Goal: Task Accomplishment & Management: Manage account settings

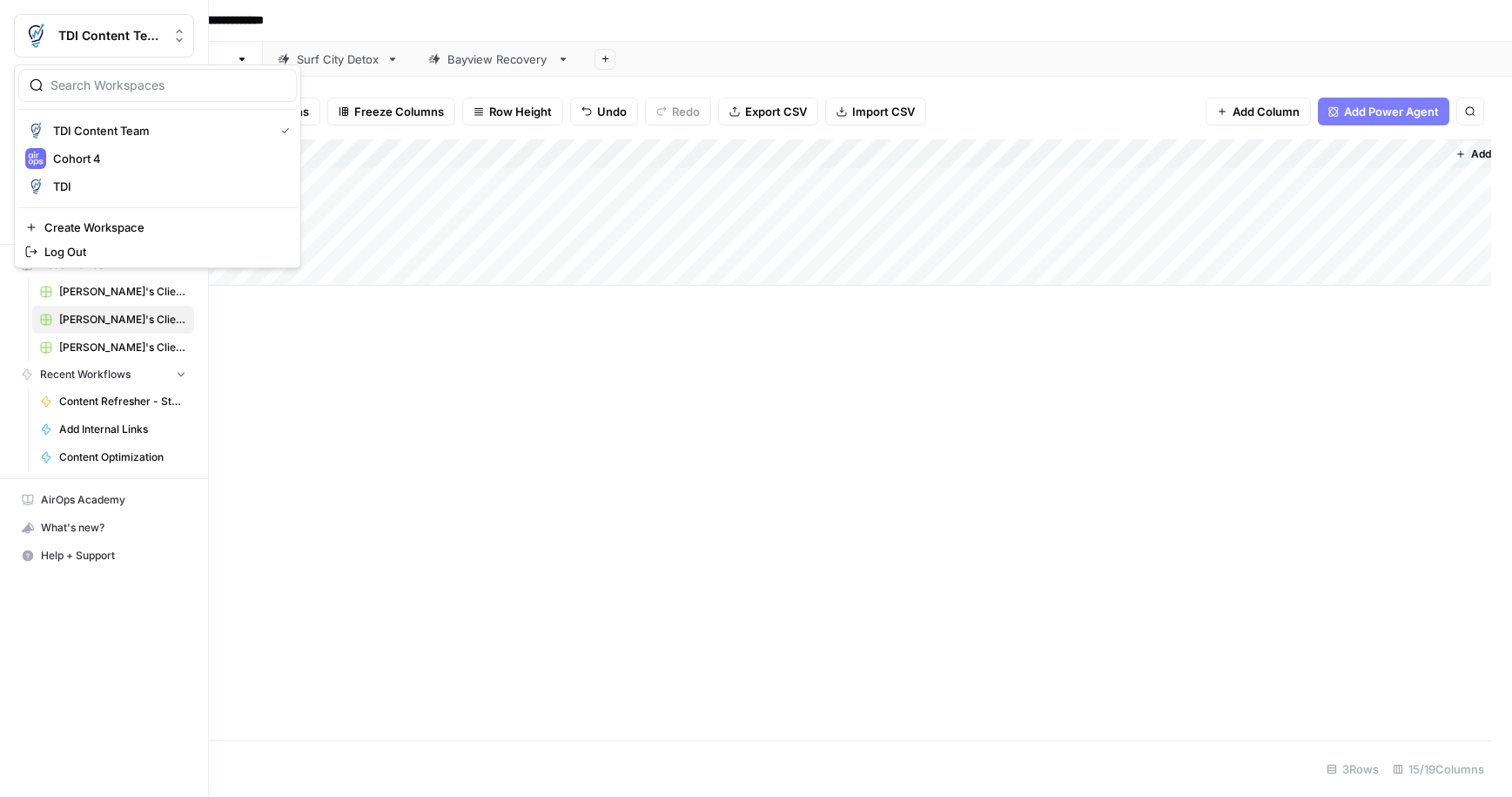
click at [33, 34] on img "Workspace: TDI Content Team" at bounding box center [36, 36] width 32 height 32
click at [111, 156] on span "Cohort 4" at bounding box center [168, 159] width 230 height 18
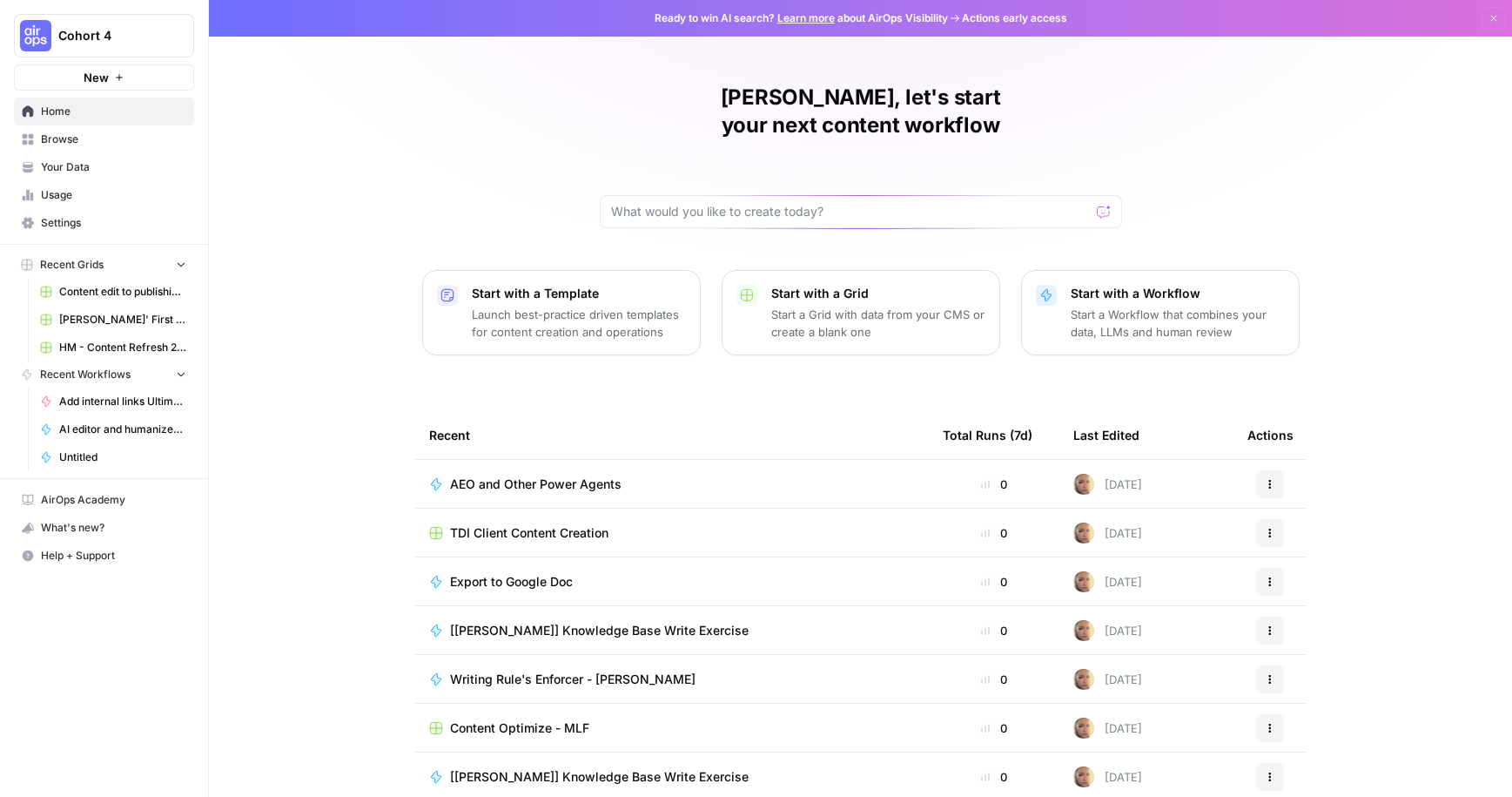
click at [147, 32] on span "Cohort 4" at bounding box center [110, 36] width 105 height 18
click at [83, 134] on span "Cohort 4" at bounding box center [160, 130] width 214 height 18
click at [555, 524] on span "TDI Client Content Creation" at bounding box center [530, 533] width 159 height 18
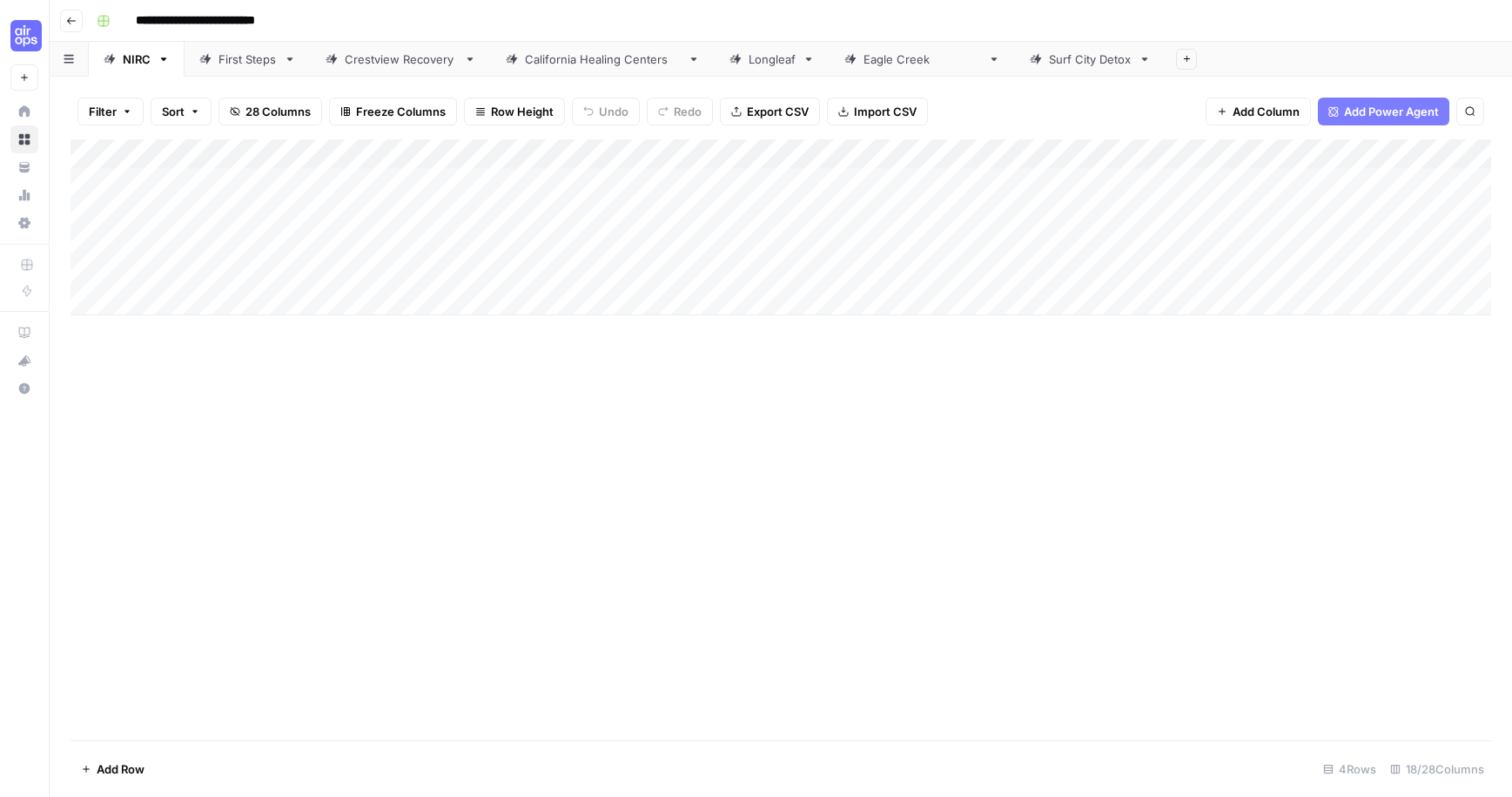
click at [719, 151] on div "Add Column" at bounding box center [781, 227] width 1421 height 175
drag, startPoint x: 789, startPoint y: 154, endPoint x: 860, endPoint y: 157, distance: 71.1
click at [860, 157] on div "Add Column" at bounding box center [781, 227] width 1421 height 175
click at [451, 182] on div "Add Column" at bounding box center [781, 227] width 1421 height 175
click at [824, 157] on div "Add Column" at bounding box center [781, 227] width 1421 height 175
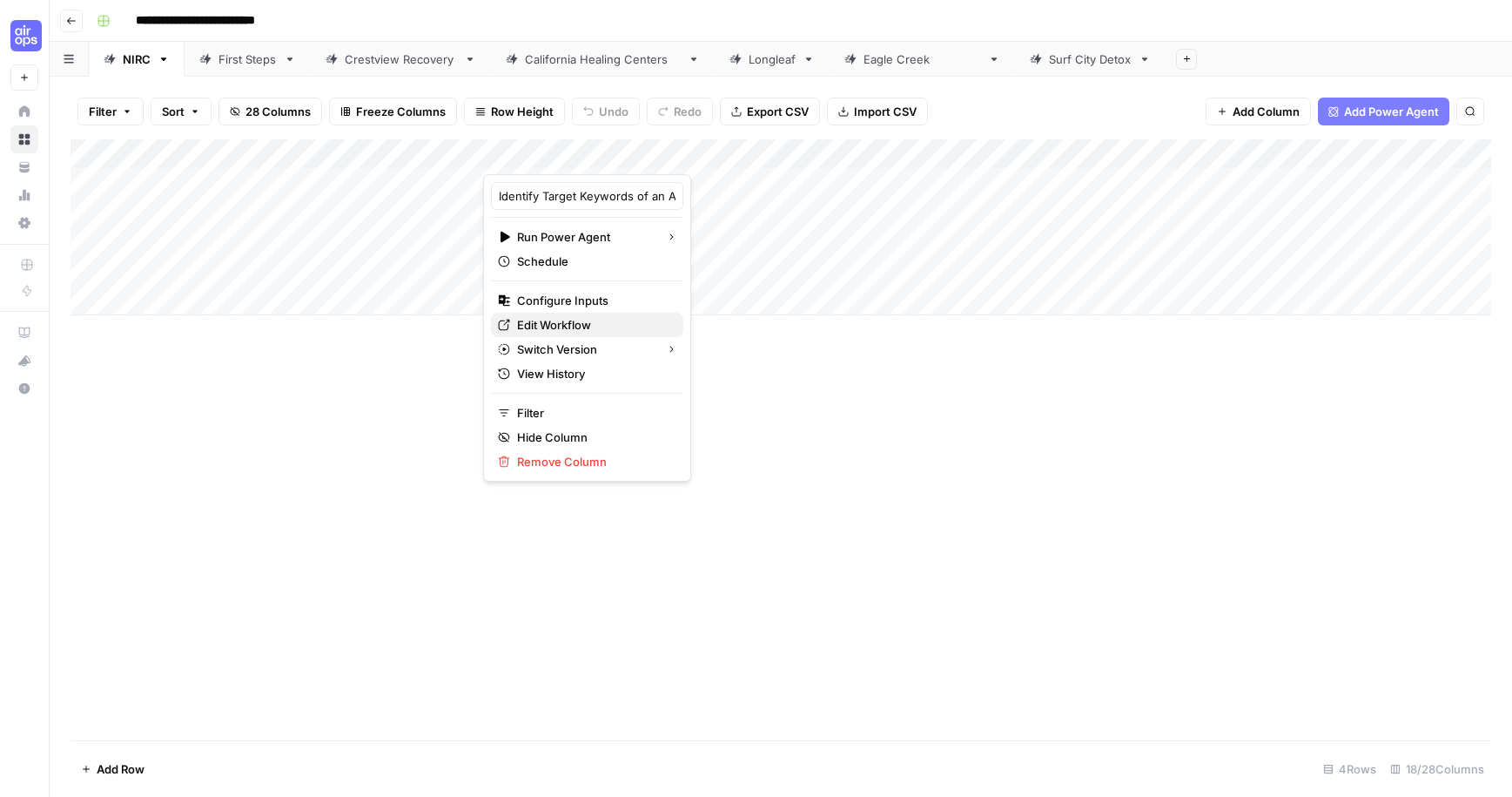
click at [595, 318] on span "Edit Workflow" at bounding box center [593, 324] width 153 height 18
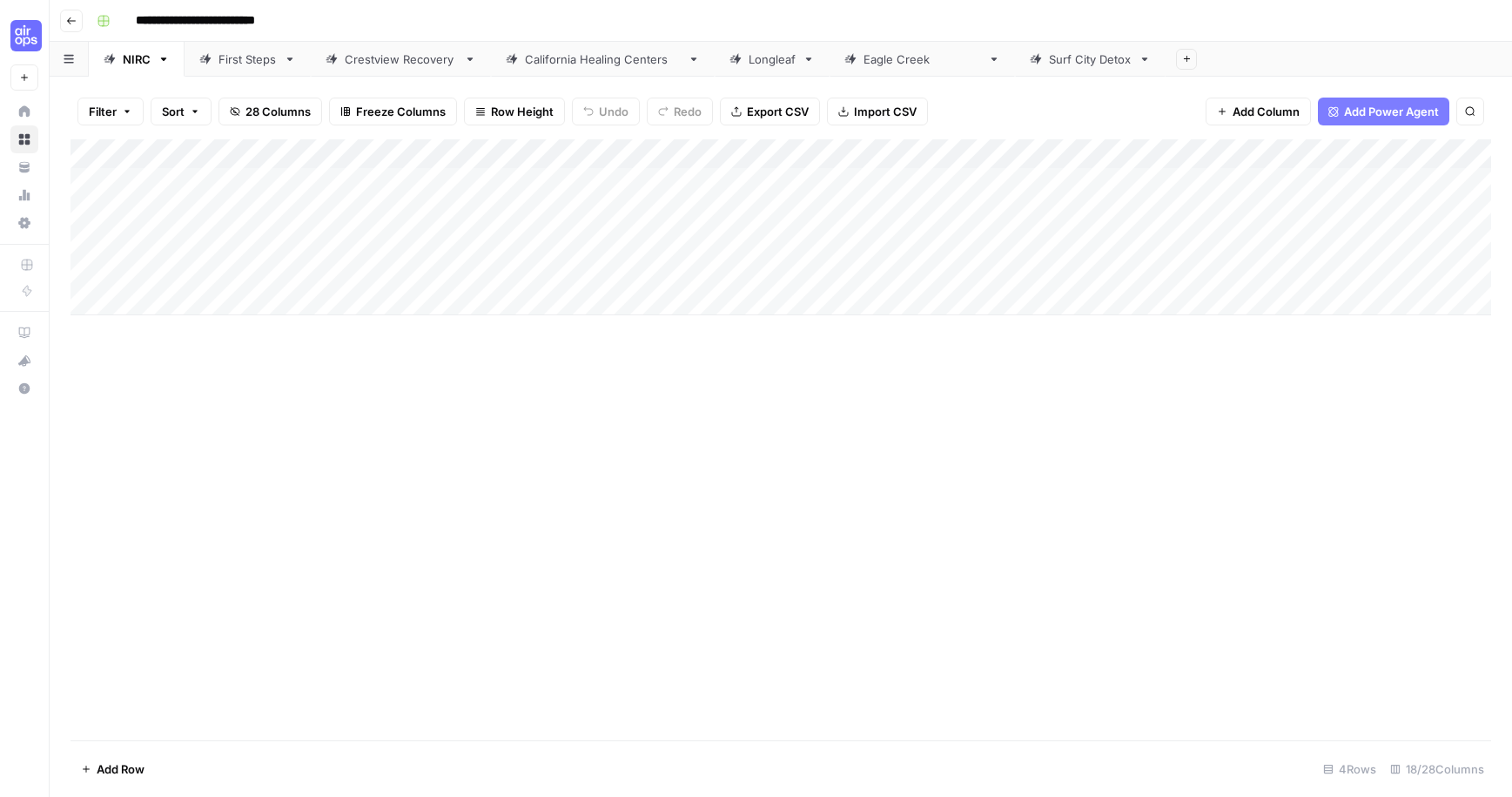
click at [757, 189] on div "Add Column" at bounding box center [781, 227] width 1421 height 175
click at [842, 182] on div "Add Column" at bounding box center [781, 227] width 1421 height 175
click at [902, 184] on div "Add Column" at bounding box center [781, 227] width 1421 height 175
drag, startPoint x: 1043, startPoint y: 175, endPoint x: 1067, endPoint y: 175, distance: 24.0
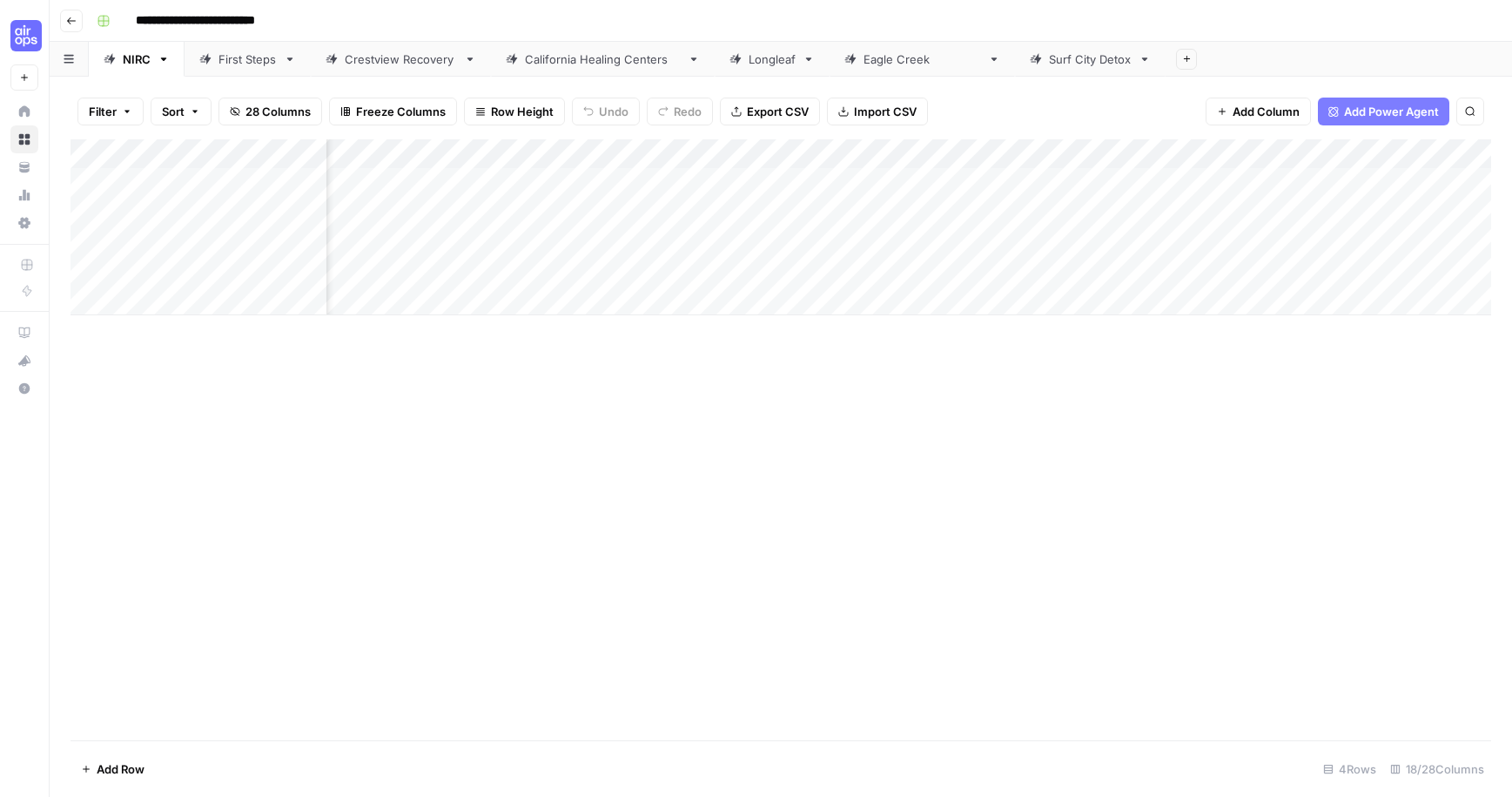
click at [1043, 175] on div "Add Column" at bounding box center [781, 227] width 1421 height 175
click at [1114, 153] on div "Add Column" at bounding box center [781, 227] width 1421 height 175
click at [549, 156] on div "Add Column" at bounding box center [781, 227] width 1421 height 175
click at [275, 58] on div "First Steps" at bounding box center [248, 59] width 58 height 18
drag, startPoint x: 1225, startPoint y: 153, endPoint x: 1256, endPoint y: 155, distance: 31.1
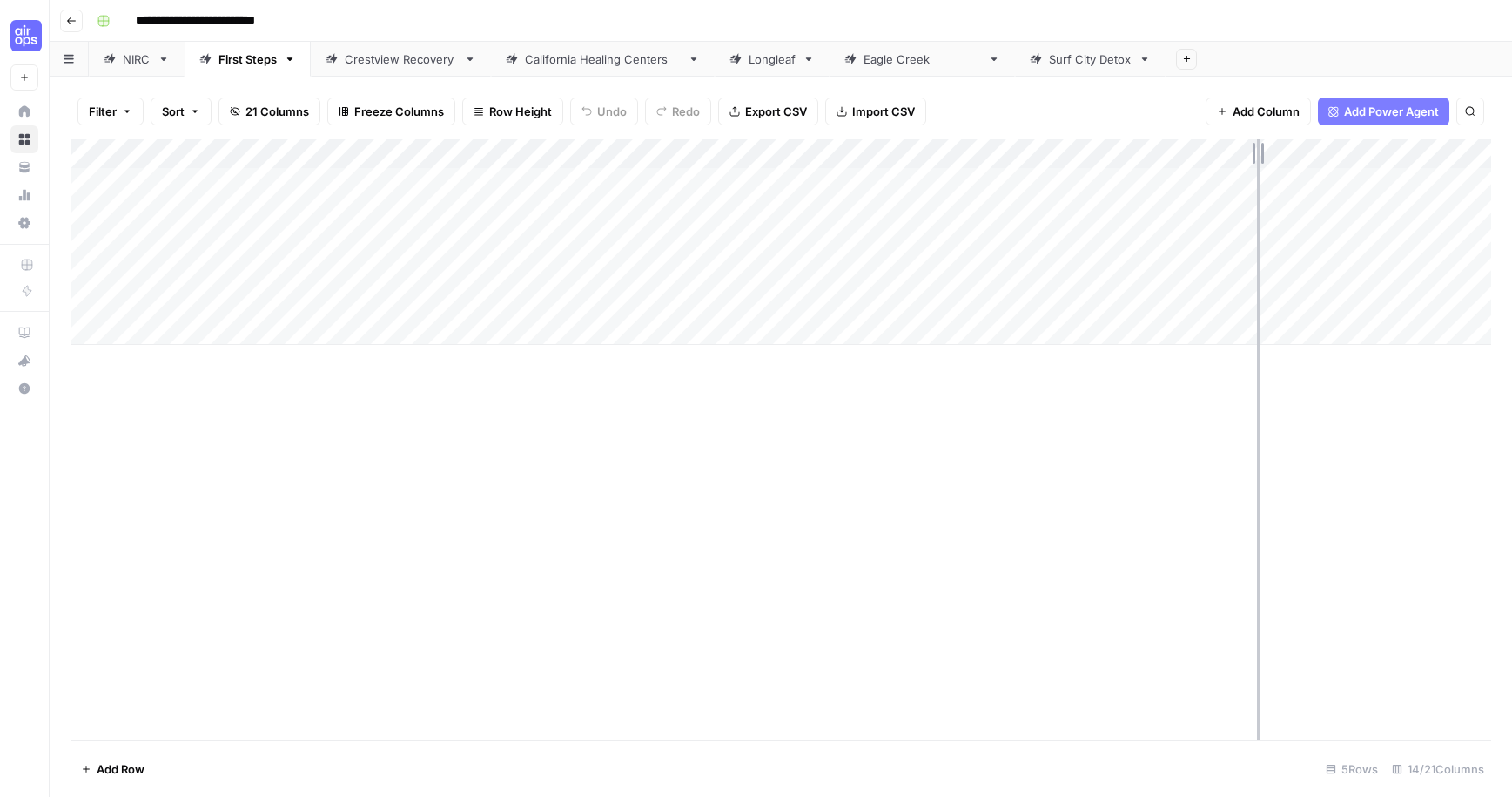
click at [1257, 153] on div "Add Column" at bounding box center [781, 242] width 1421 height 205
click at [716, 205] on div "Add Column" at bounding box center [781, 242] width 1421 height 205
click at [1223, 160] on div "Add Column" at bounding box center [781, 242] width 1421 height 205
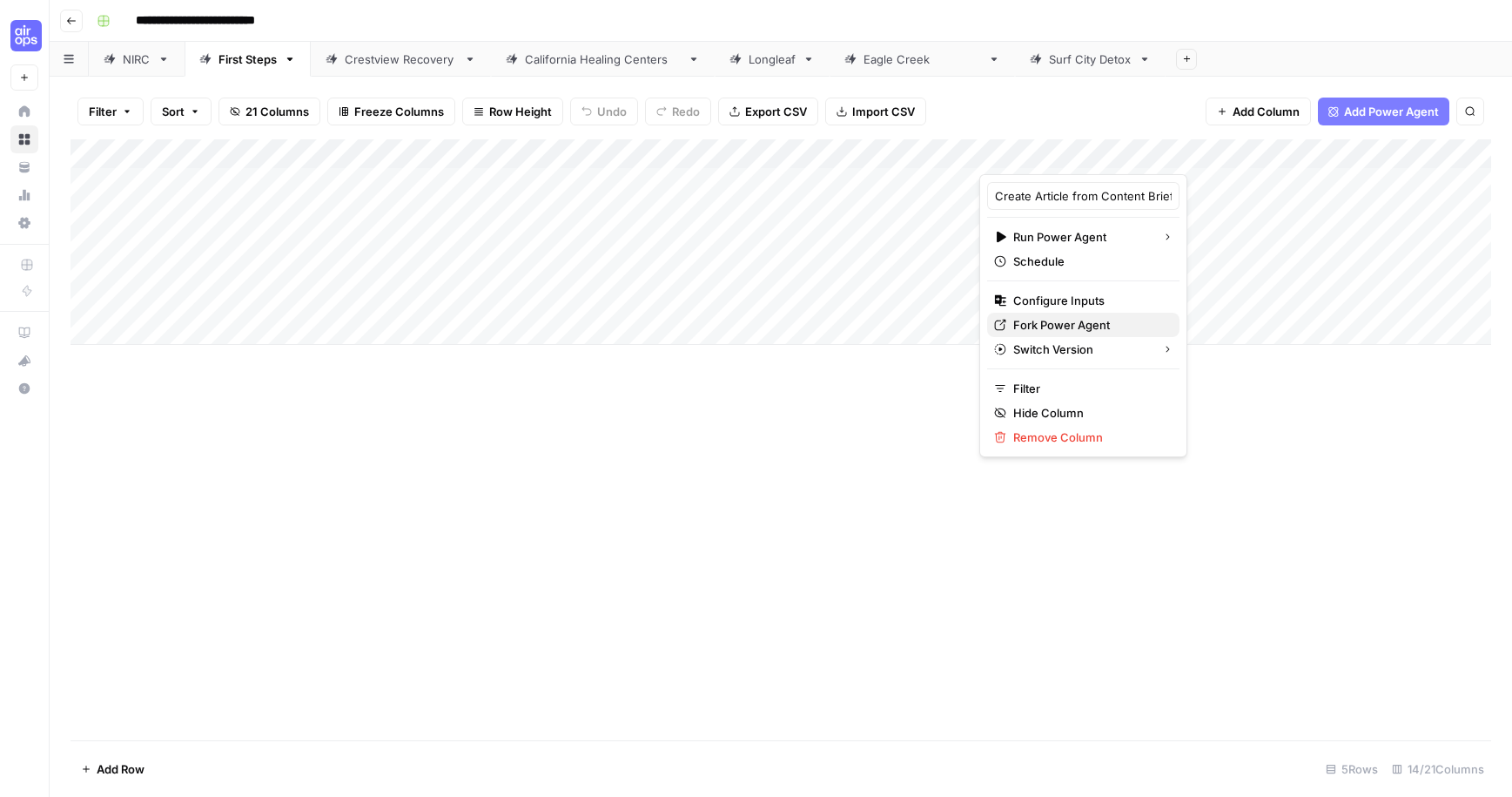
click at [1061, 316] on span "Fork Power Agent" at bounding box center [1089, 324] width 153 height 18
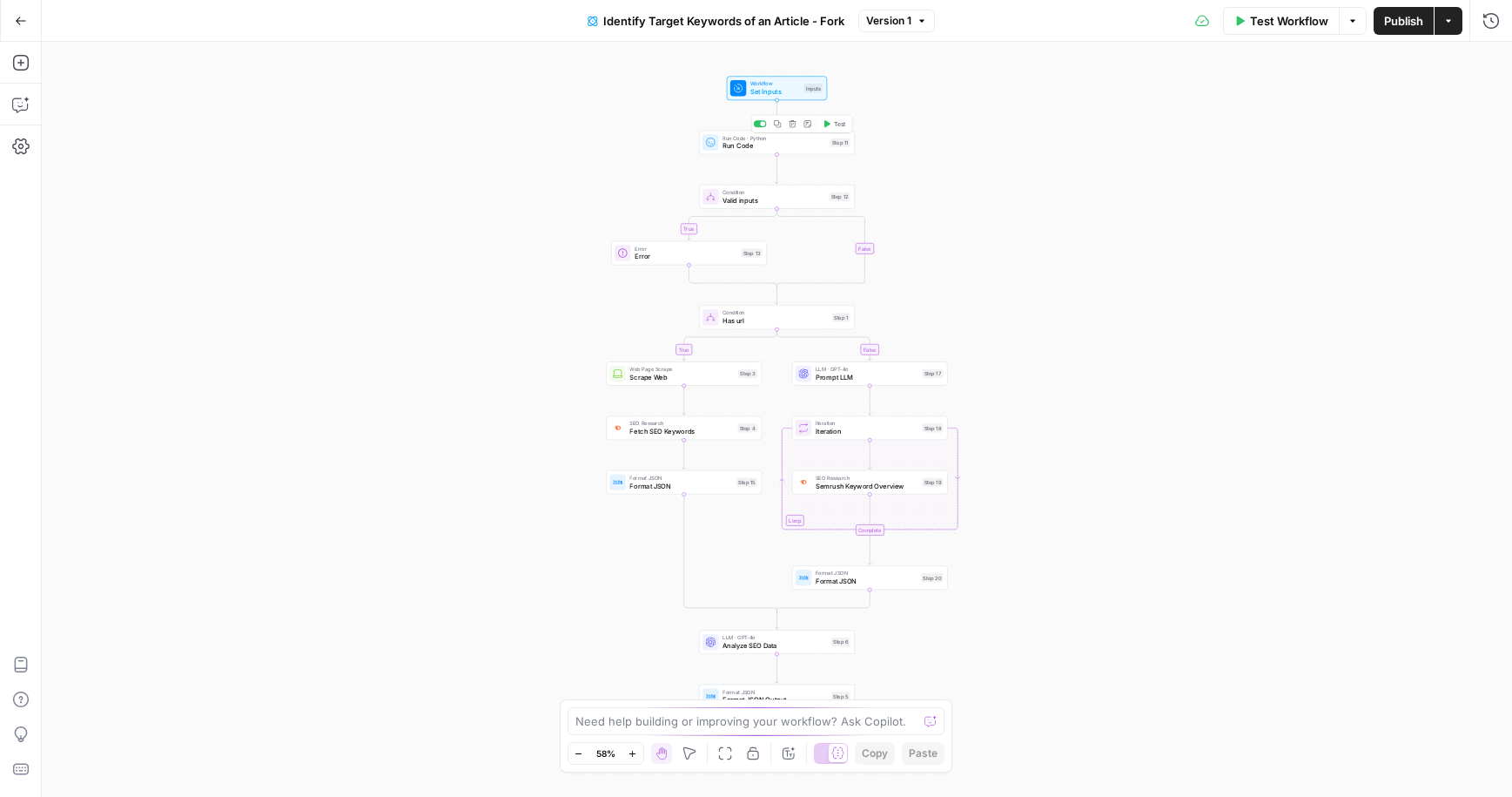
click at [731, 145] on span "Run Code" at bounding box center [775, 146] width 104 height 11
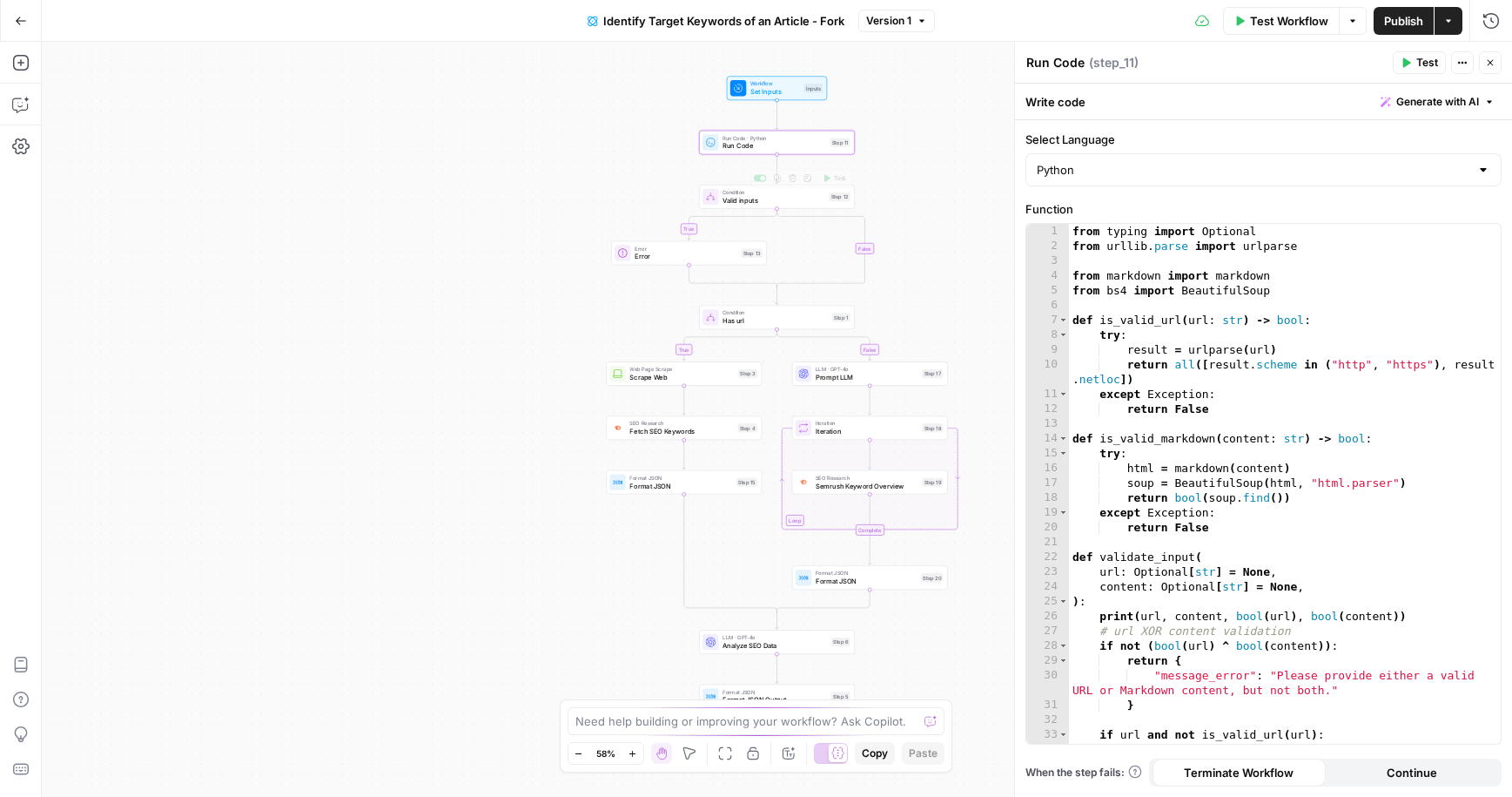
click at [708, 197] on icon at bounding box center [711, 197] width 6 height 7
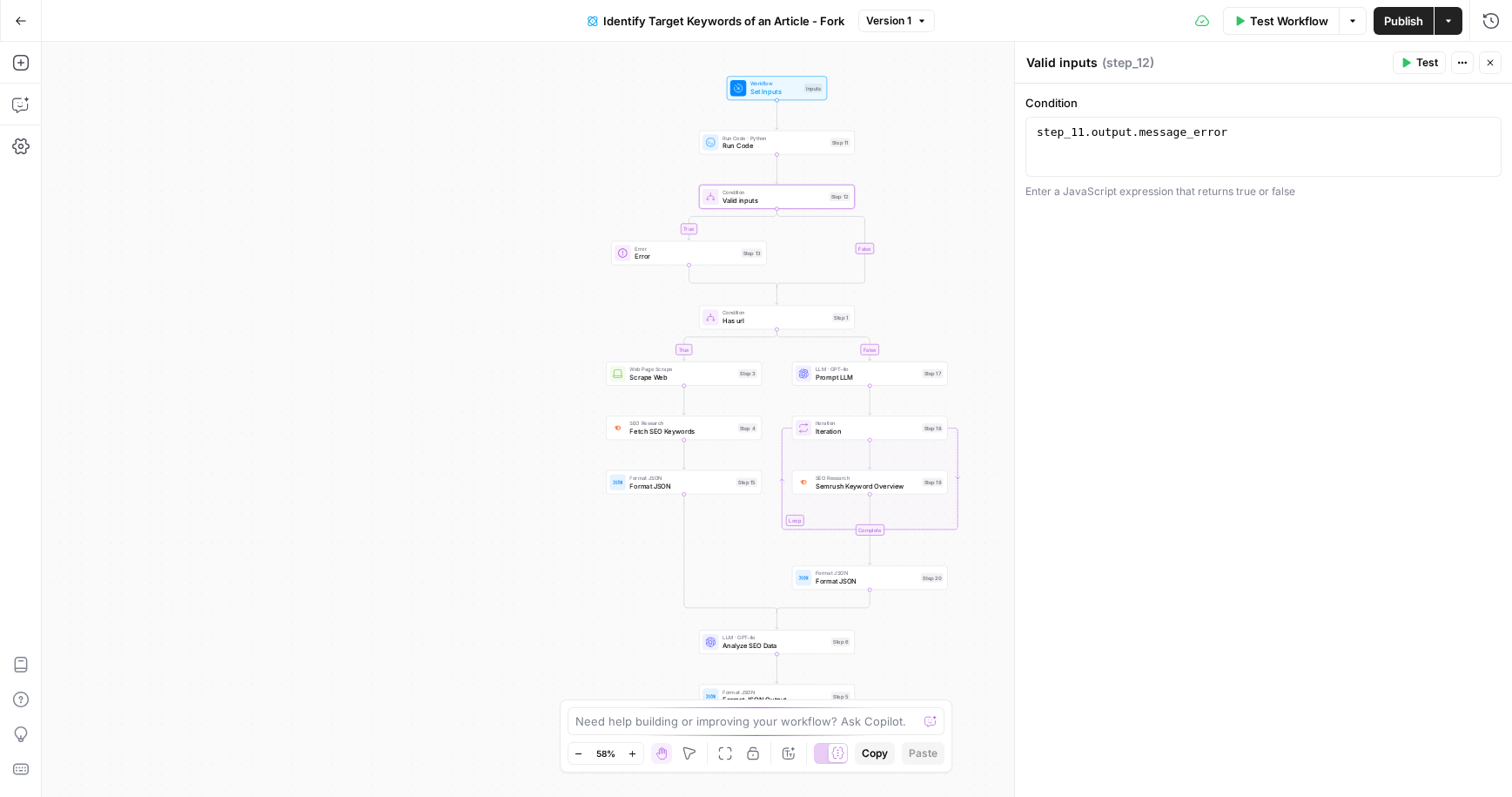
drag, startPoint x: 691, startPoint y: 257, endPoint x: 772, endPoint y: 346, distance: 120.3
click at [690, 257] on span "Error" at bounding box center [686, 257] width 103 height 11
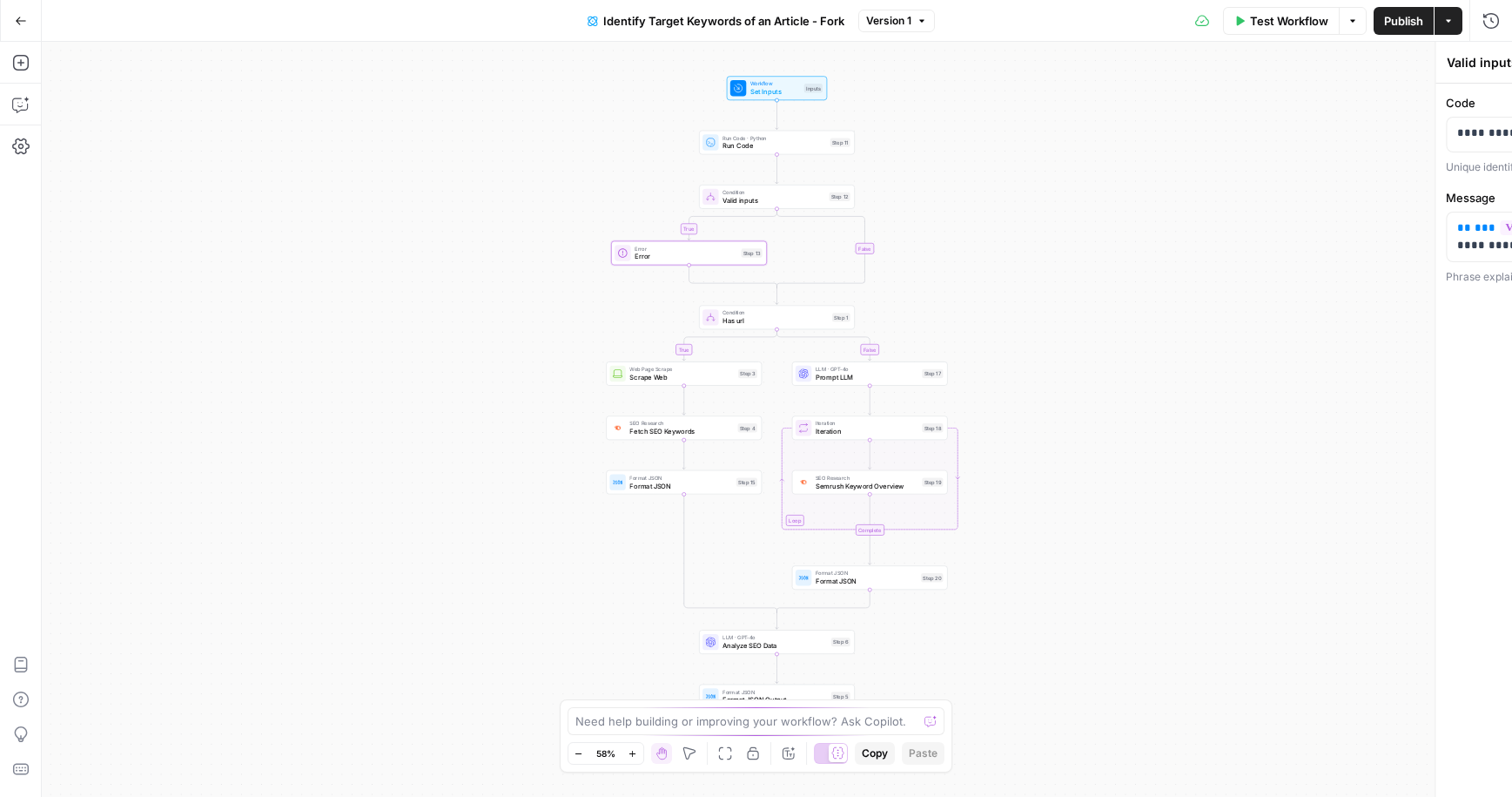
type textarea "Error"
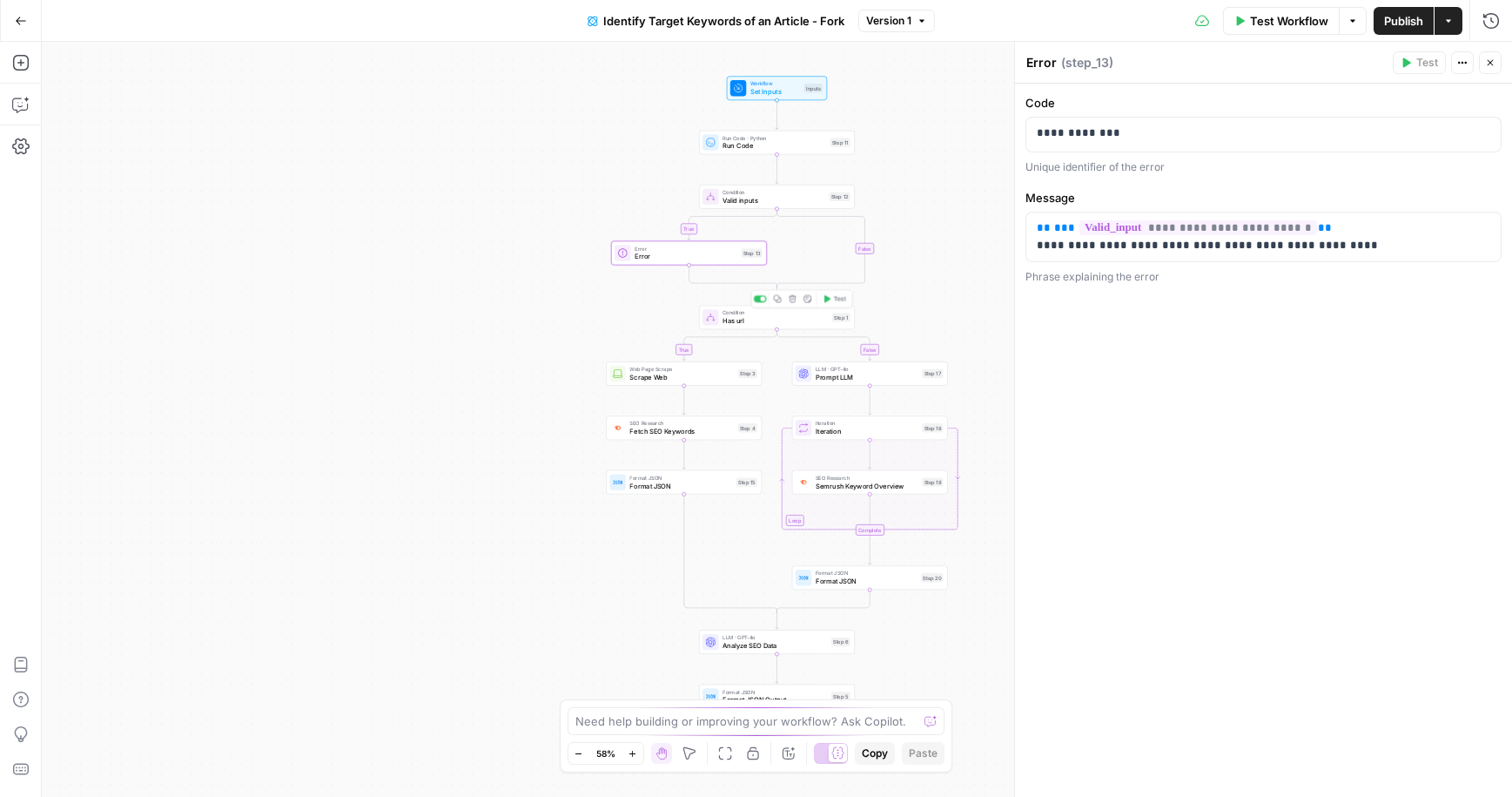
drag, startPoint x: 760, startPoint y: 321, endPoint x: 698, endPoint y: 365, distance: 76.0
click at [760, 321] on span "Has url" at bounding box center [775, 321] width 105 height 11
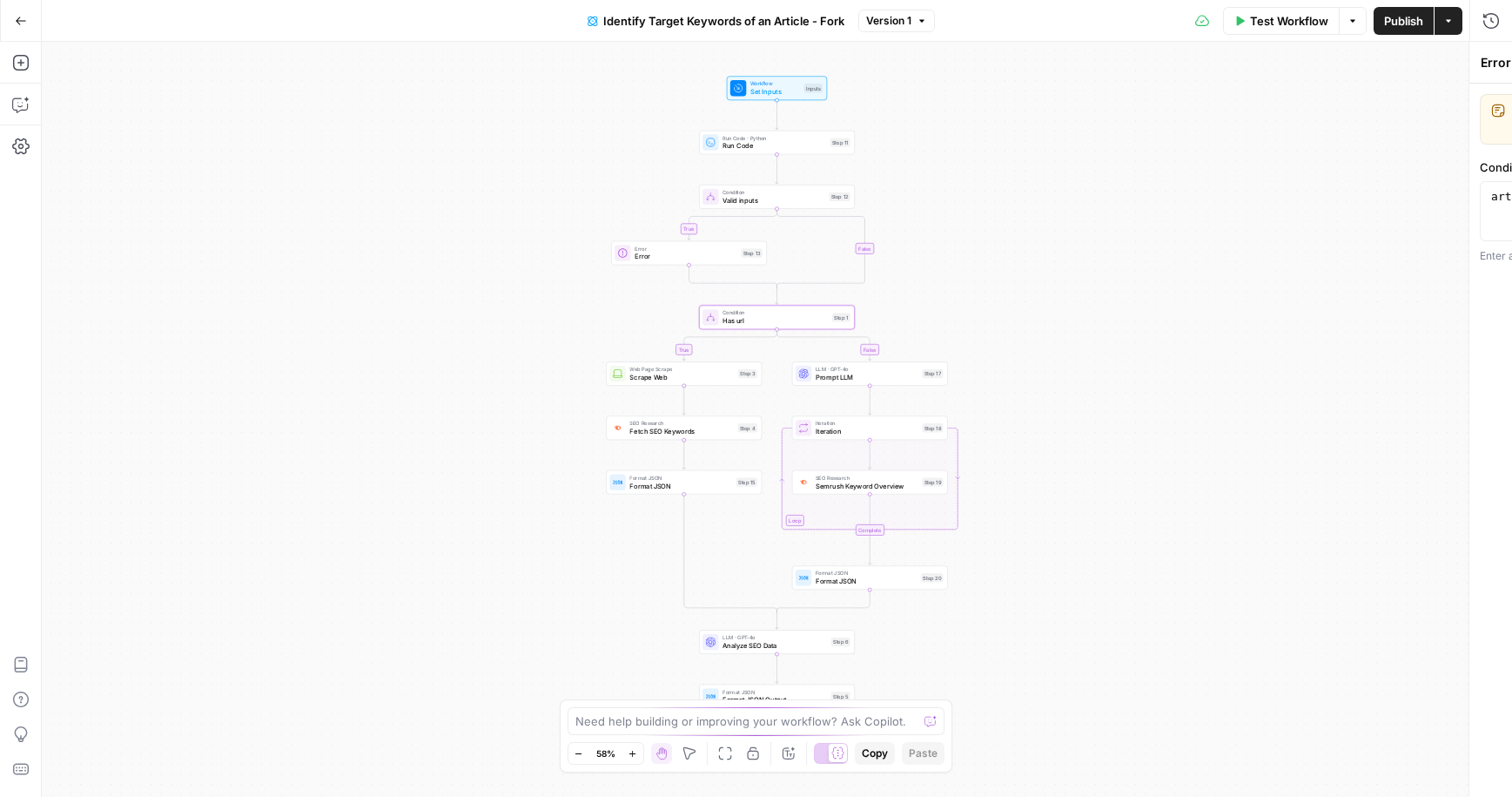
type textarea "Has url"
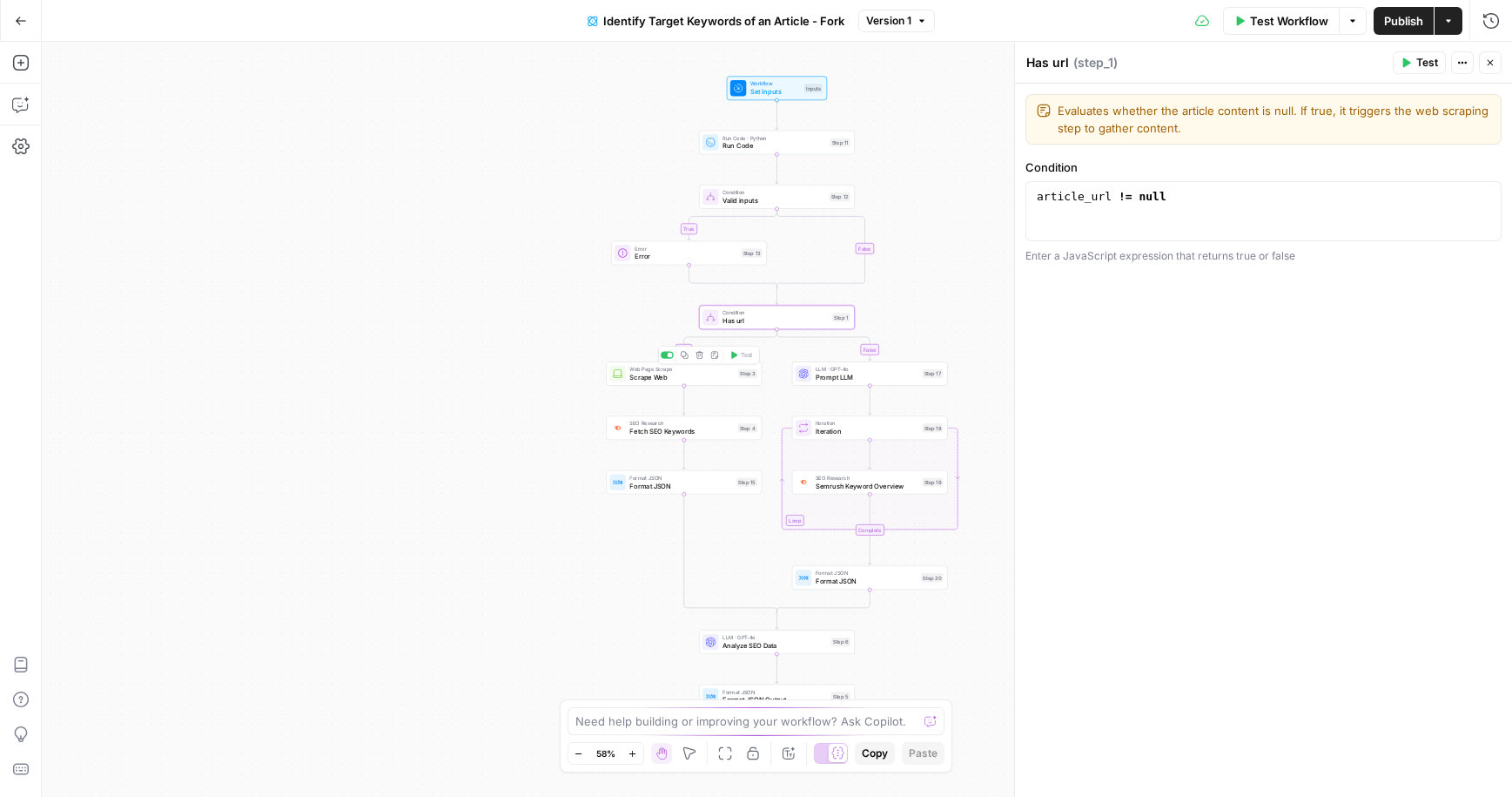
click at [684, 383] on div "Web Page Scrape Scrape Web Step 3 Copy step Delete step Add Note Test" at bounding box center [683, 374] width 156 height 25
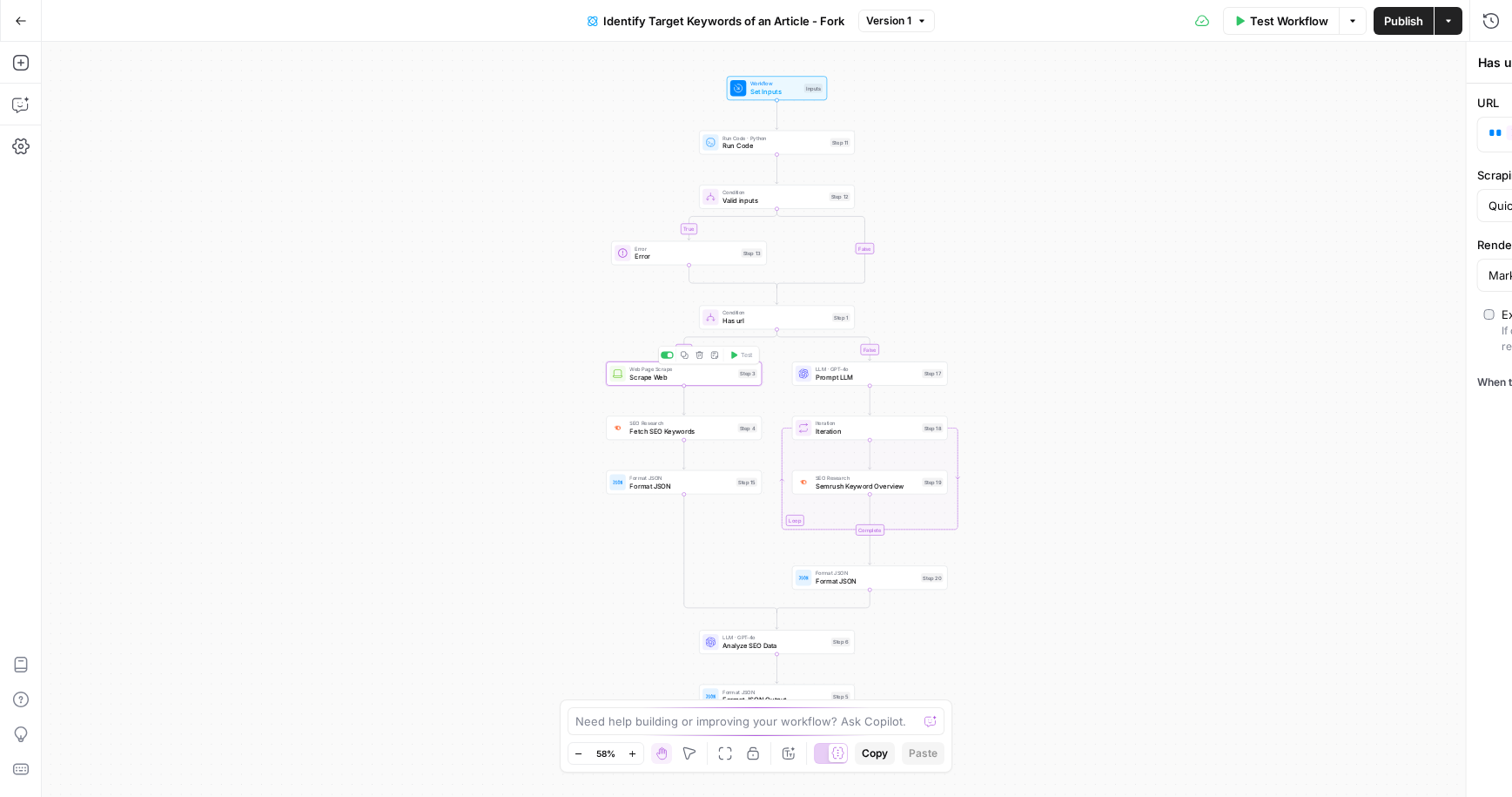
type textarea "Scrape Web"
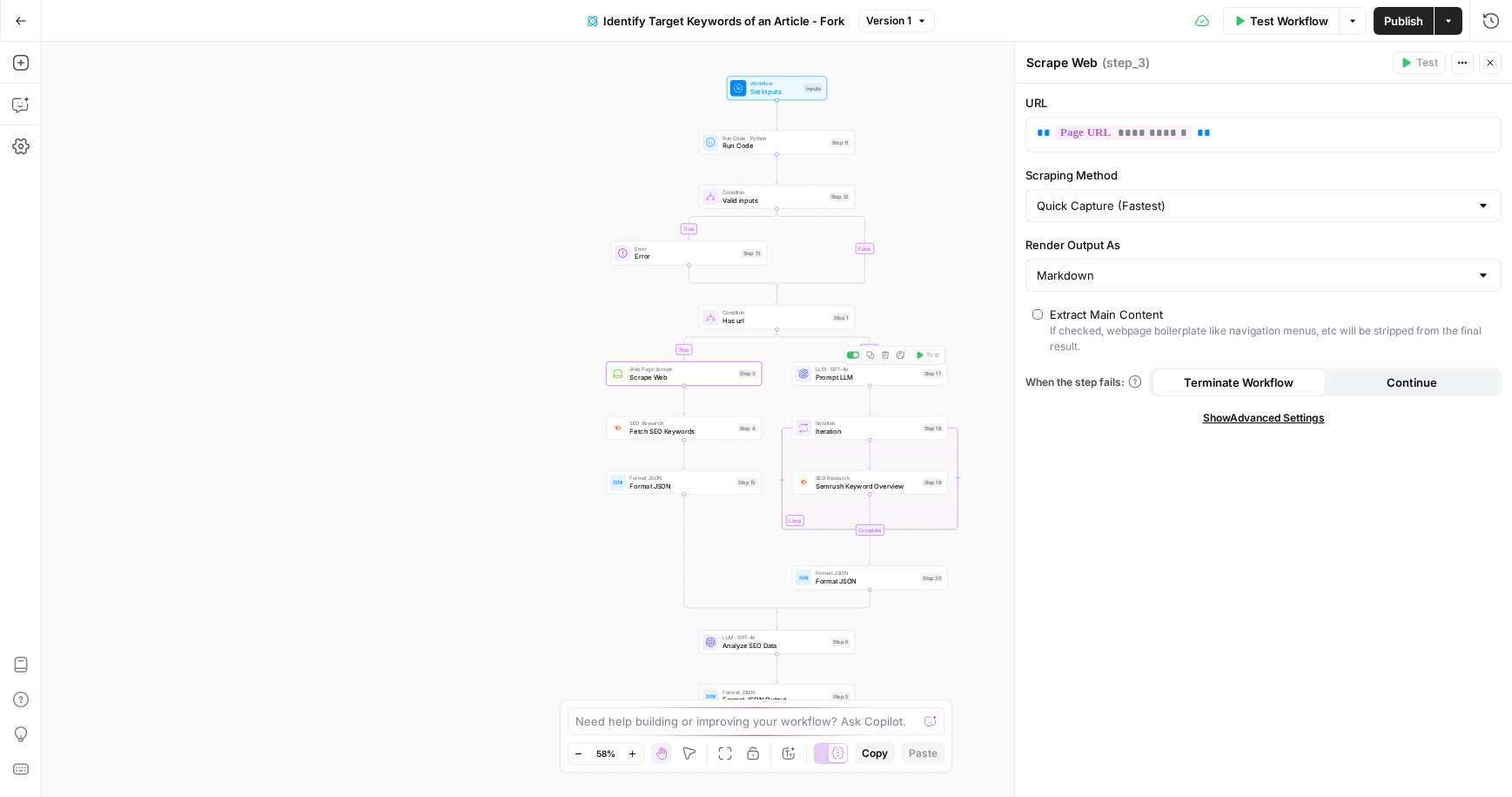
click at [835, 379] on span "Prompt LLM" at bounding box center [867, 377] width 103 height 11
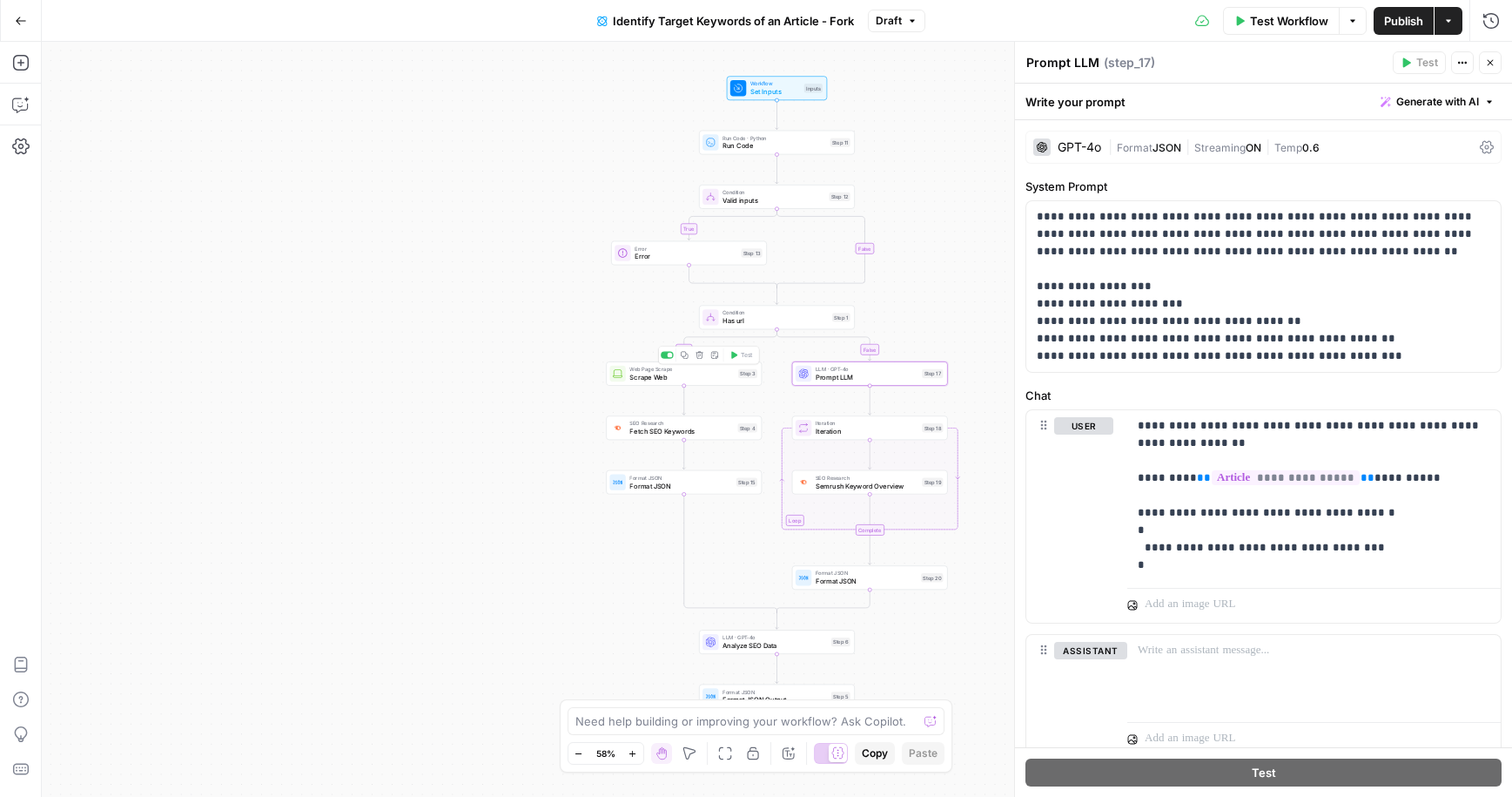
click at [708, 379] on span "Scrape Web" at bounding box center [682, 377] width 104 height 11
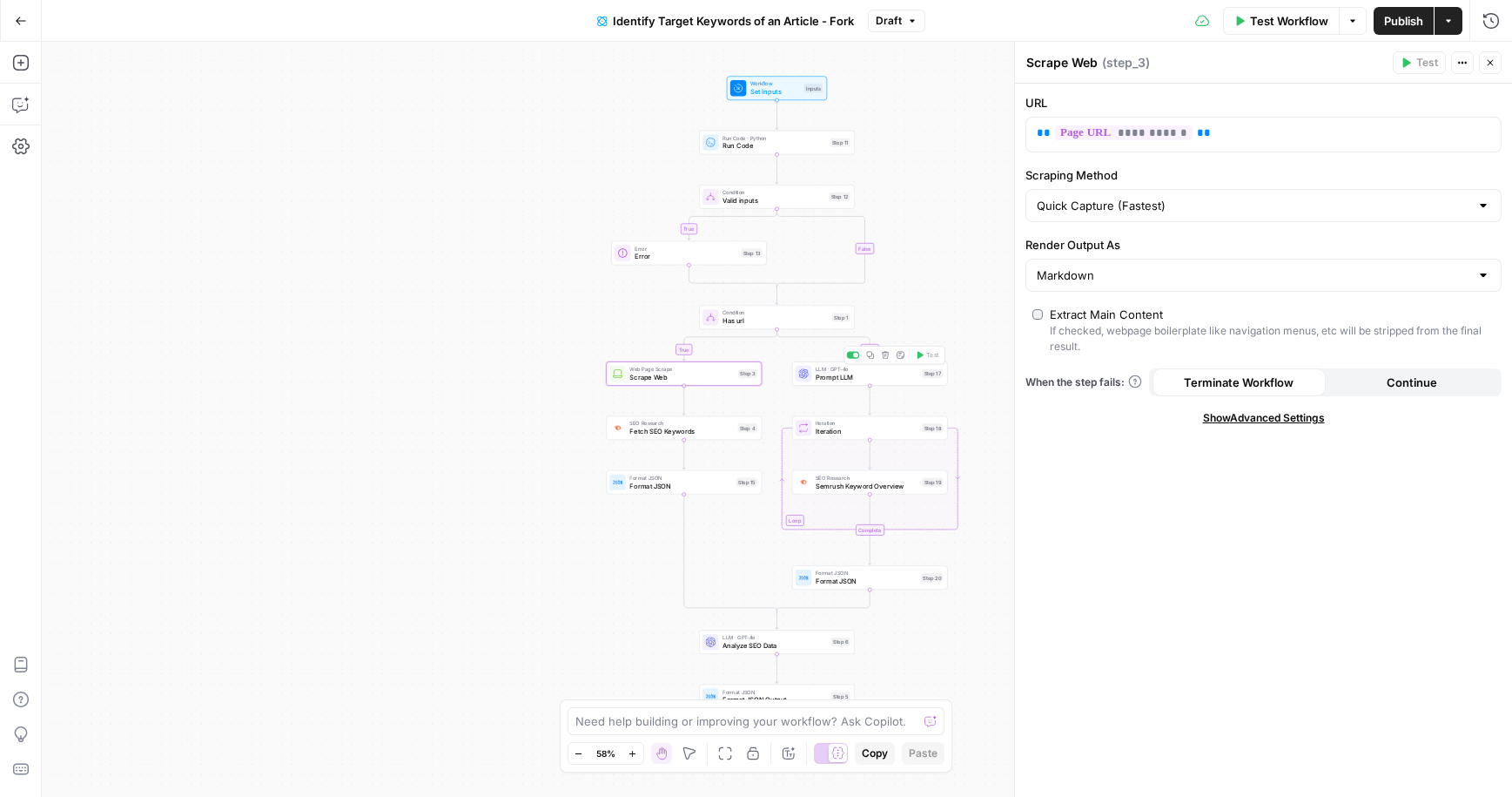
click at [840, 382] on span "Prompt LLM" at bounding box center [867, 377] width 103 height 11
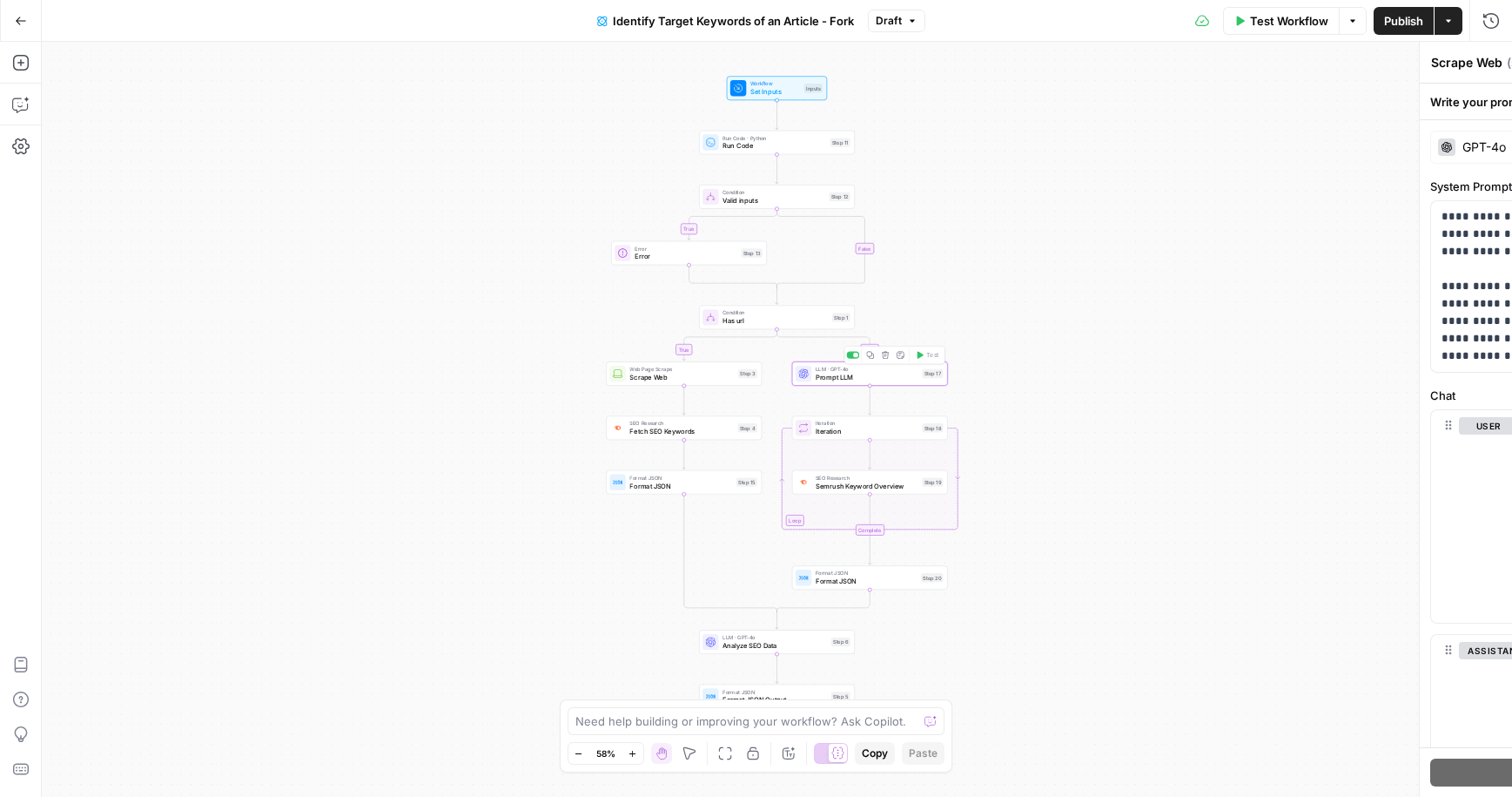
type textarea "Prompt LLM"
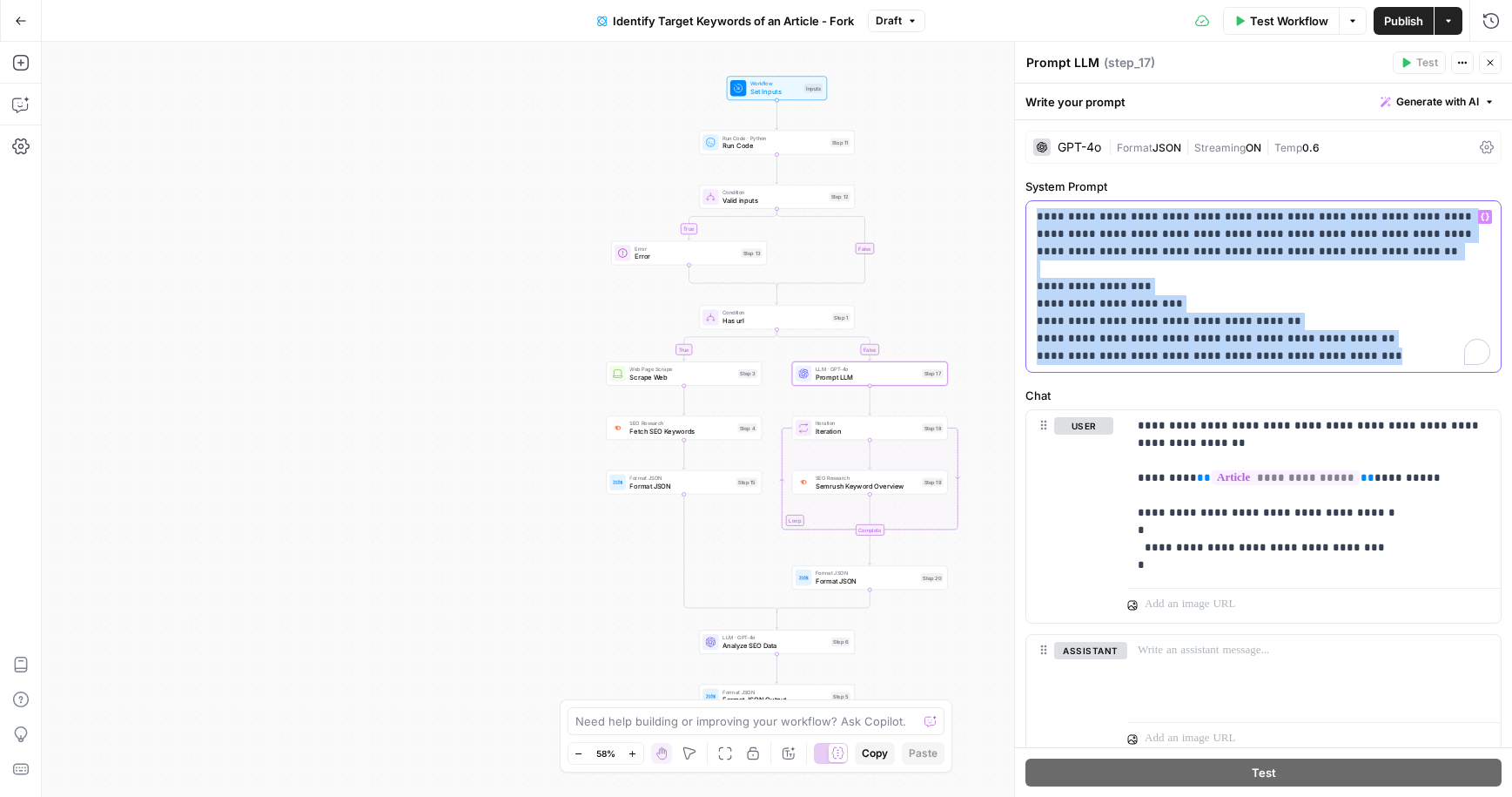
drag, startPoint x: 1187, startPoint y: 331, endPoint x: 1158, endPoint y: 235, distance: 100.3
click at [1155, 200] on div "**********" at bounding box center [1263, 287] width 476 height 173
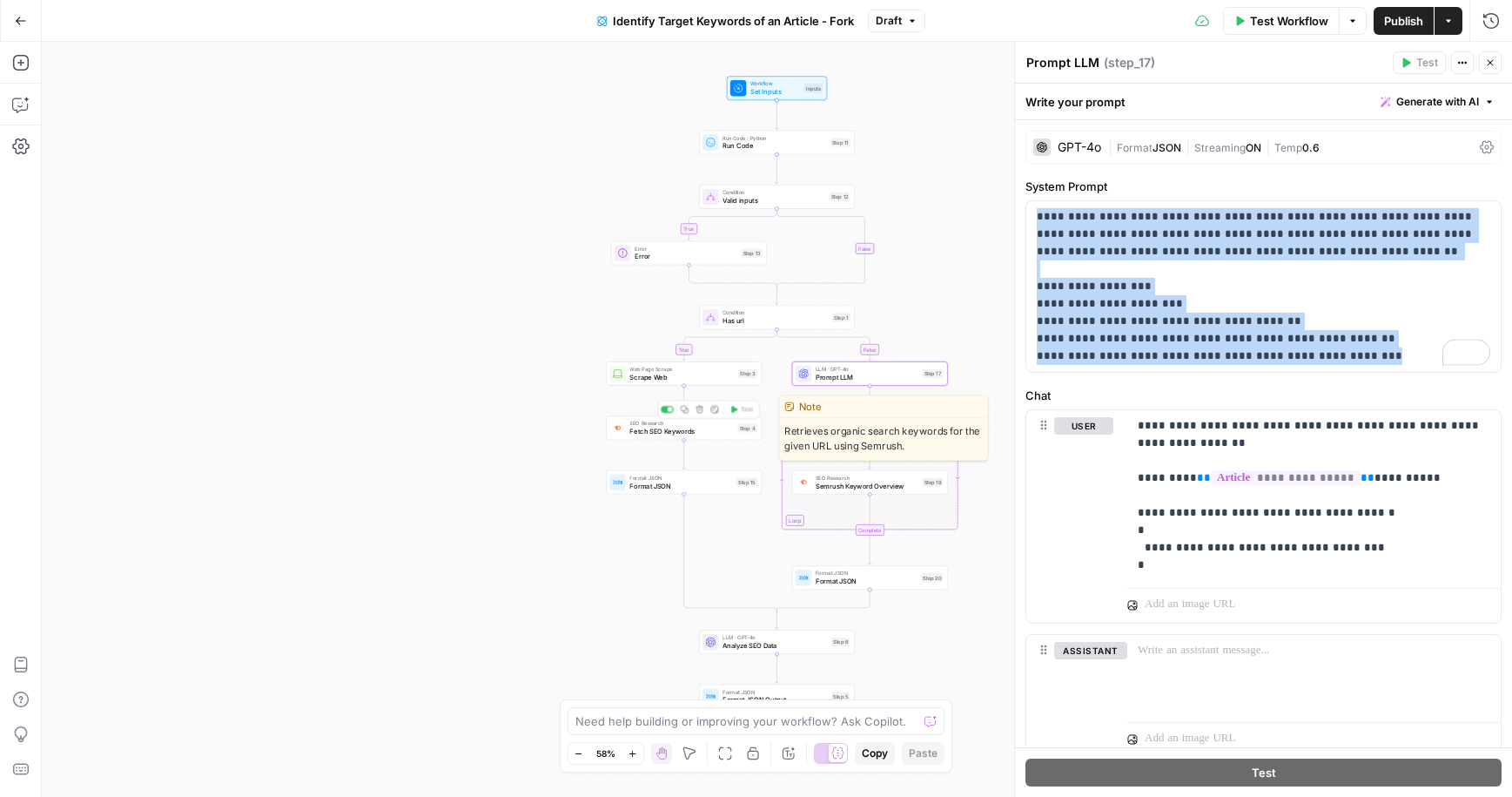
click at [685, 428] on span "Fetch SEO Keywords" at bounding box center [682, 432] width 104 height 11
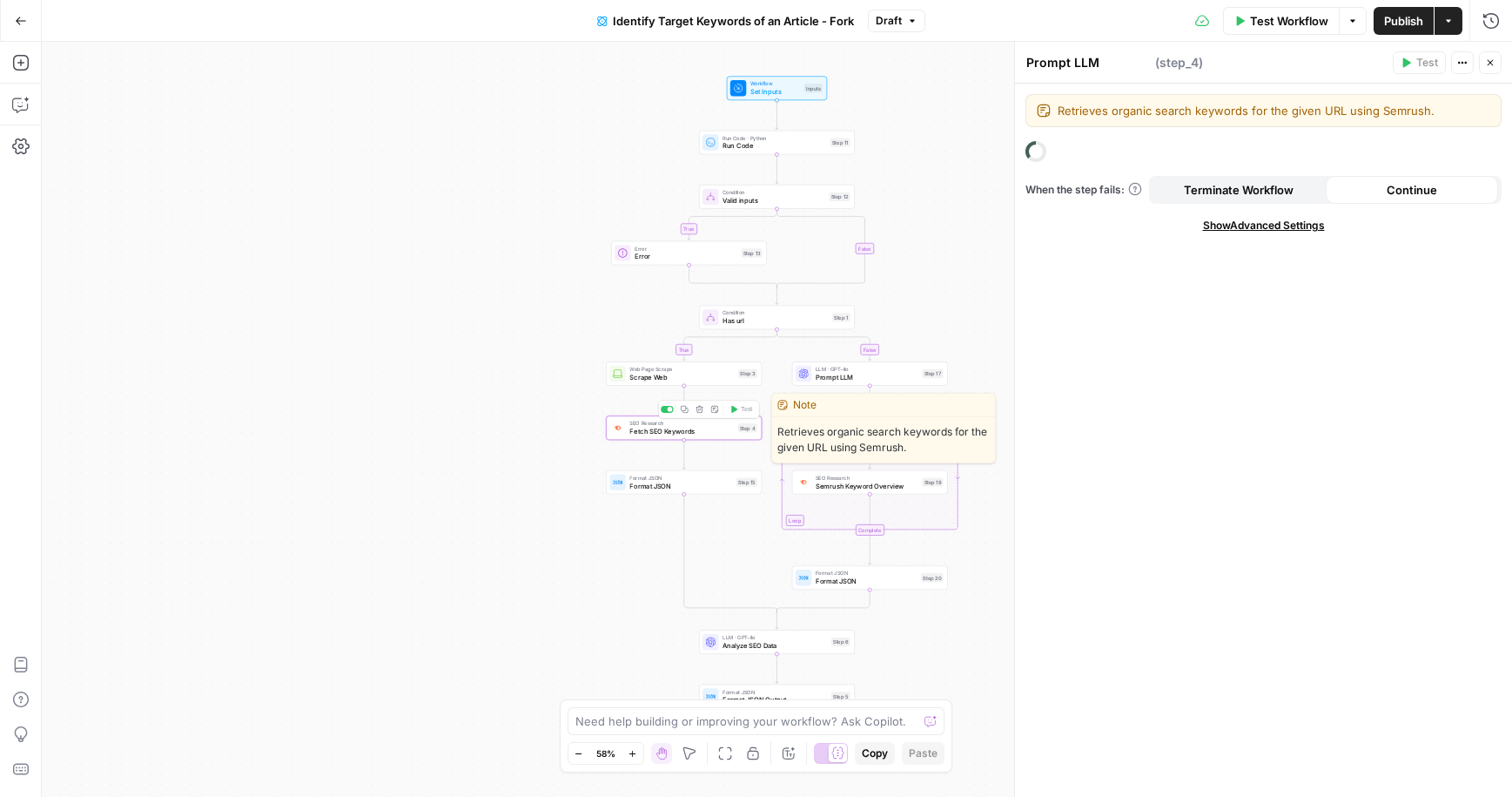
type textarea "Fetch SEO Keywords"
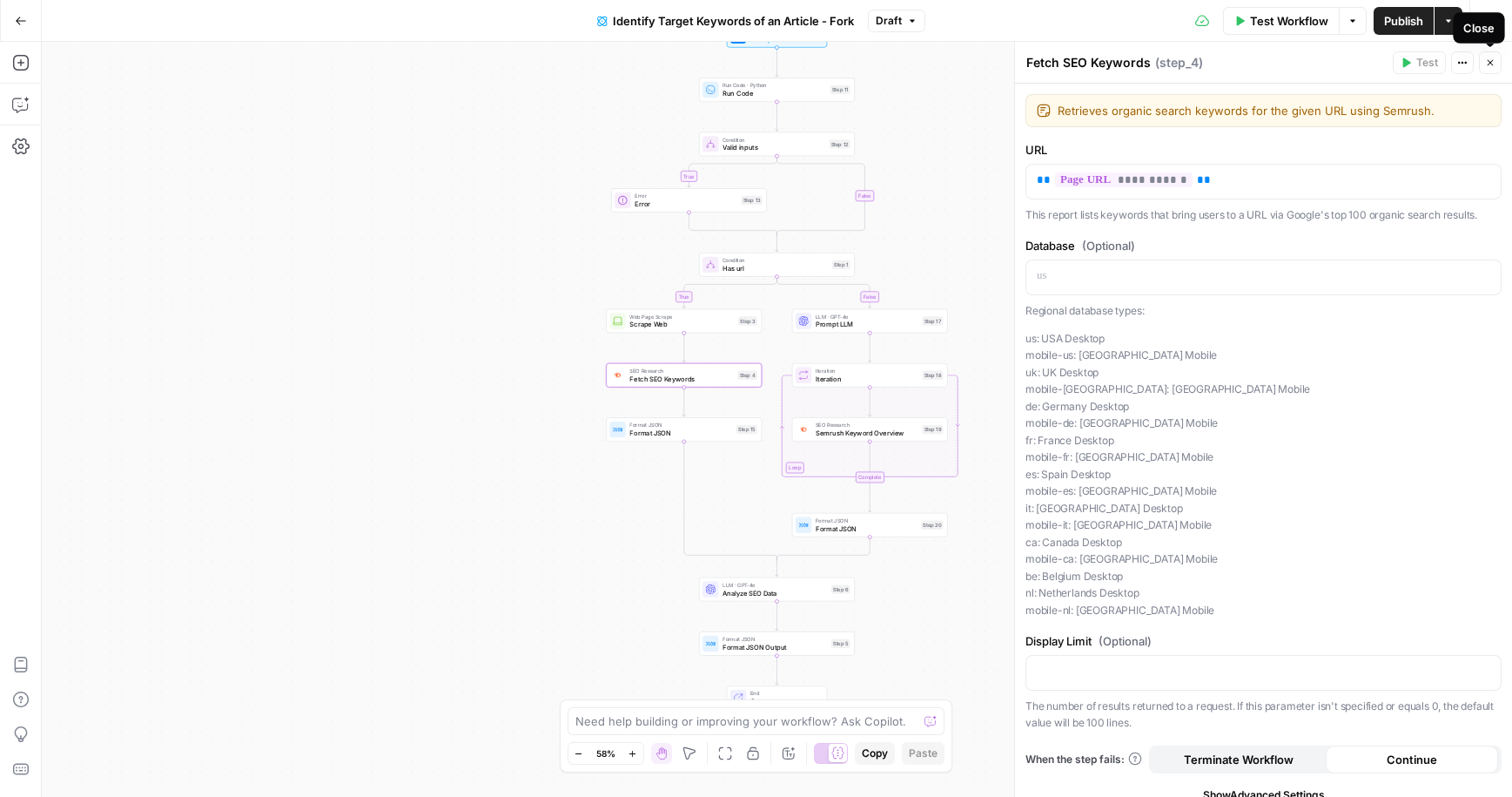
click at [1490, 61] on icon "button" at bounding box center [1491, 63] width 11 height 11
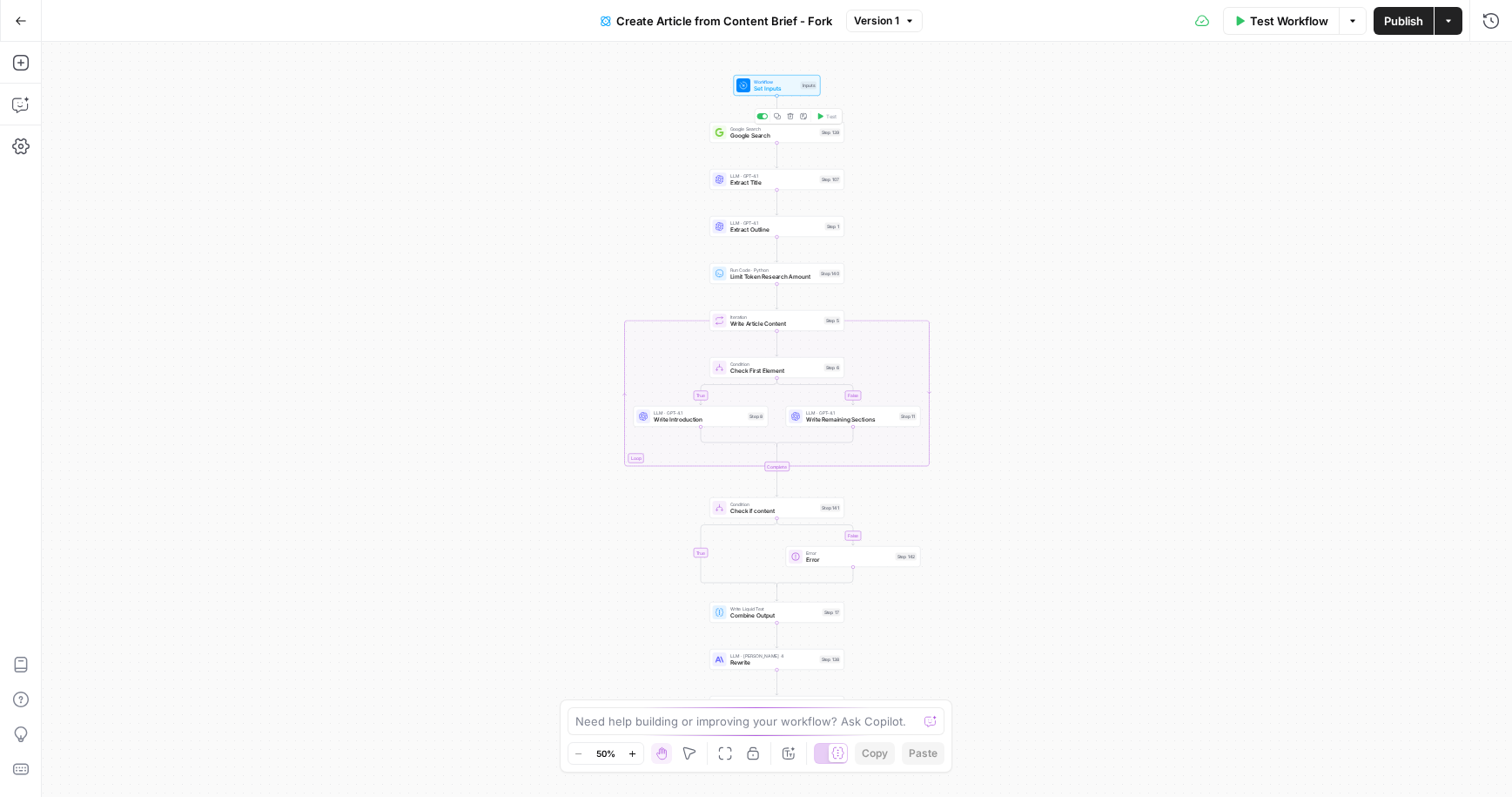
click at [752, 134] on span "Google Search" at bounding box center [773, 136] width 86 height 9
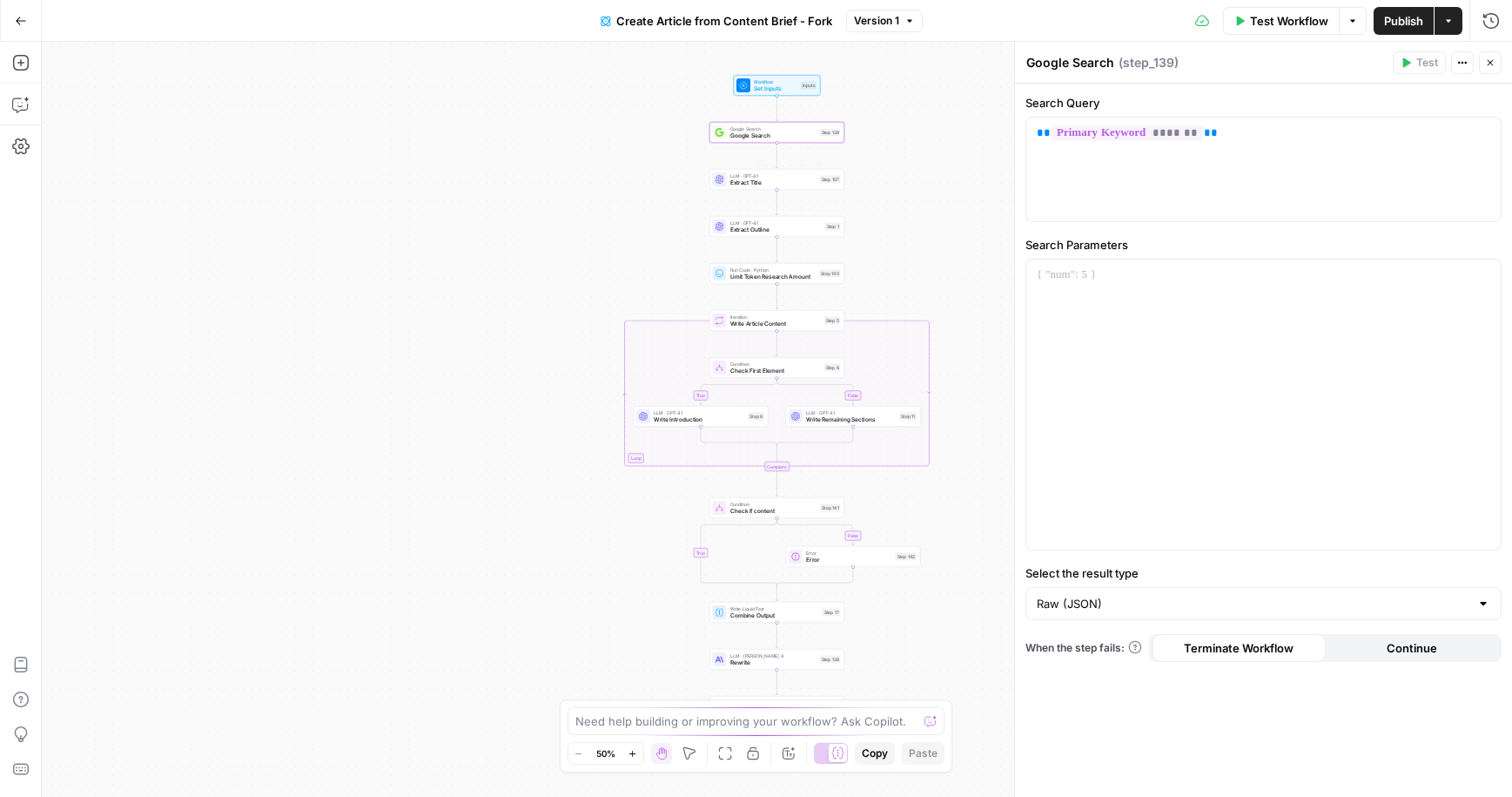
click at [771, 184] on span "Extract Title" at bounding box center [773, 182] width 86 height 9
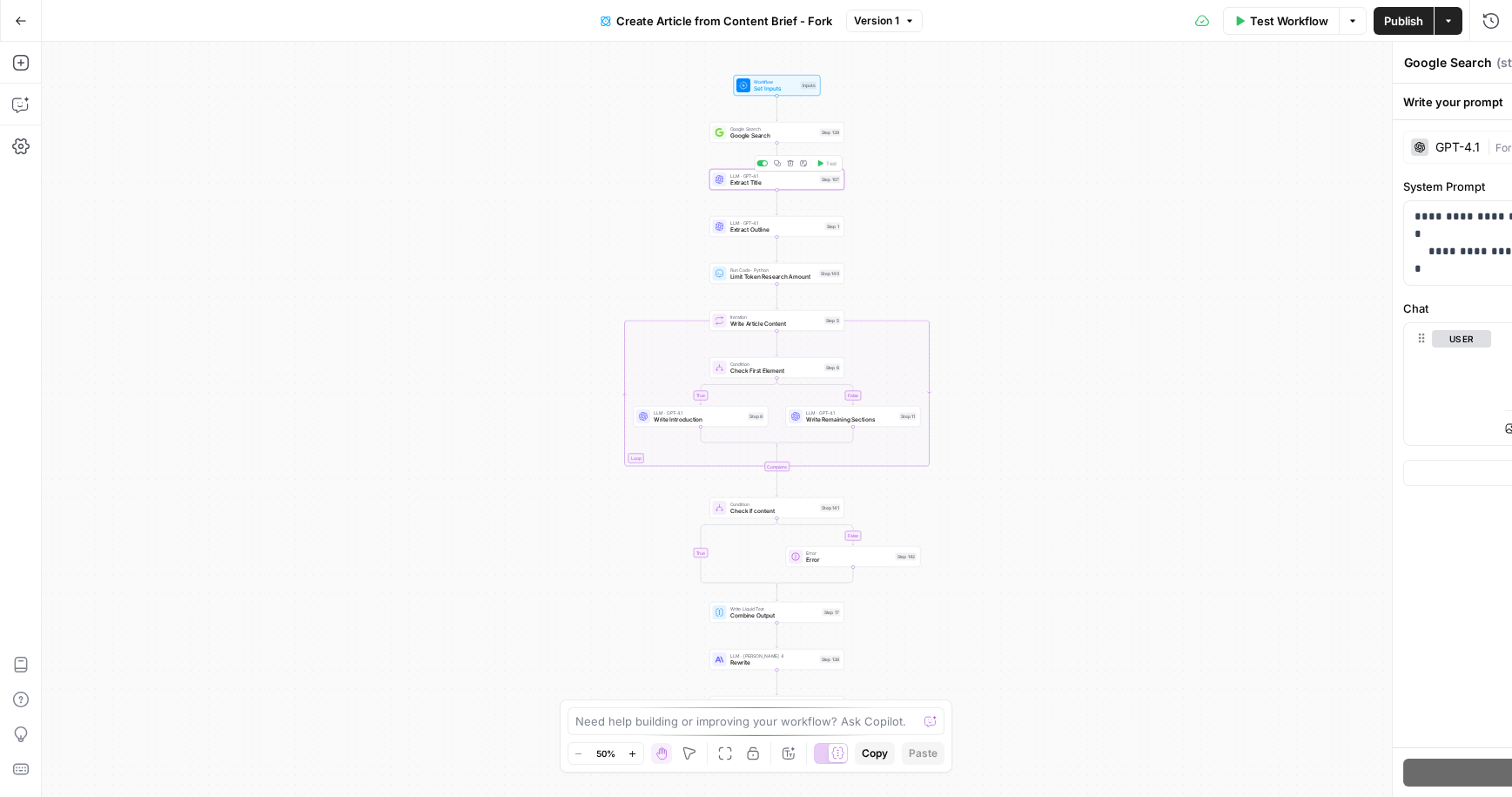
type textarea "Extract Title"
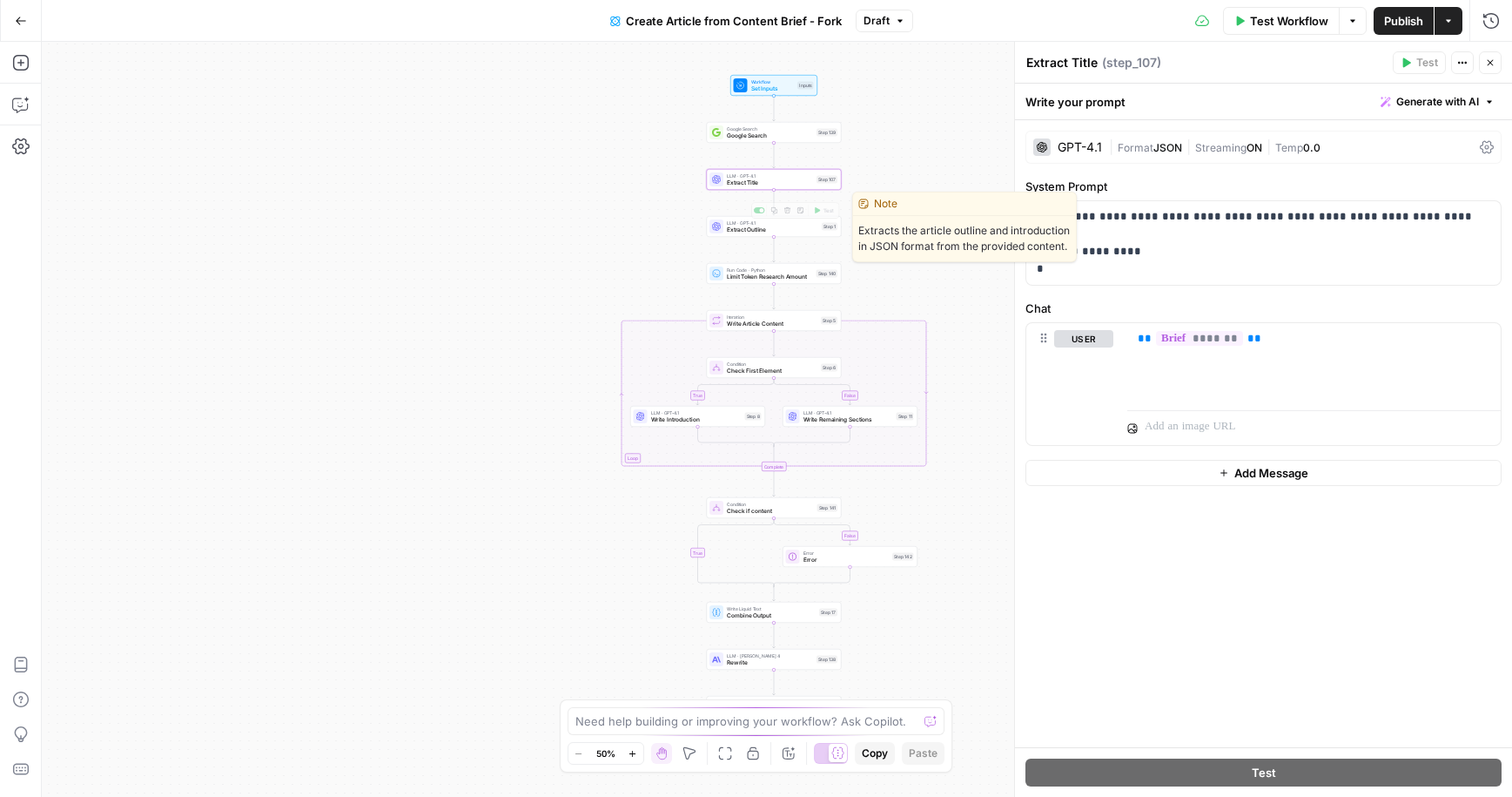
click at [776, 233] on span "Extract Outline" at bounding box center [773, 230] width 92 height 9
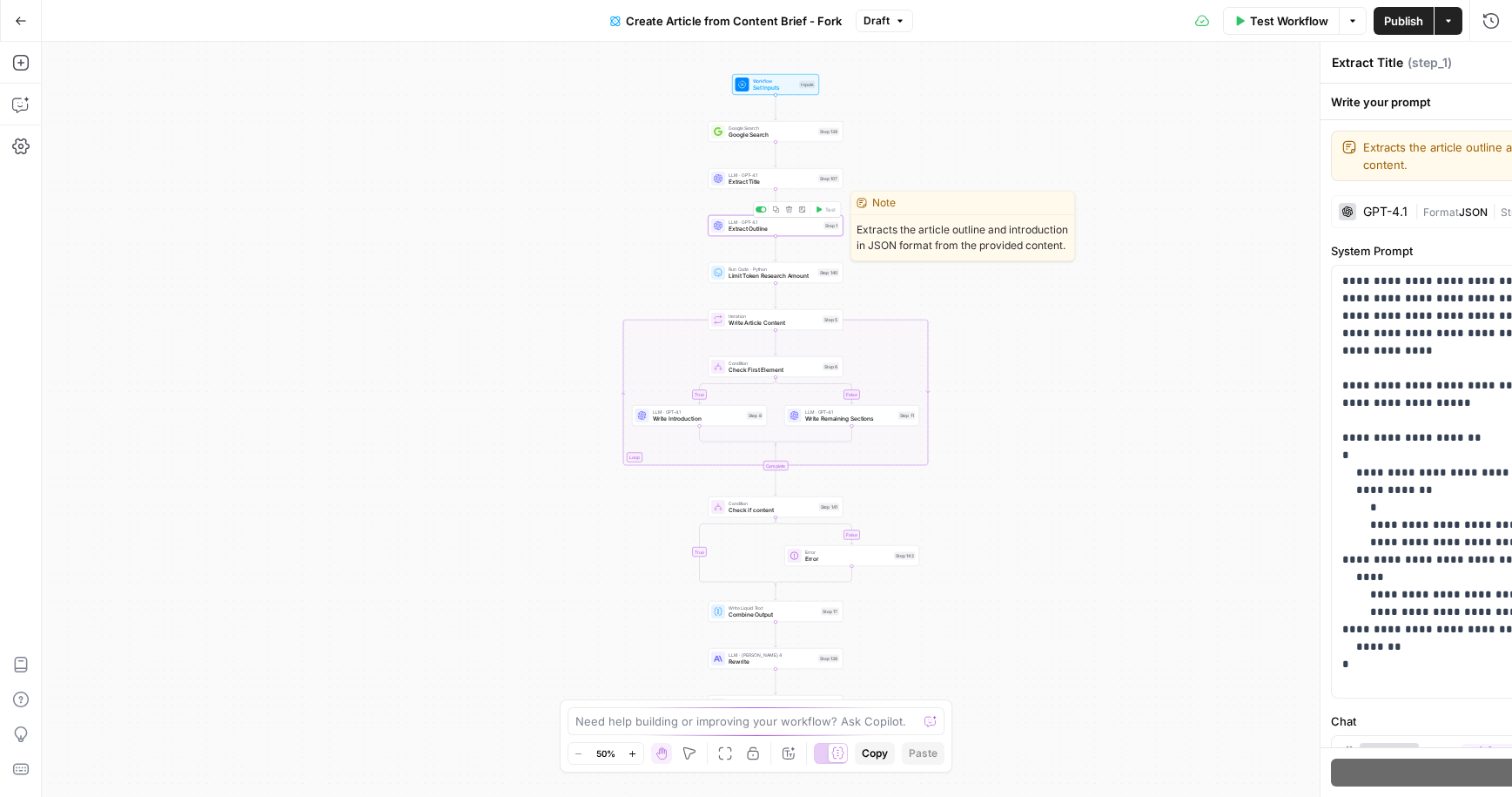
type textarea "Extract Outline"
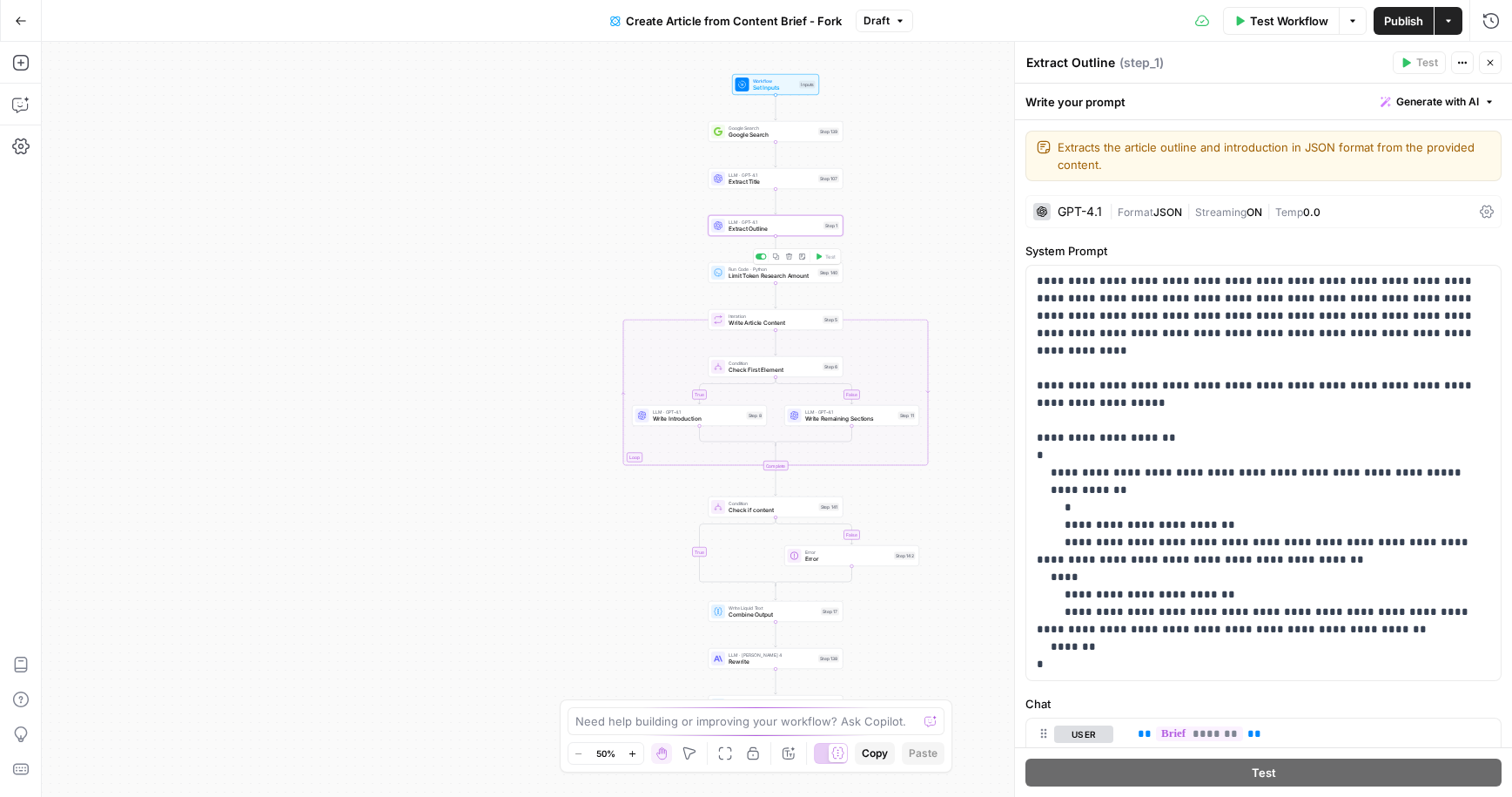
click at [766, 275] on span "Limit Token Research Amount" at bounding box center [771, 276] width 86 height 9
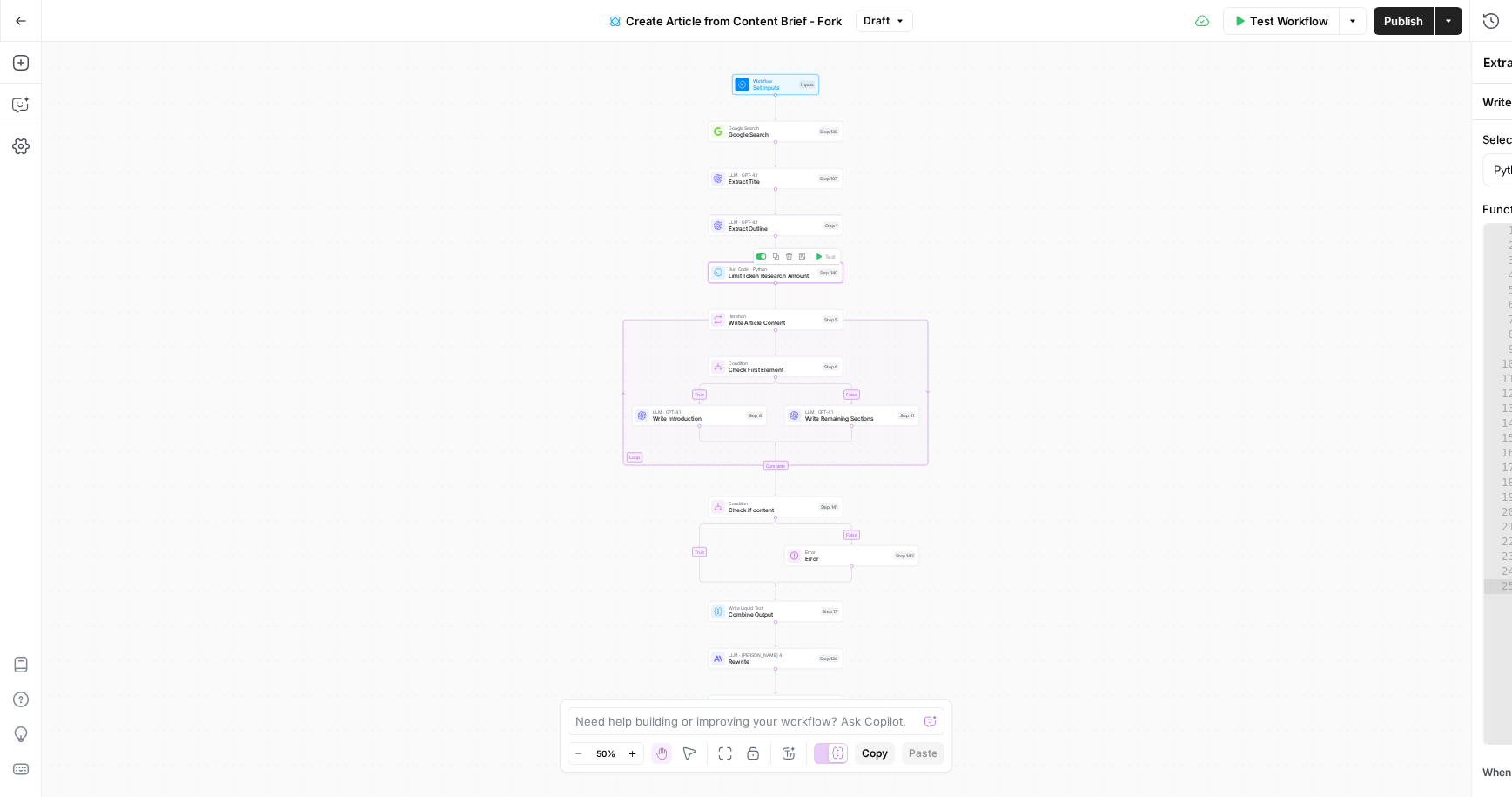
type textarea "Limit Token Research Amount"
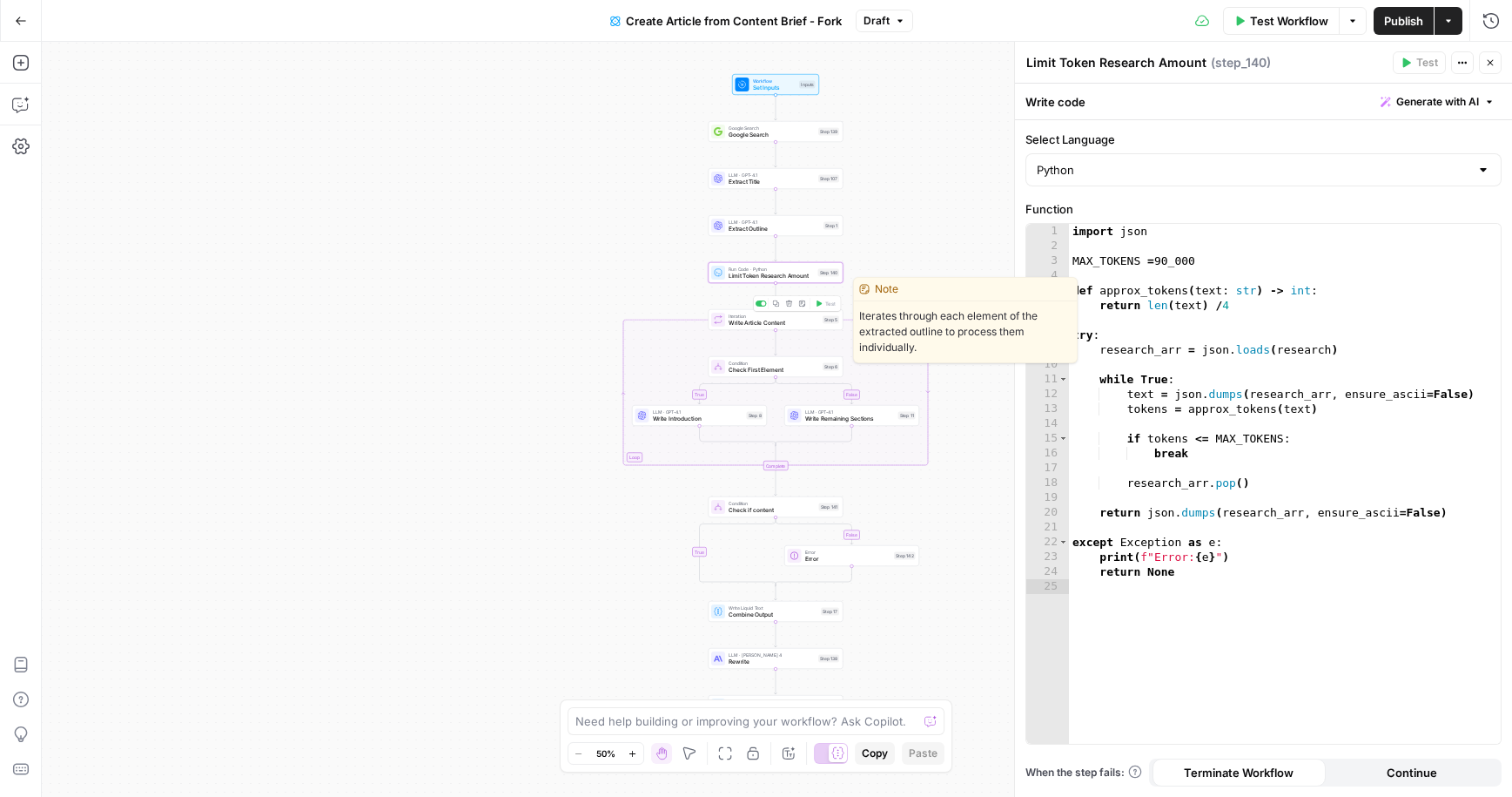
click at [763, 318] on span "Write Article Content" at bounding box center [773, 323] width 91 height 9
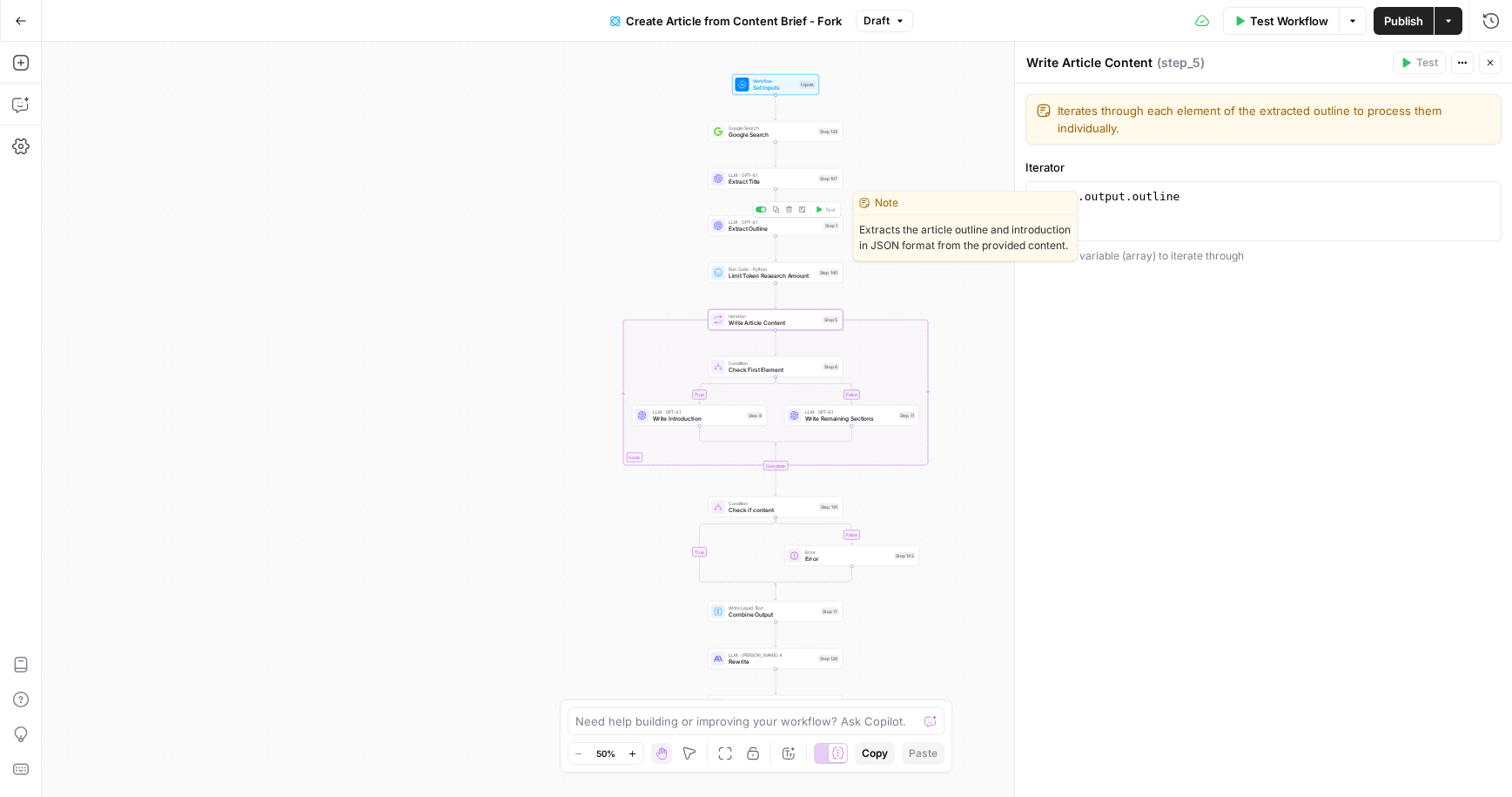
click at [741, 227] on span "Extract Outline" at bounding box center [774, 229] width 92 height 9
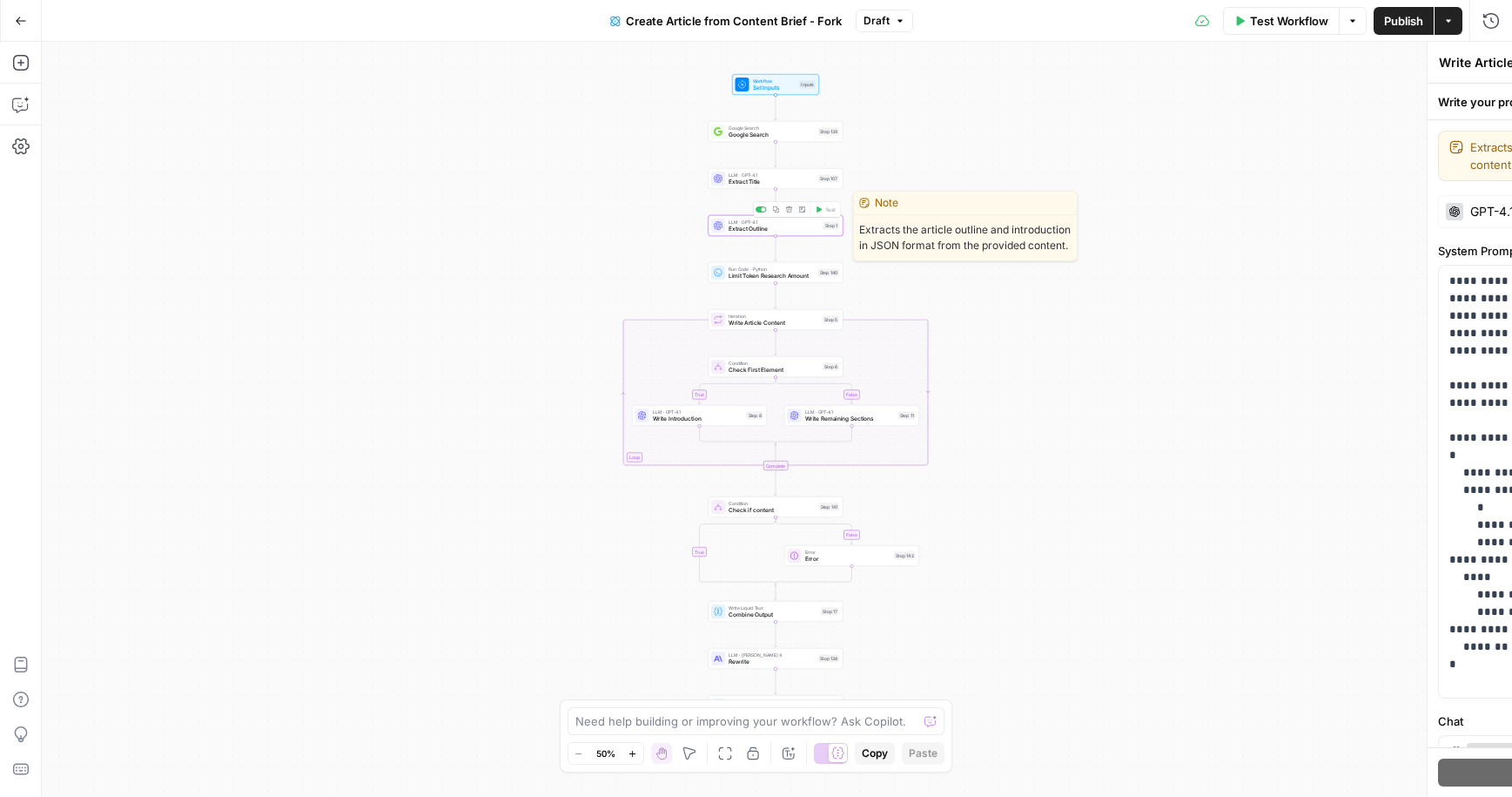
type textarea "Extract Outline"
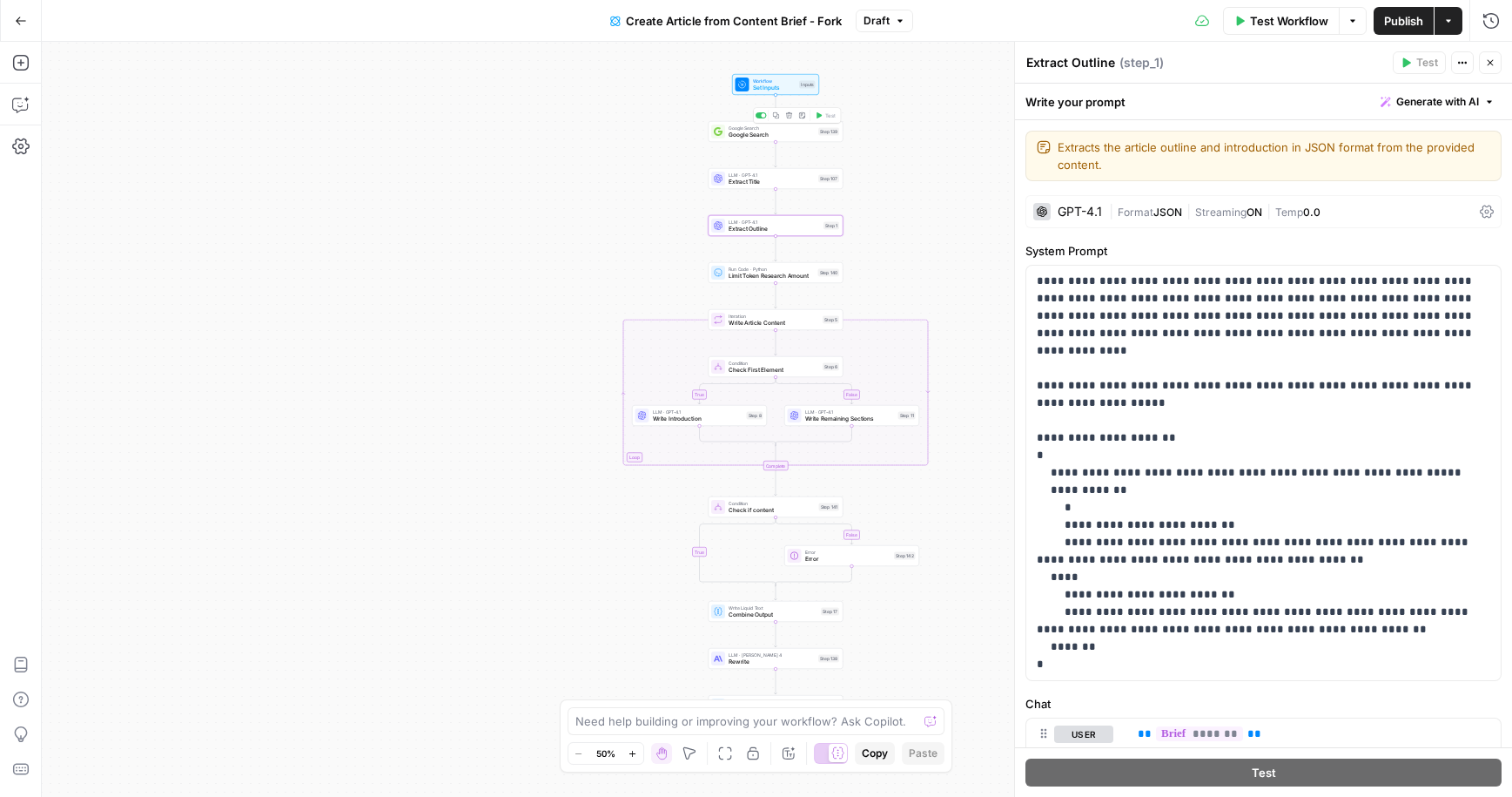
click at [750, 124] on span "Google Search" at bounding box center [771, 128] width 86 height 7
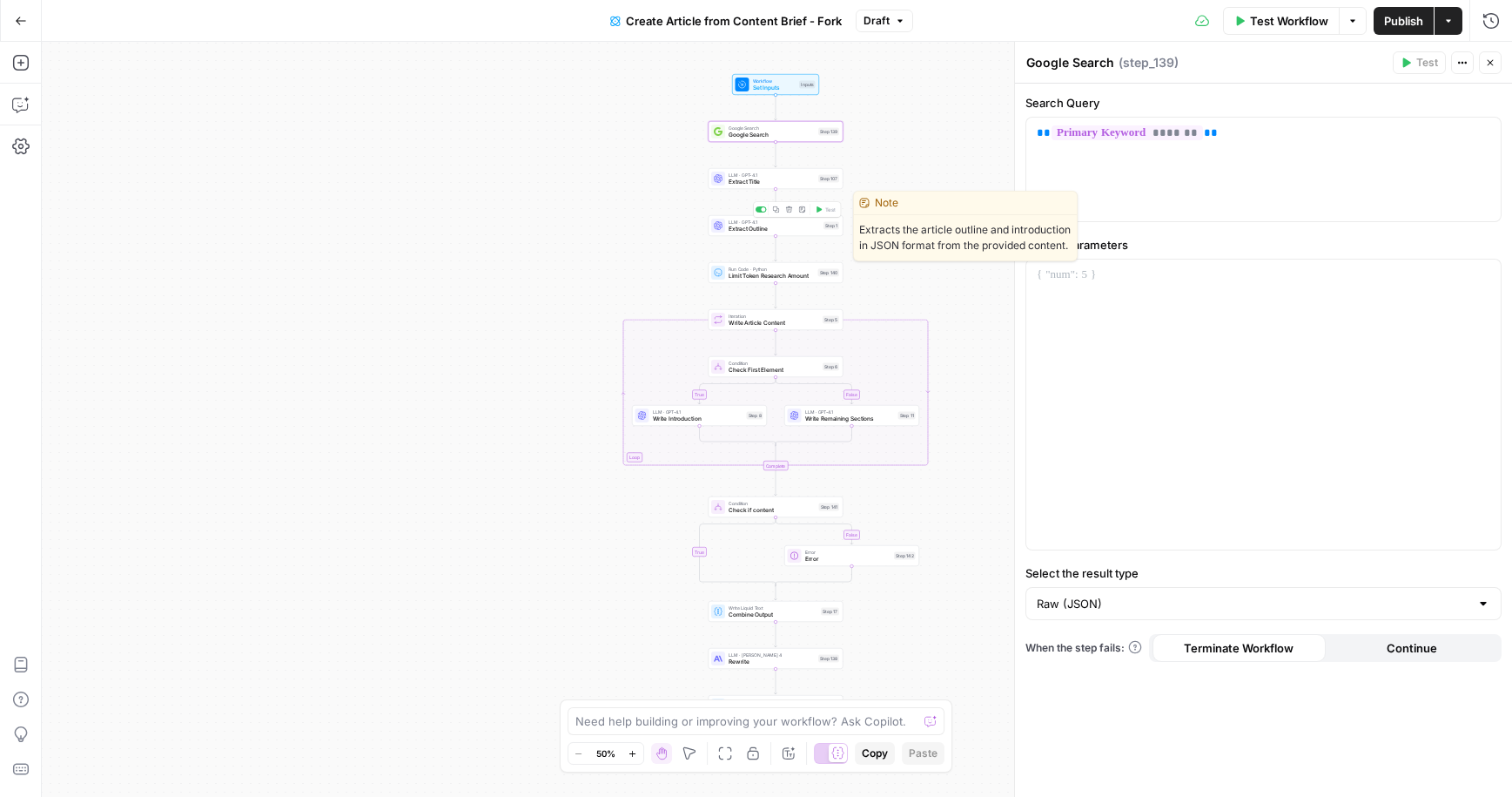
click at [790, 225] on span "Extract Outline" at bounding box center [774, 229] width 92 height 9
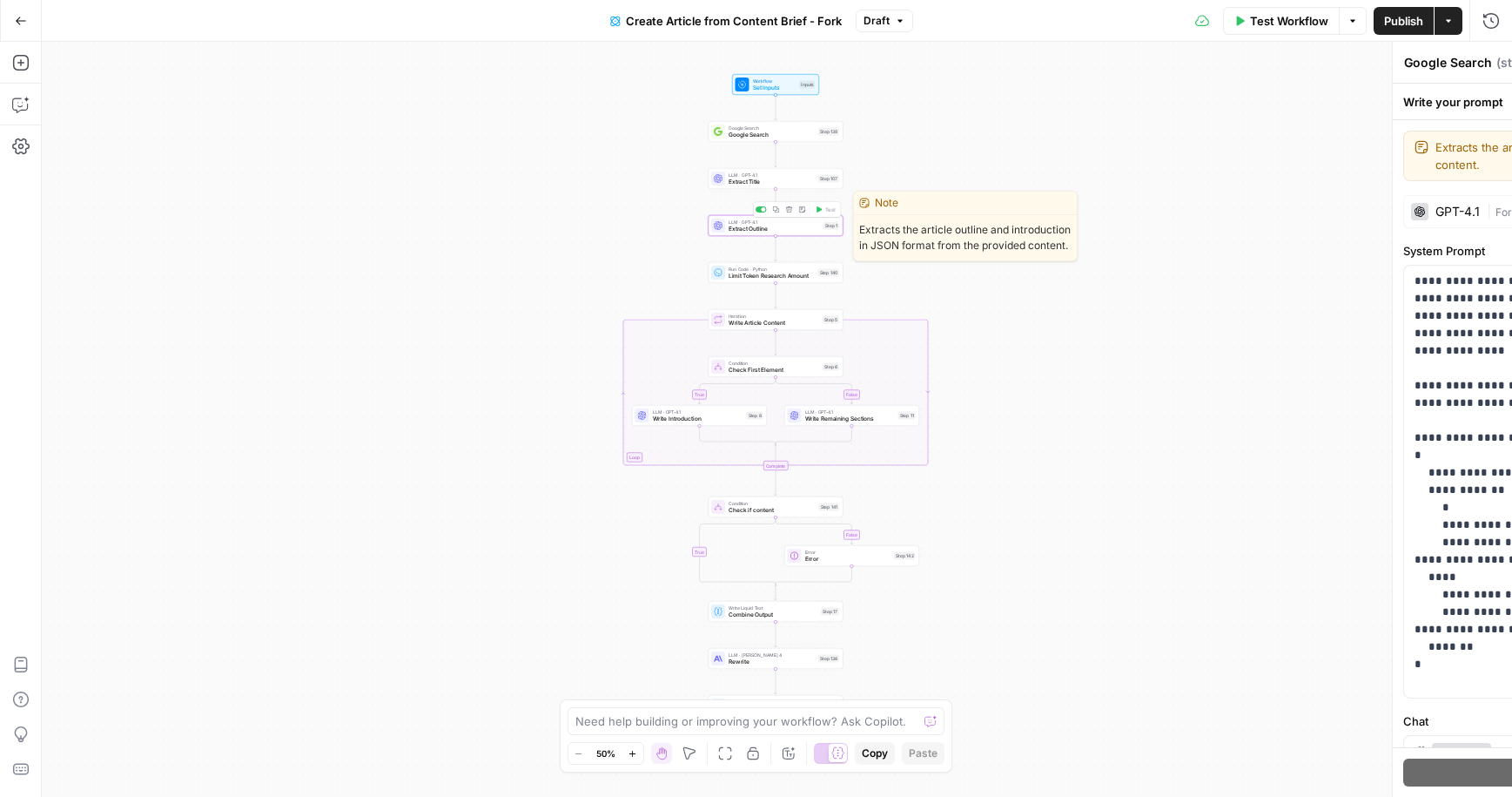
type textarea "Extract Outline"
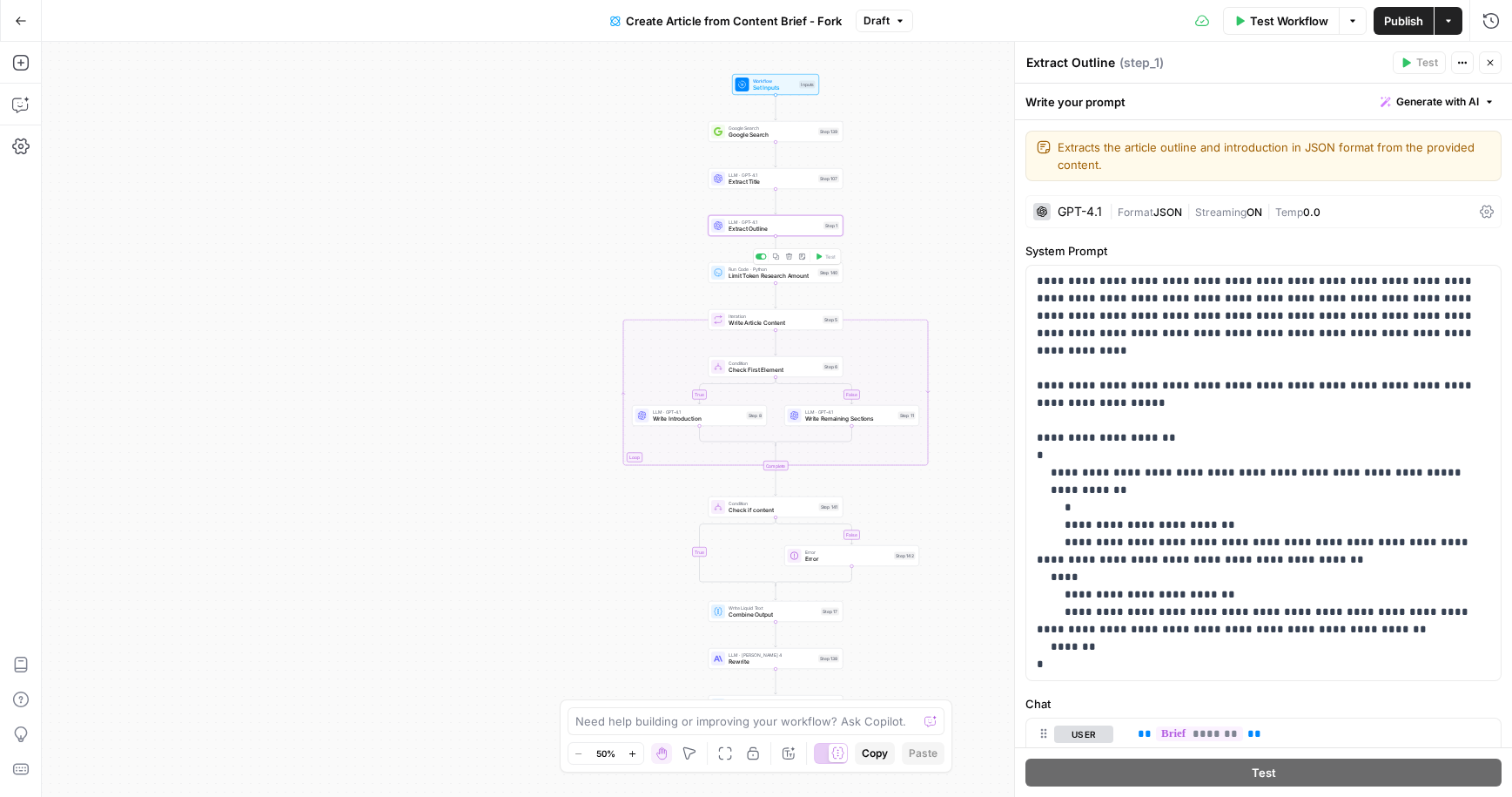
click at [756, 269] on span "Run Code · Python" at bounding box center [771, 269] width 86 height 7
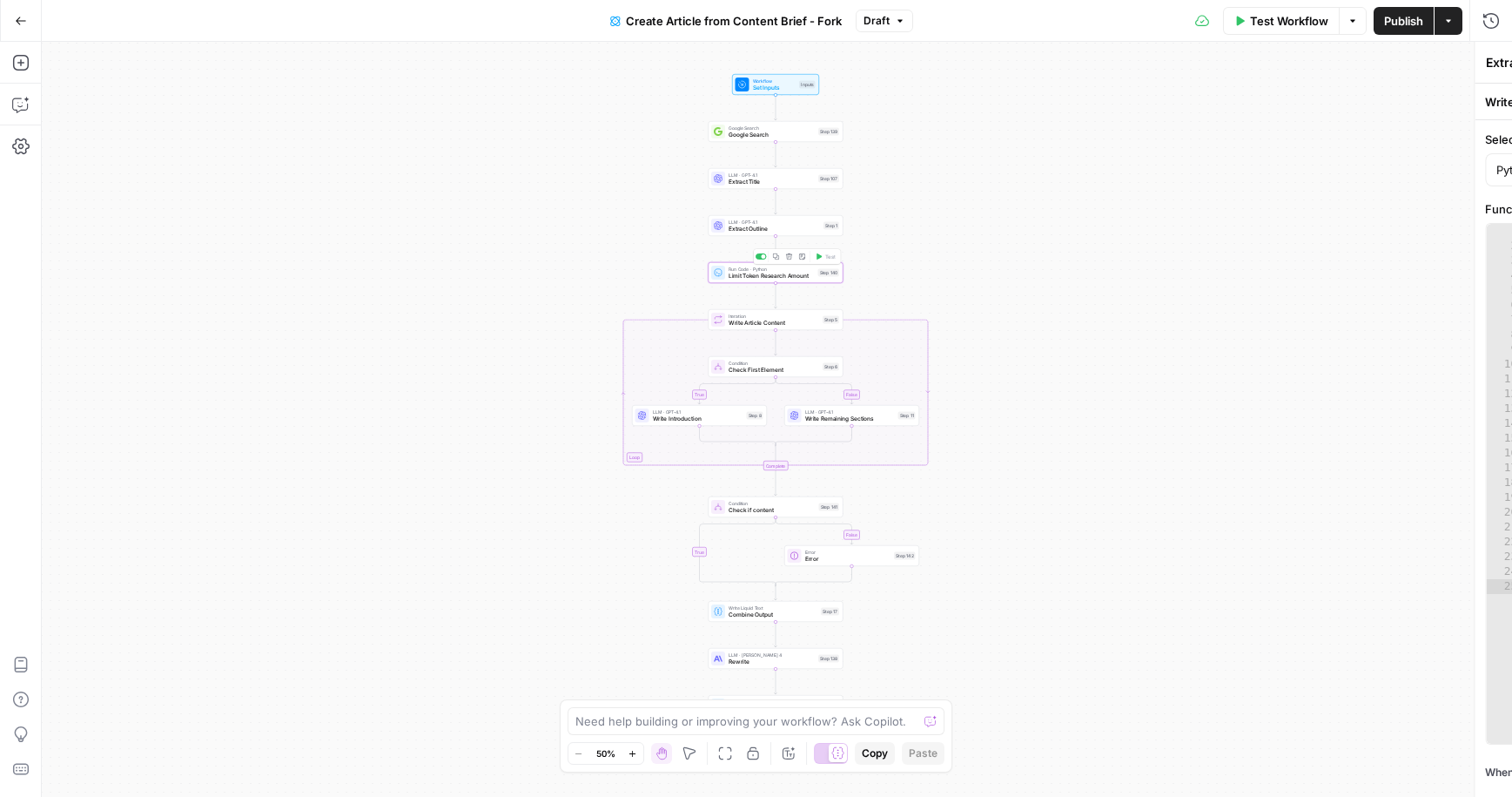
type textarea "Limit Token Research Amount"
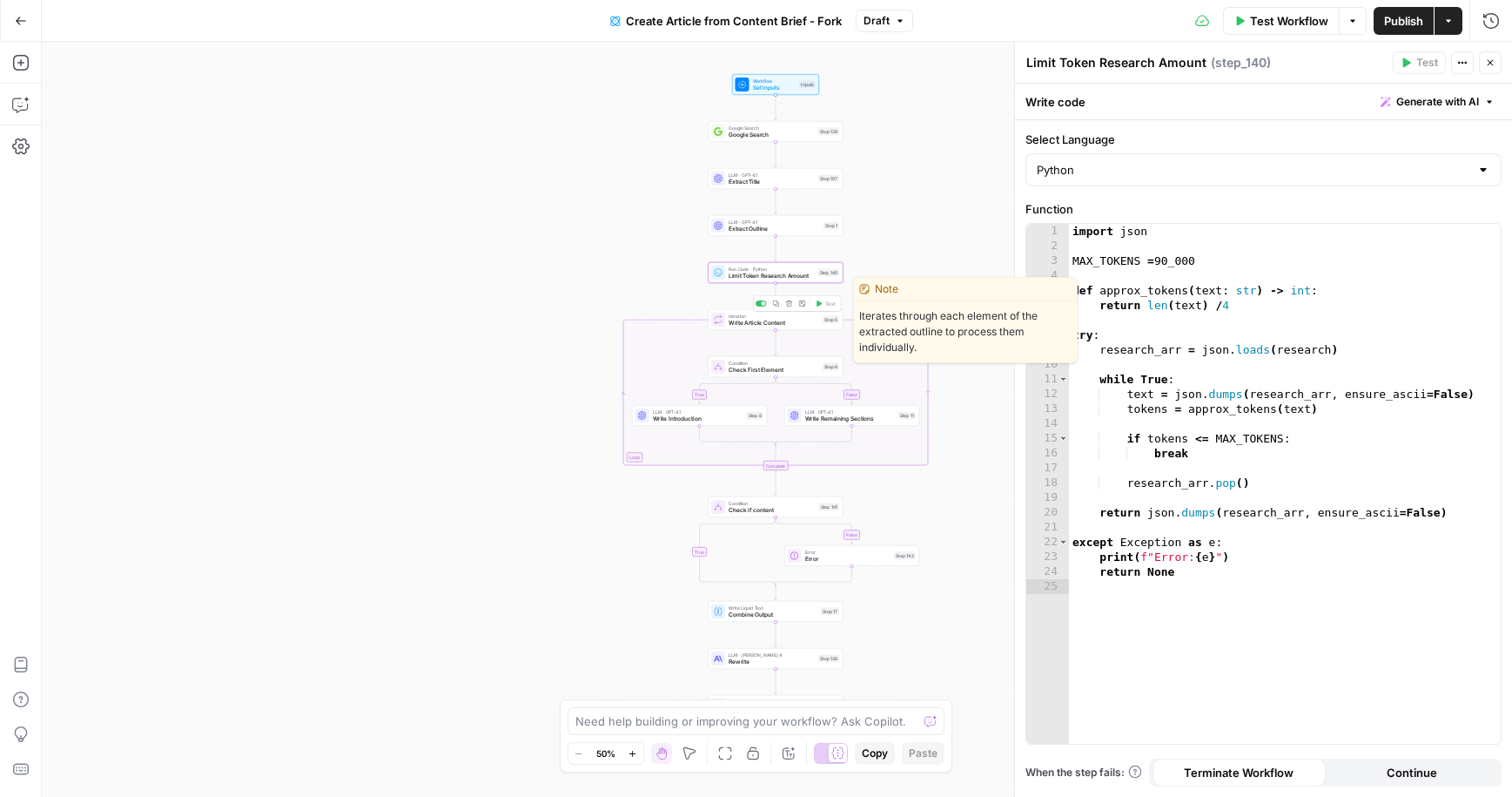
click at [753, 312] on span "Iteration" at bounding box center [773, 316] width 91 height 7
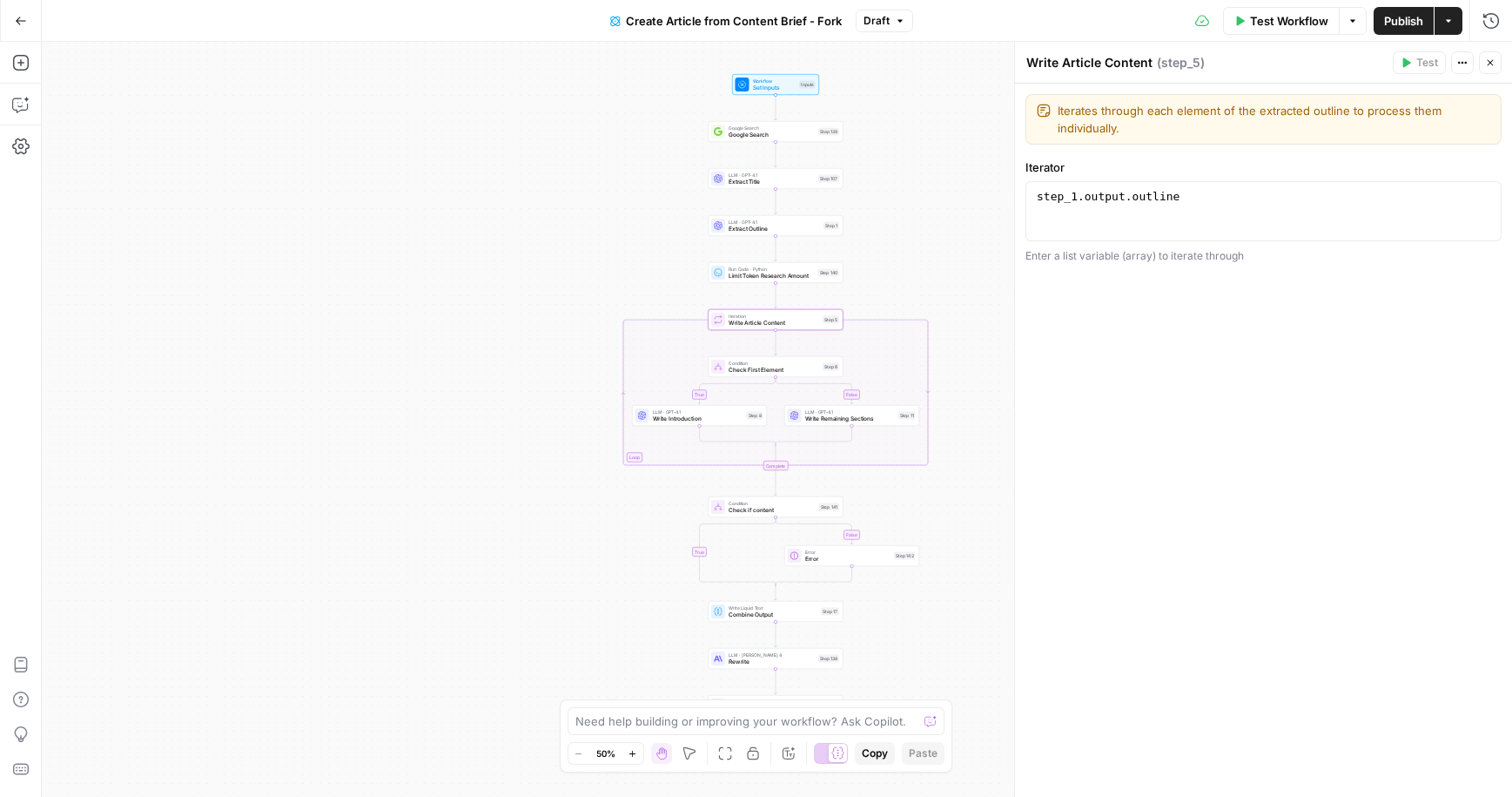
click at [23, 24] on icon "button" at bounding box center [21, 21] width 12 height 12
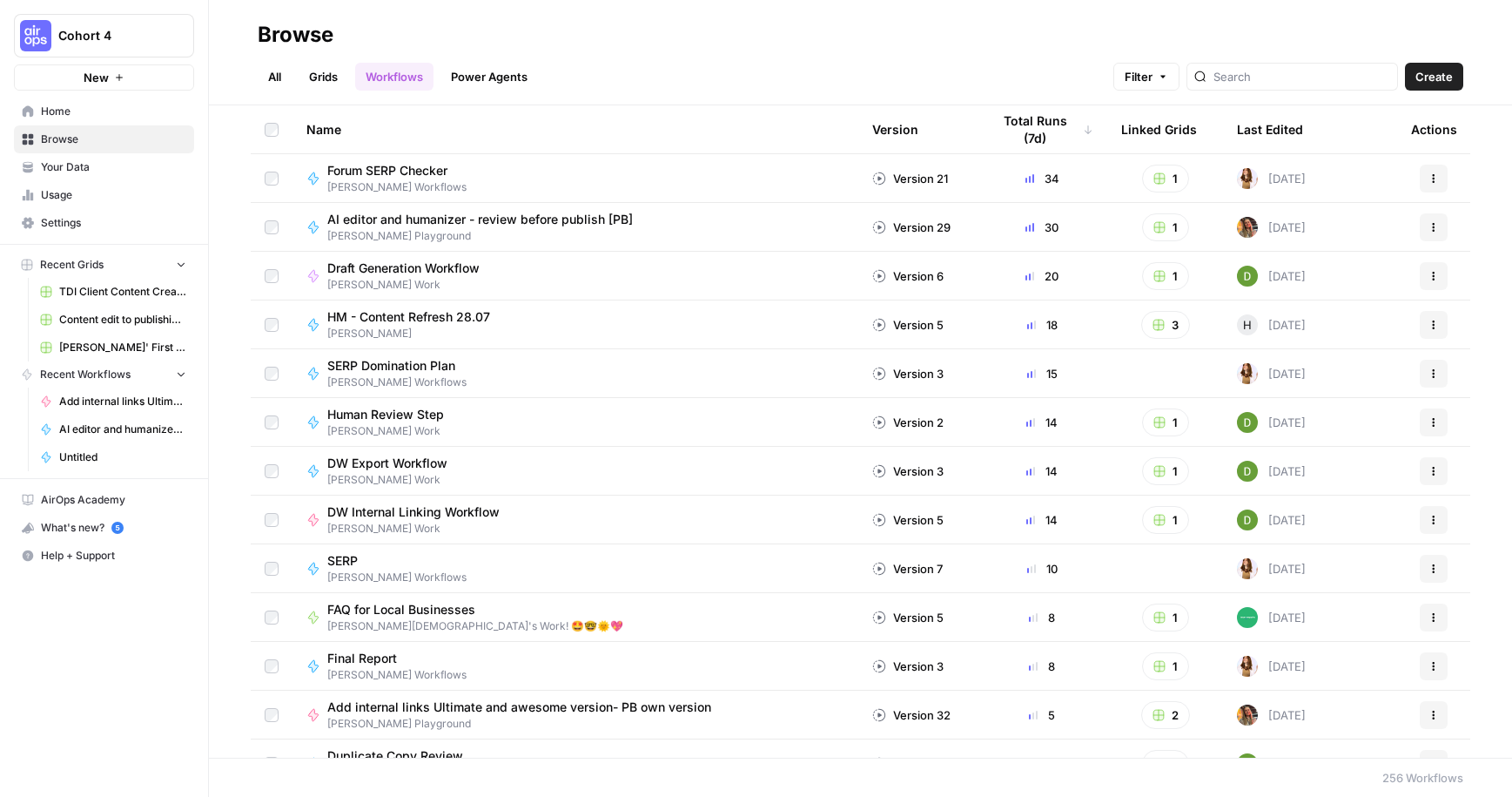
click at [100, 289] on span "TDI Client Content Creation" at bounding box center [123, 292] width 127 height 16
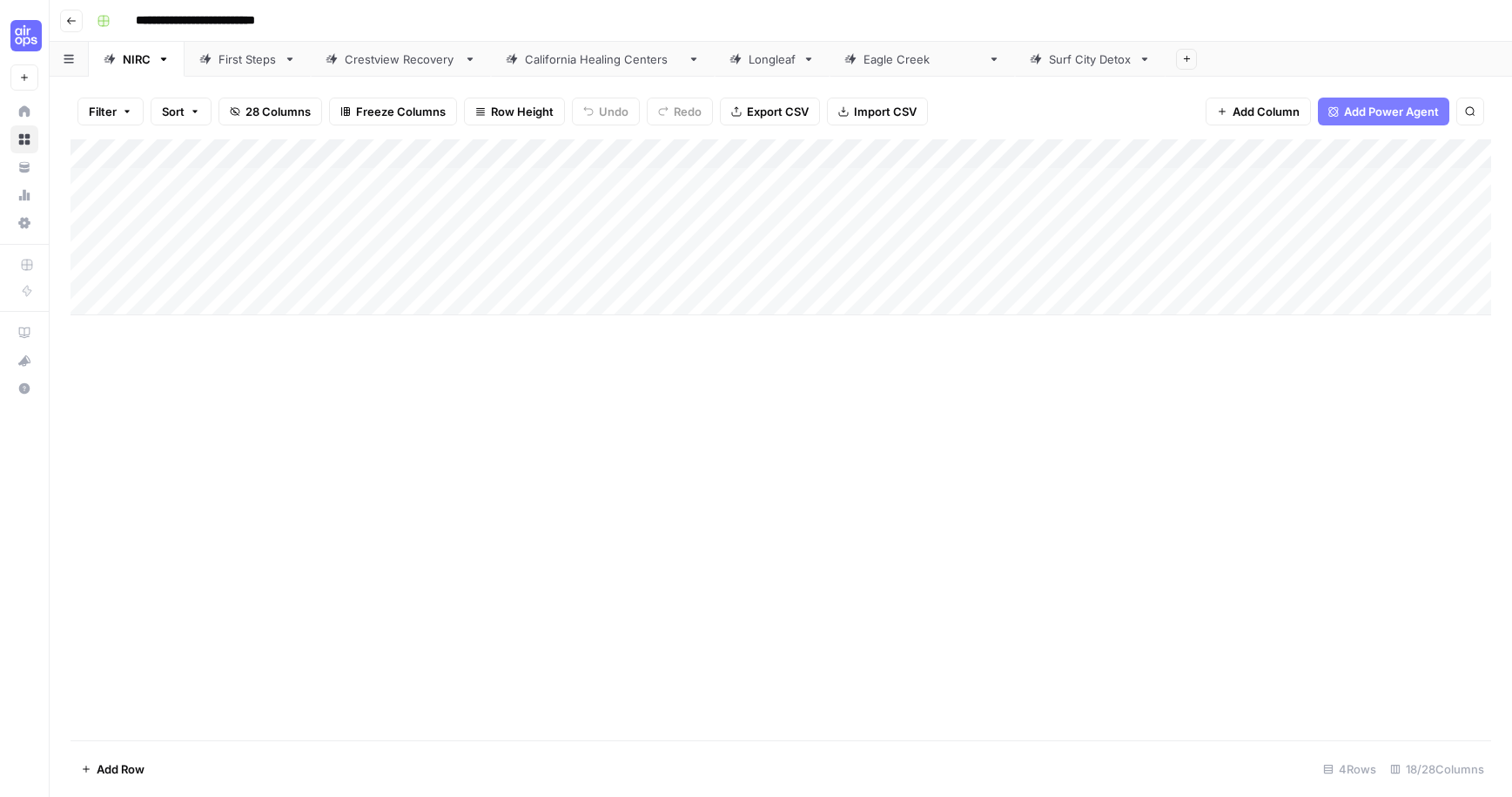
click at [1326, 177] on div "Add Column" at bounding box center [781, 227] width 1421 height 175
click at [1102, 155] on div "Add Column" at bounding box center [781, 227] width 1421 height 175
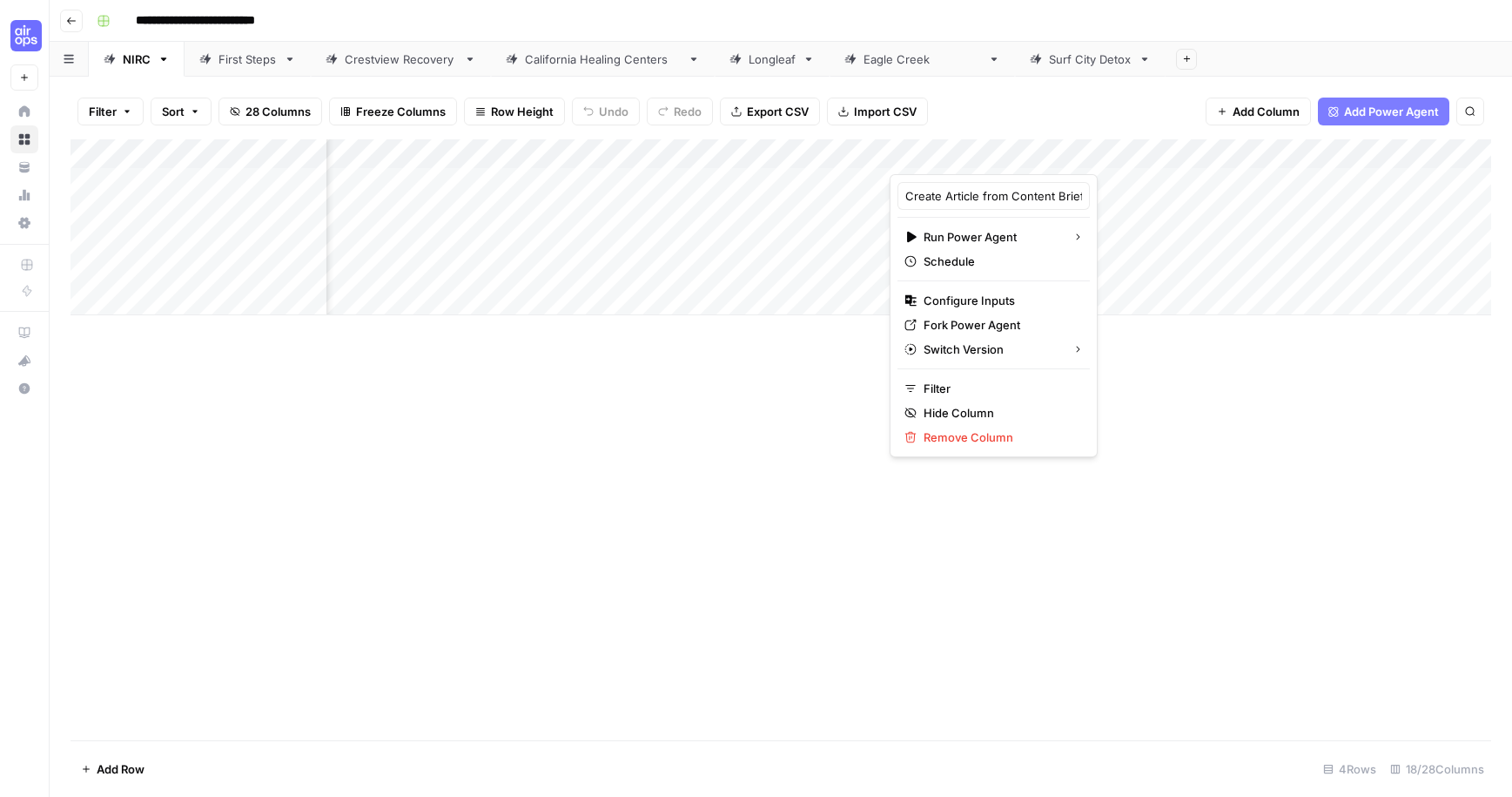
click at [1091, 161] on div at bounding box center [1012, 156] width 246 height 34
click at [1097, 178] on div "Add Column" at bounding box center [781, 227] width 1421 height 175
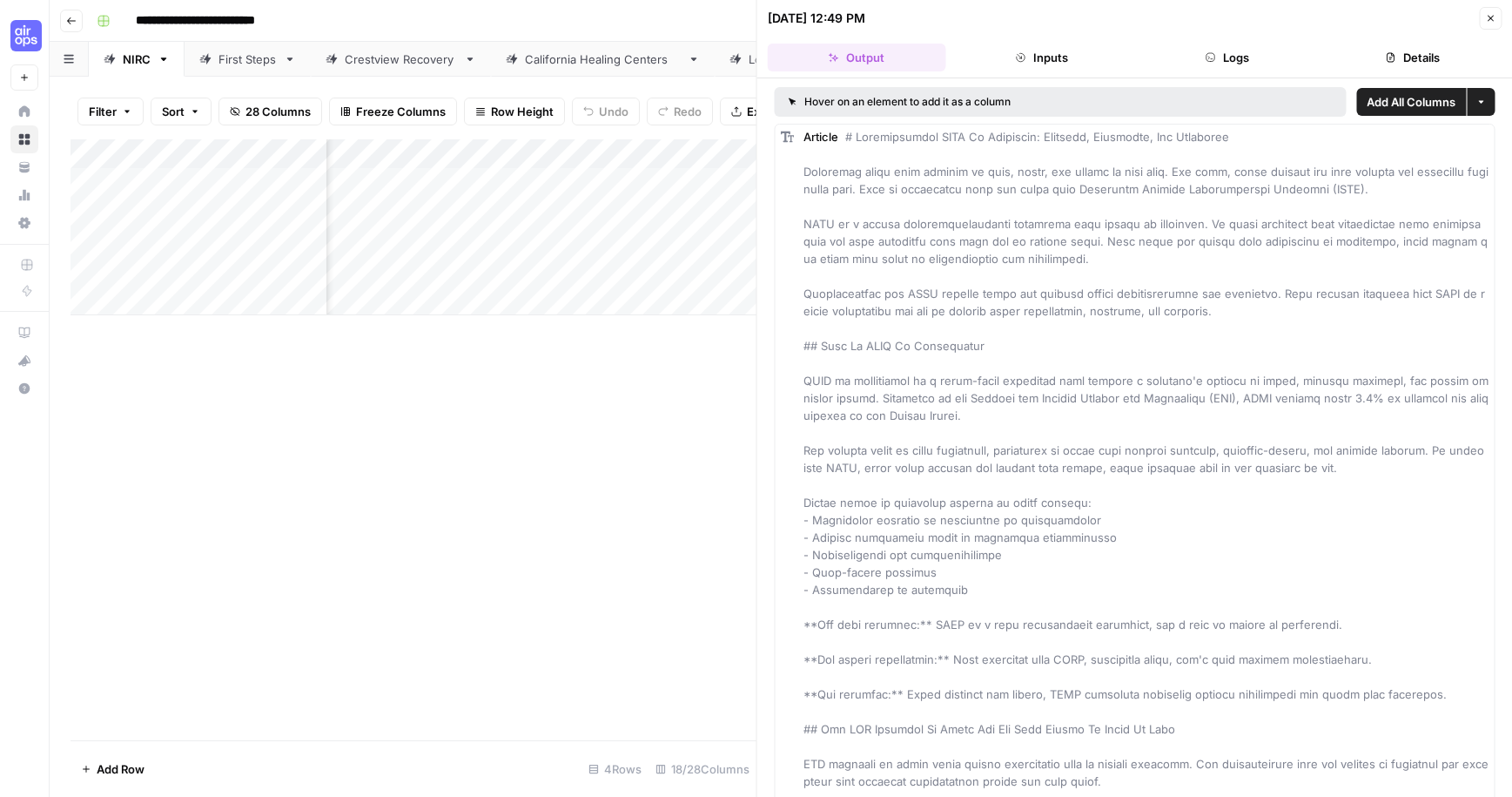
click at [1239, 64] on button "Logs" at bounding box center [1227, 57] width 178 height 28
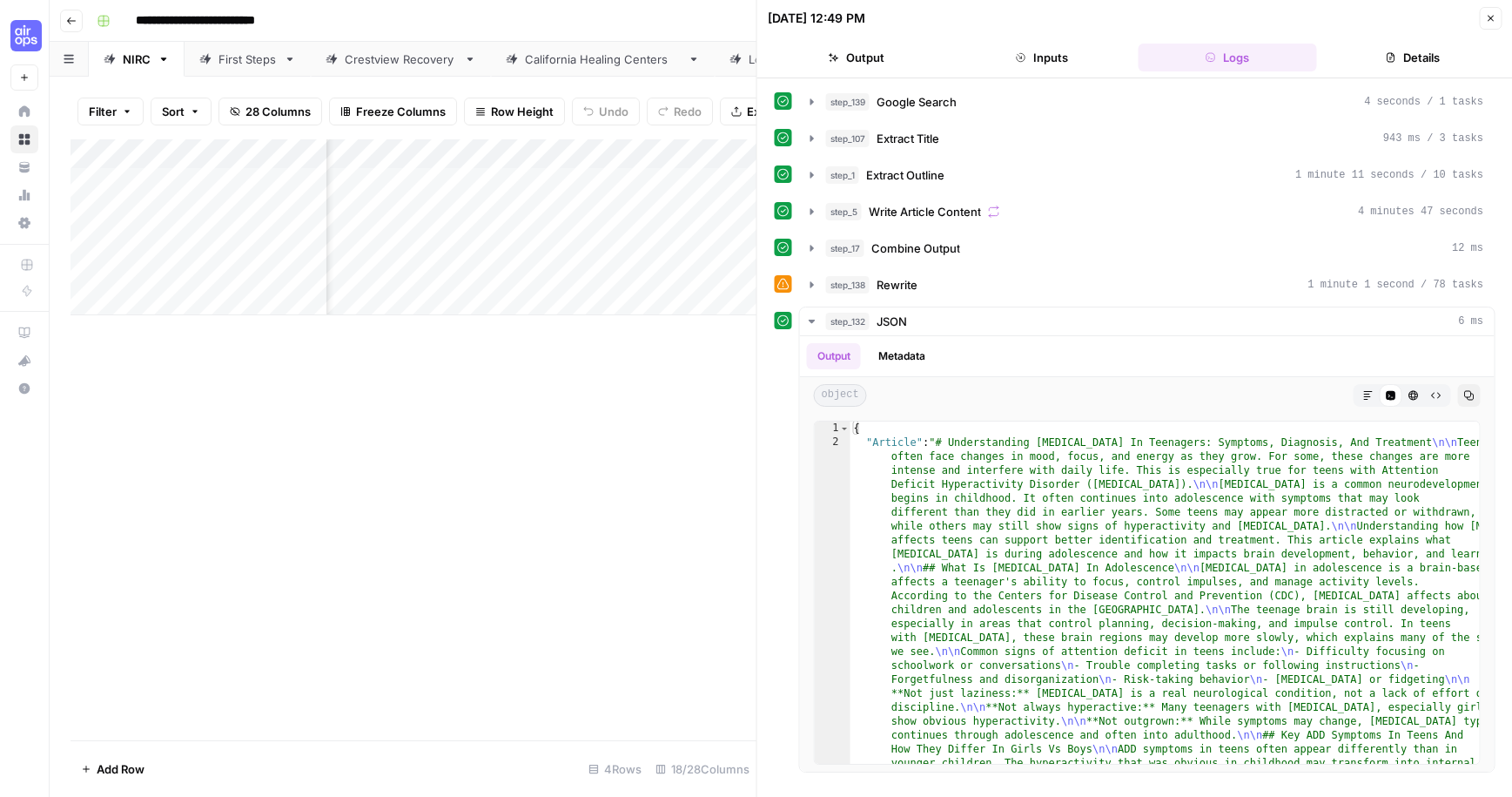
click at [1391, 62] on icon "button" at bounding box center [1391, 57] width 11 height 11
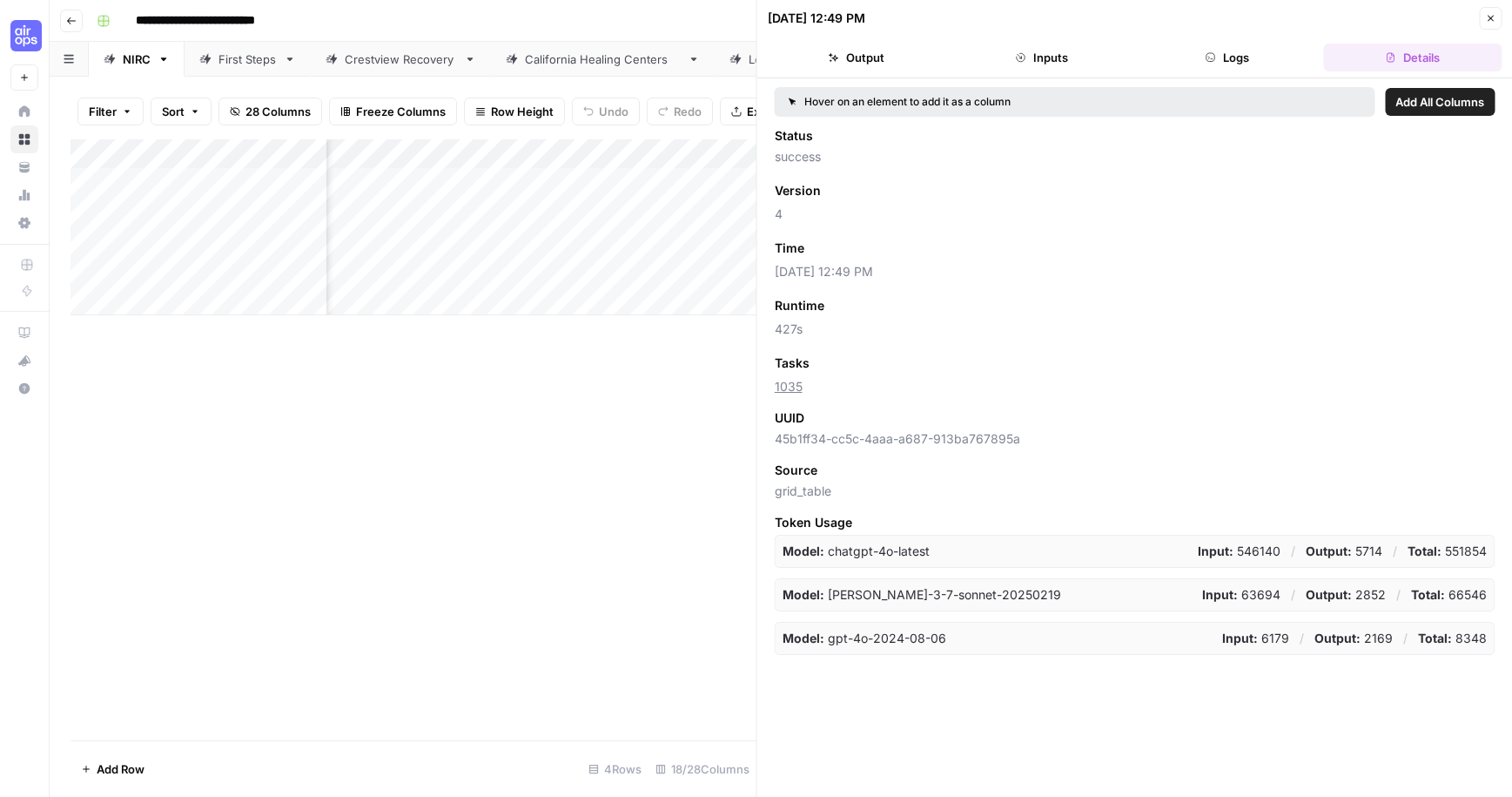
drag, startPoint x: 823, startPoint y: 383, endPoint x: 823, endPoint y: 392, distance: 9.0
click at [819, 393] on span "1035" at bounding box center [1136, 387] width 721 height 18
drag, startPoint x: 1491, startPoint y: 18, endPoint x: 1477, endPoint y: 48, distance: 33.1
click at [1492, 18] on icon "button" at bounding box center [1491, 19] width 11 height 11
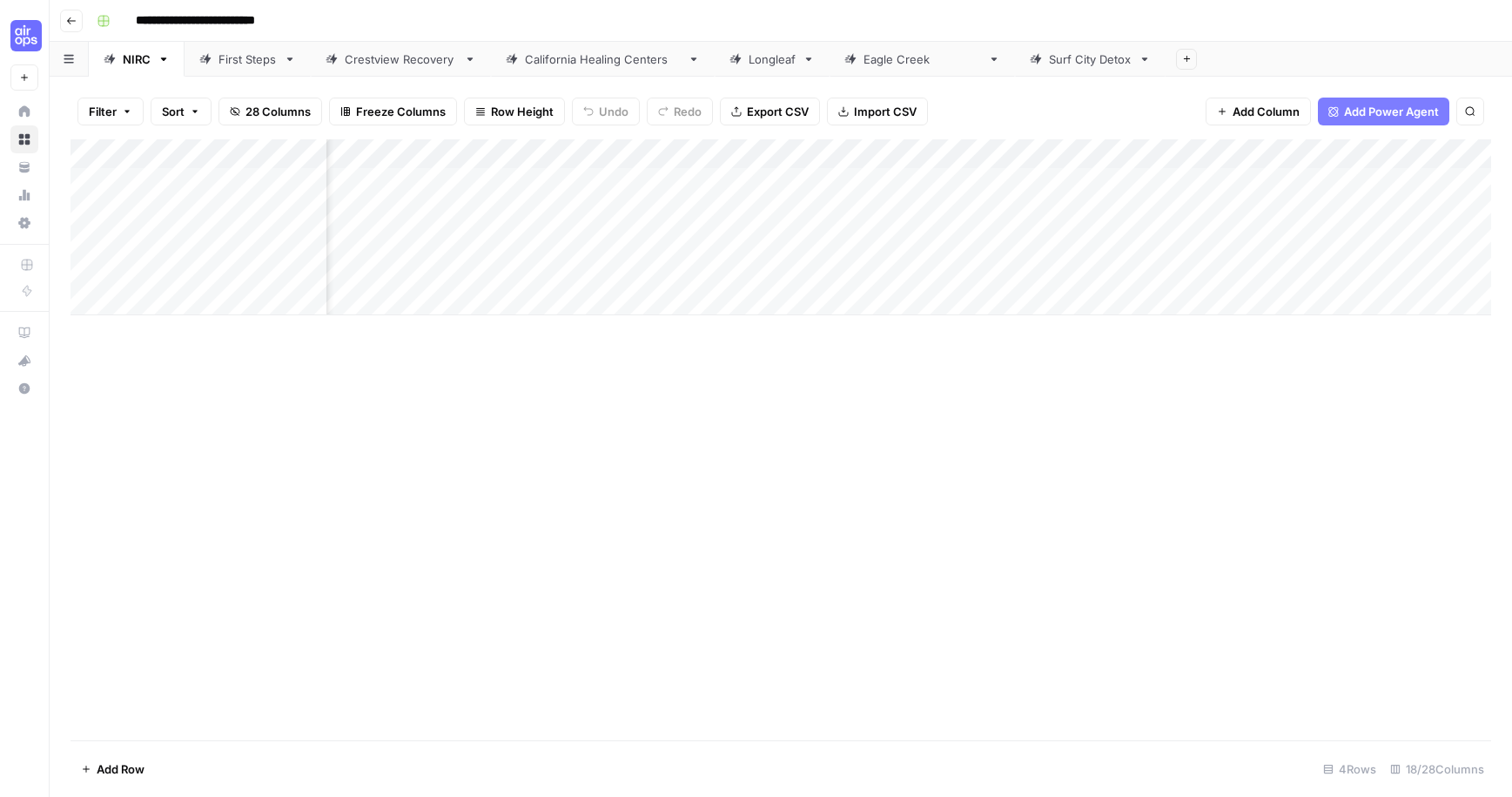
click at [869, 54] on div "Eagle Creek" at bounding box center [922, 59] width 117 height 18
click at [1210, 214] on div "Add Column" at bounding box center [781, 227] width 1421 height 175
click at [942, 244] on div "Add Column" at bounding box center [781, 227] width 1421 height 175
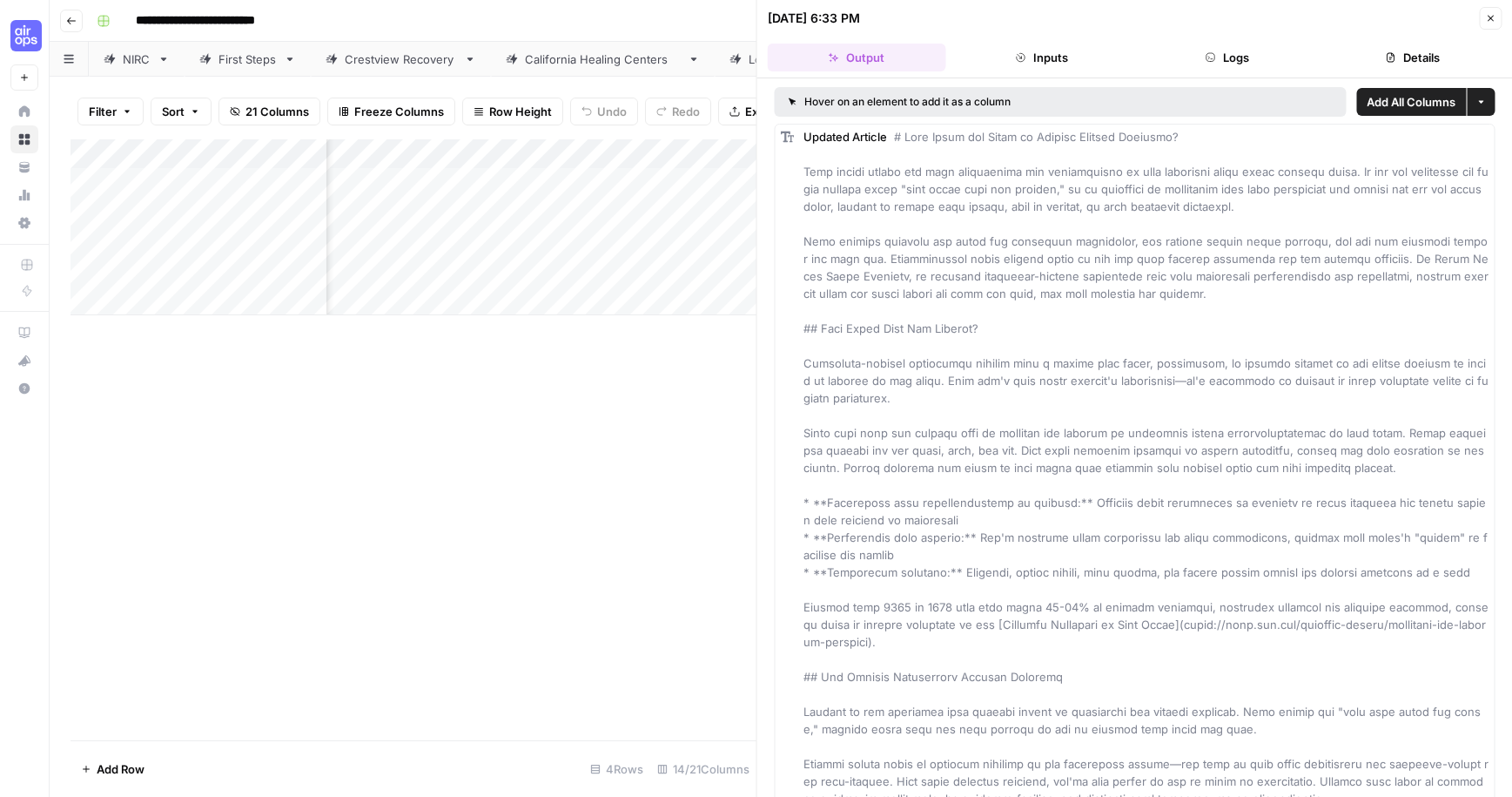
click at [1426, 48] on button "Details" at bounding box center [1412, 57] width 178 height 28
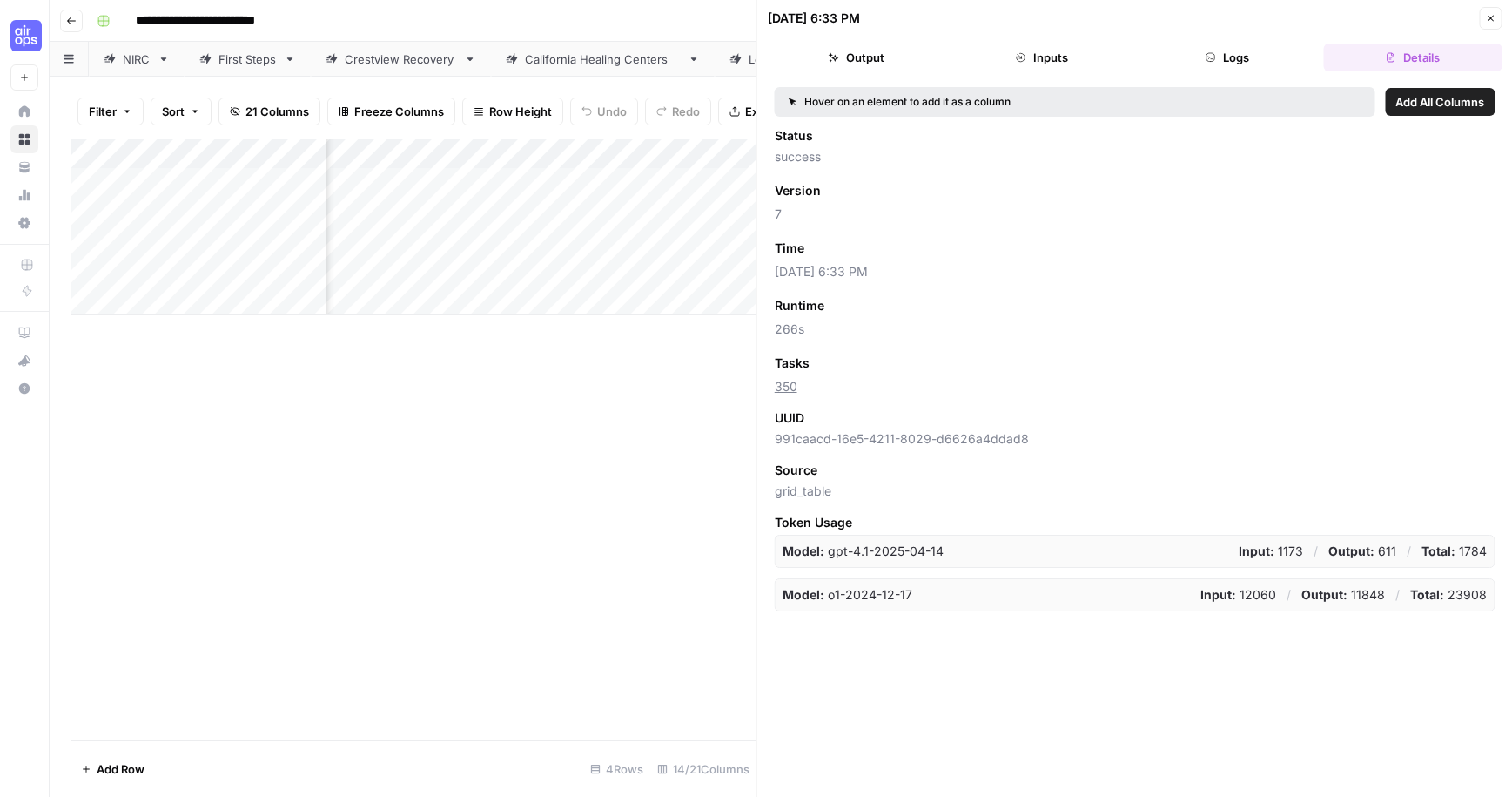
click at [1483, 16] on button "Close" at bounding box center [1491, 19] width 23 height 23
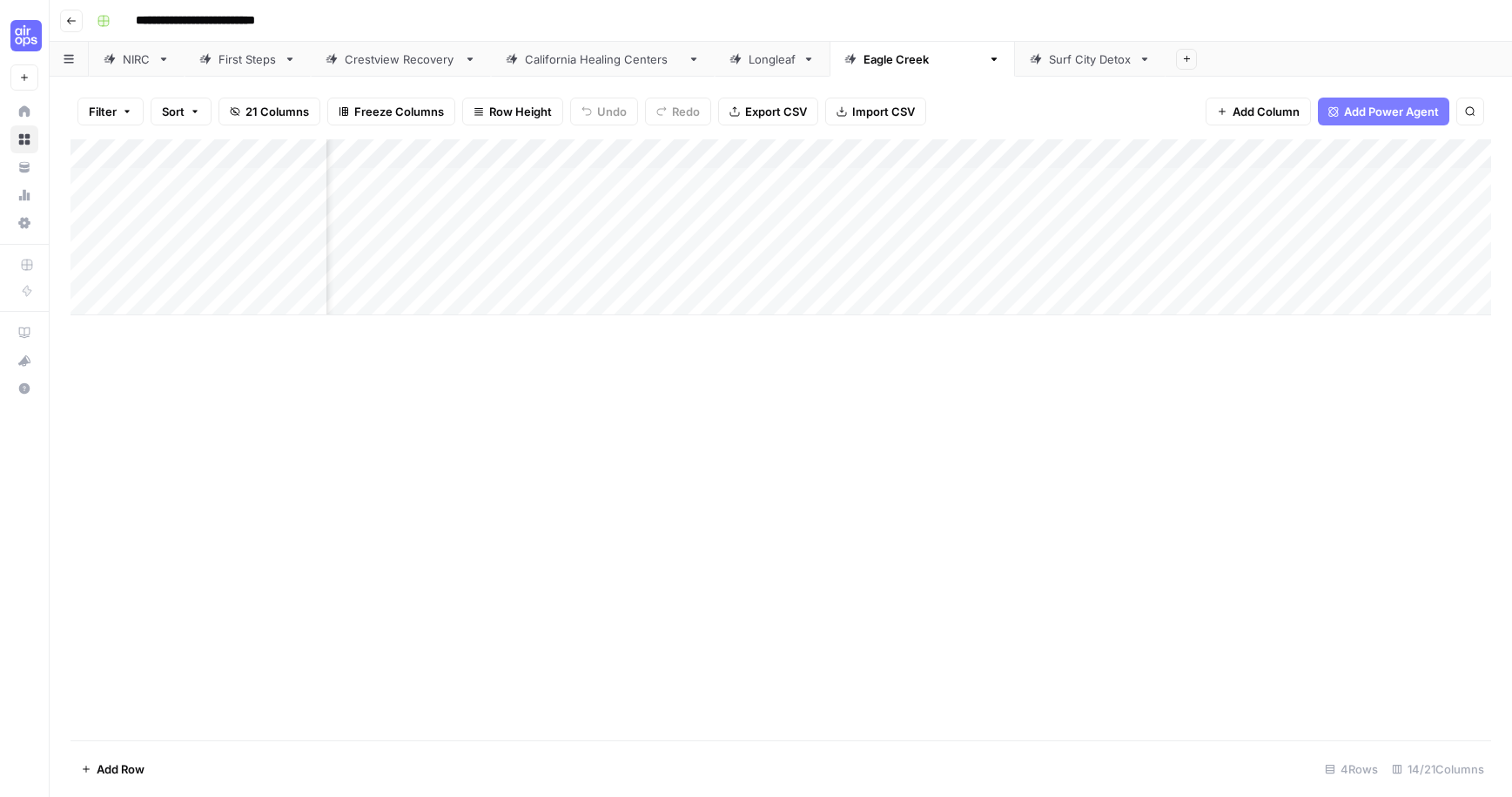
click at [545, 233] on div "Add Column" at bounding box center [781, 227] width 1421 height 175
click at [582, 241] on div "Add Column" at bounding box center [781, 227] width 1421 height 175
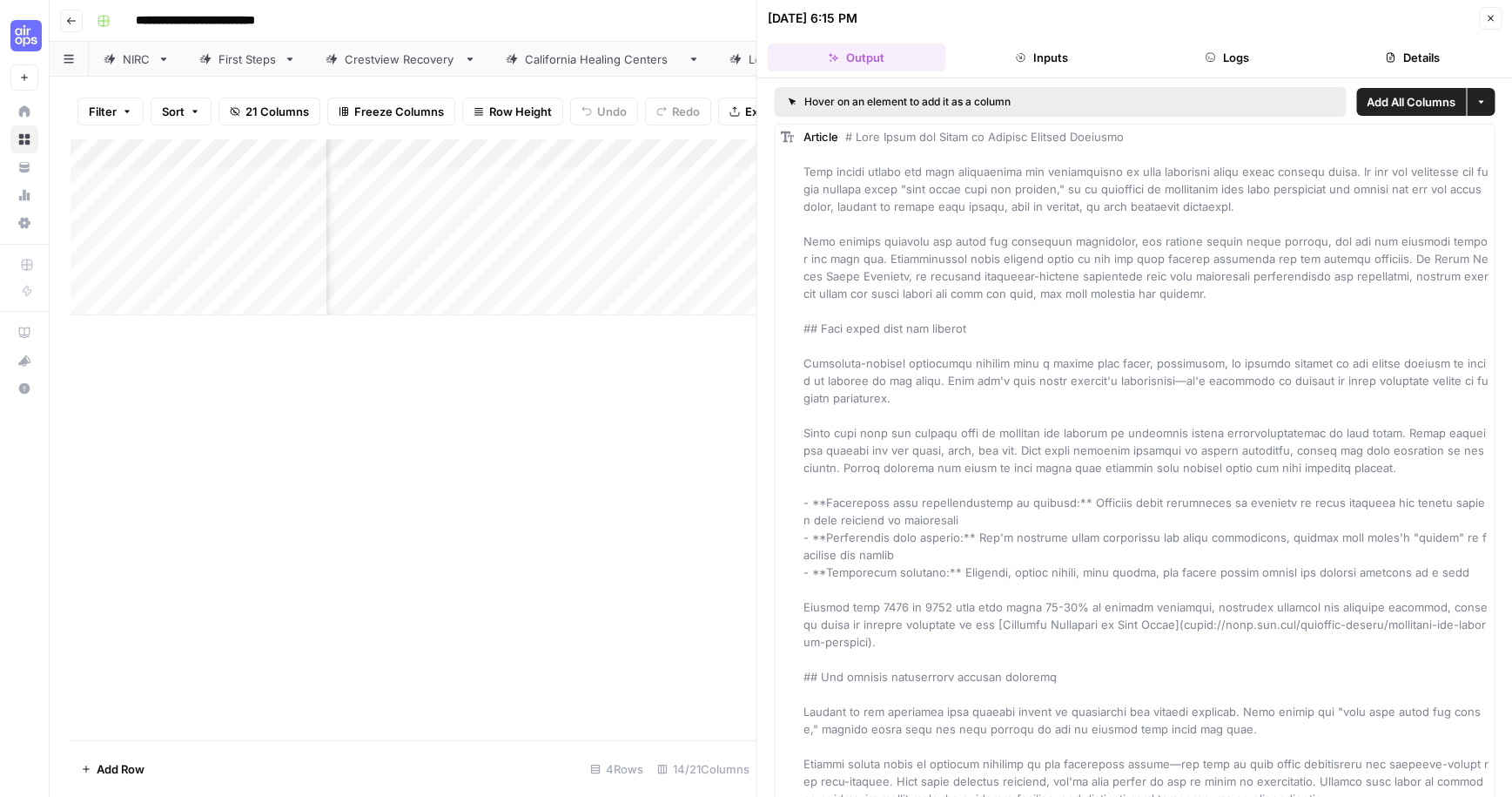
click at [1441, 48] on button "Details" at bounding box center [1412, 57] width 178 height 28
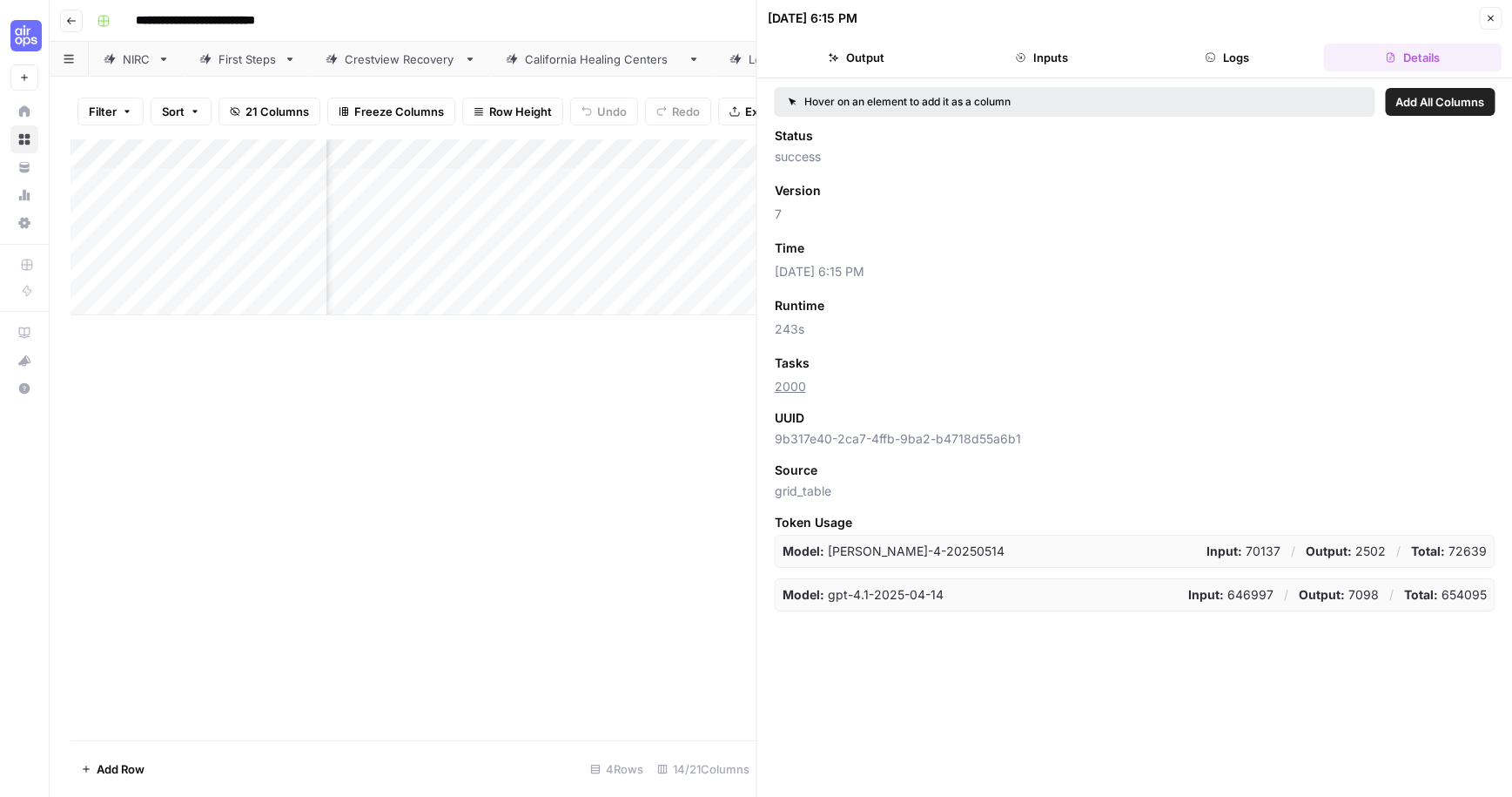
drag, startPoint x: 834, startPoint y: 390, endPoint x: 843, endPoint y: 412, distance: 23.8
click at [771, 391] on div "Hover on an element to add it as a column Add All Columns Status success Versio…" at bounding box center [1135, 437] width 756 height 719
click at [1489, 23] on icon "button" at bounding box center [1491, 19] width 11 height 11
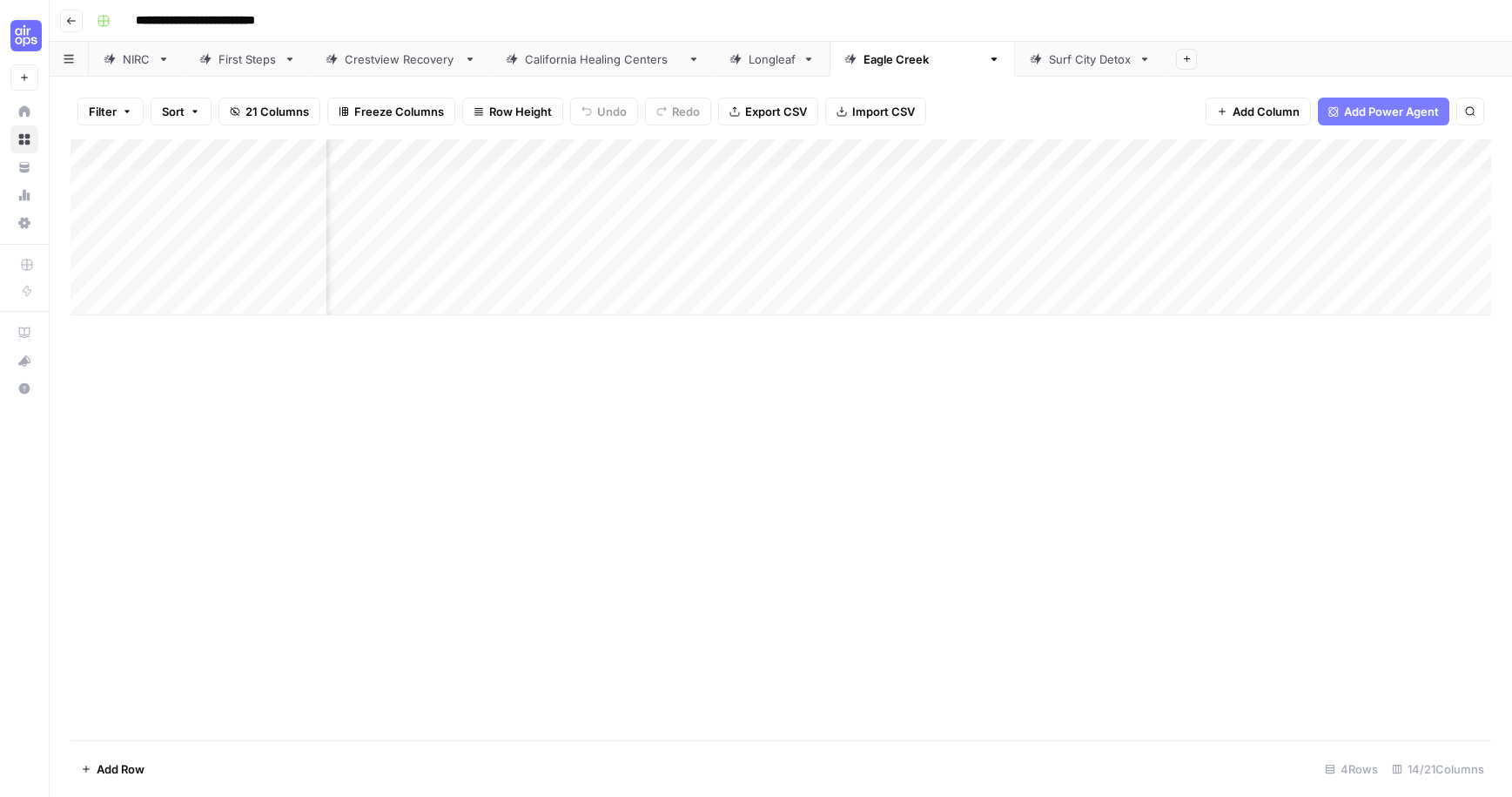
click at [371, 245] on div "Add Column" at bounding box center [781, 227] width 1421 height 175
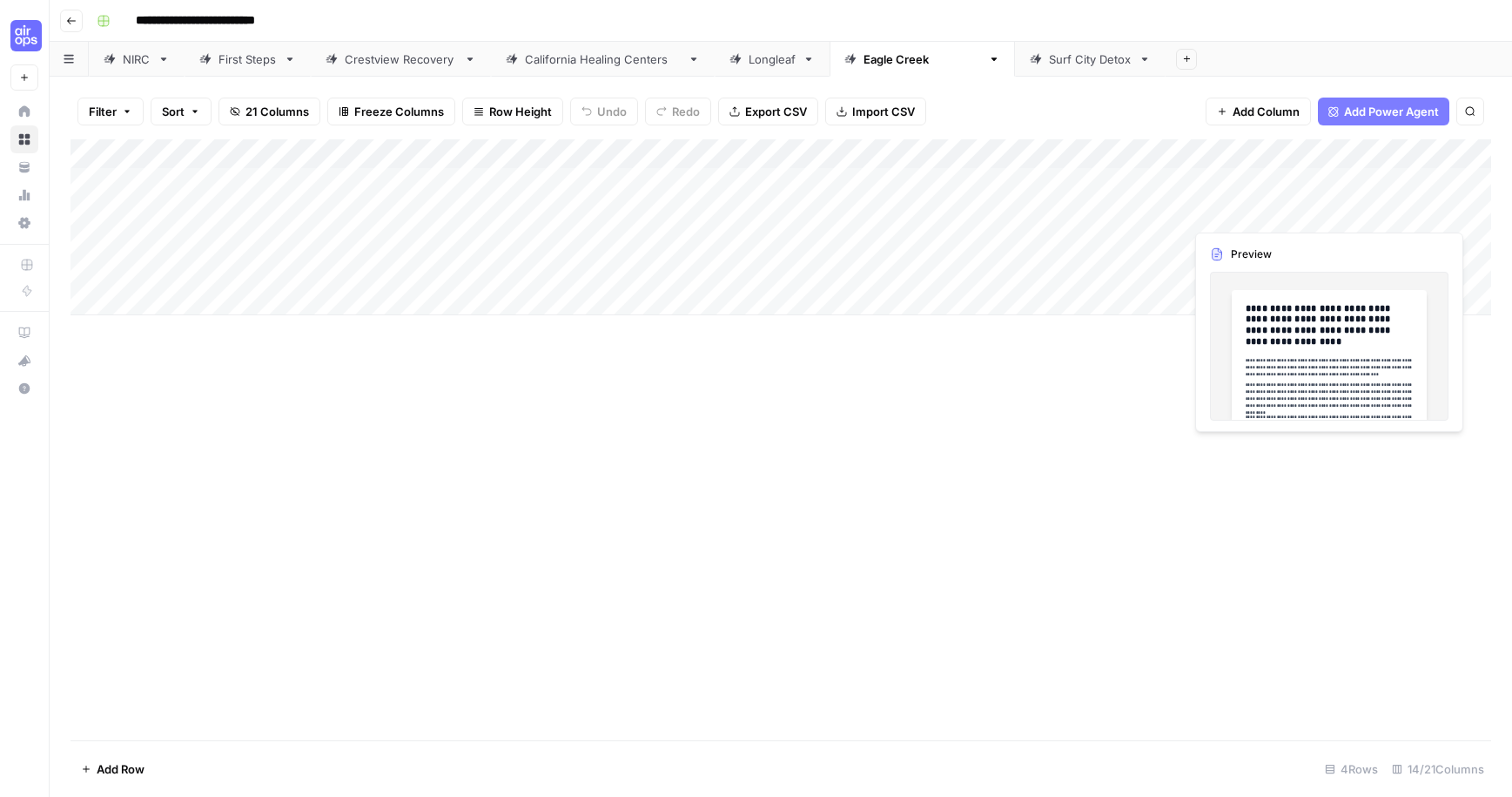
click at [1203, 209] on div "Add Column" at bounding box center [781, 227] width 1421 height 175
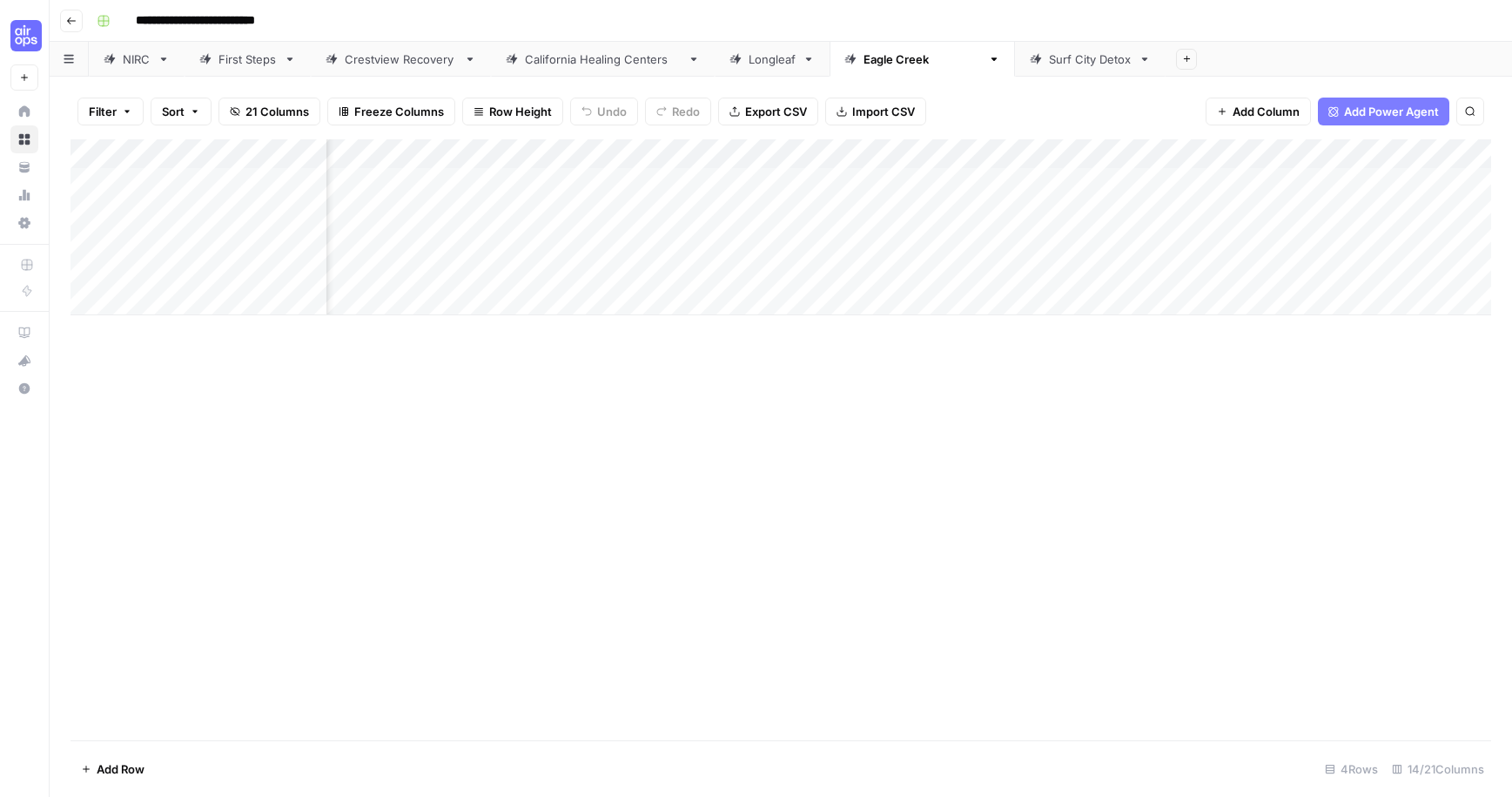
scroll to position [0, 1340]
click at [1357, 153] on div "Add Column" at bounding box center [781, 227] width 1421 height 175
click at [1321, 153] on div "Add Column" at bounding box center [781, 227] width 1421 height 175
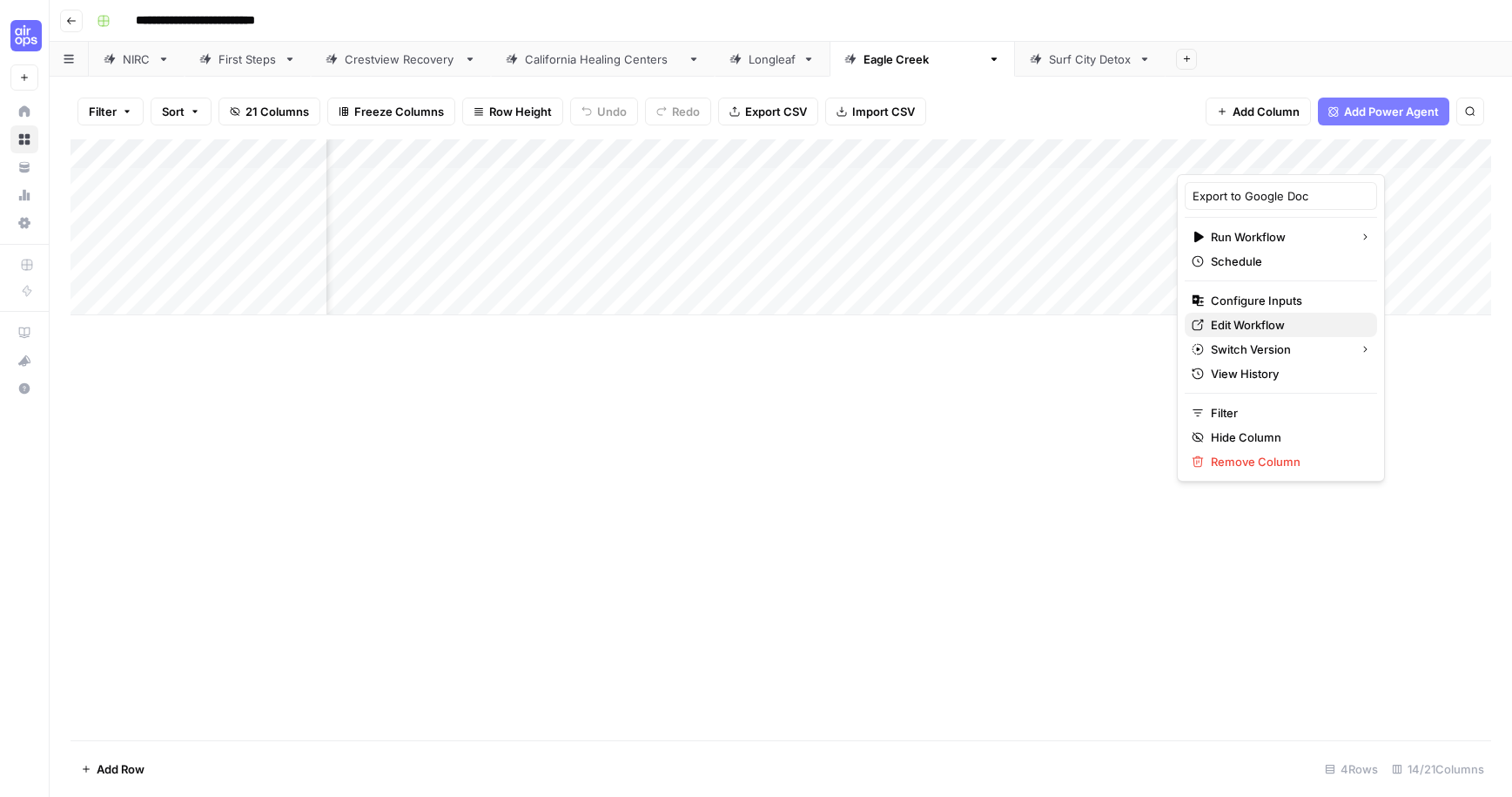
click at [1263, 329] on span "Edit Workflow" at bounding box center [1287, 324] width 153 height 18
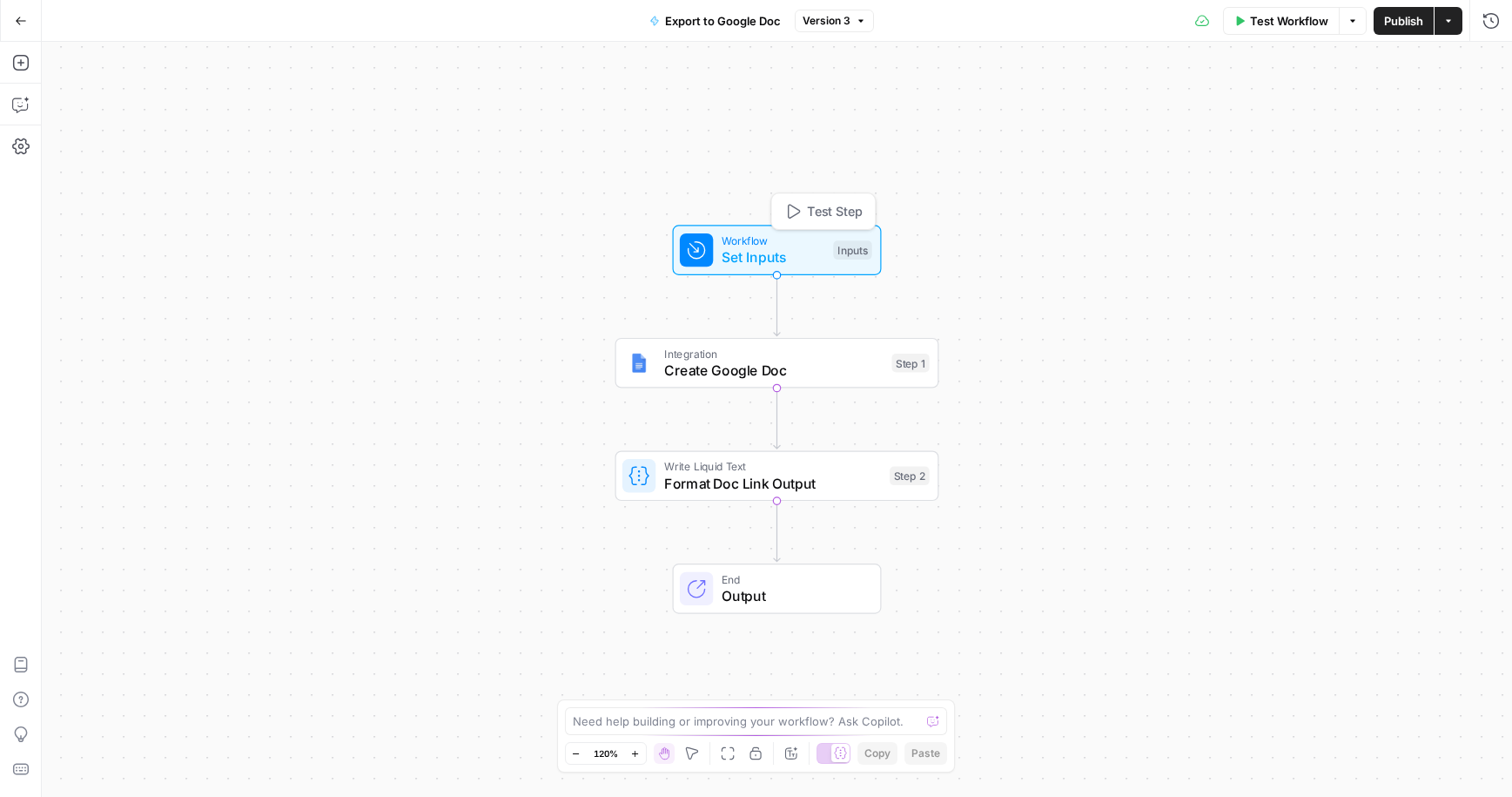
click at [727, 251] on span "Set Inputs" at bounding box center [774, 257] width 104 height 21
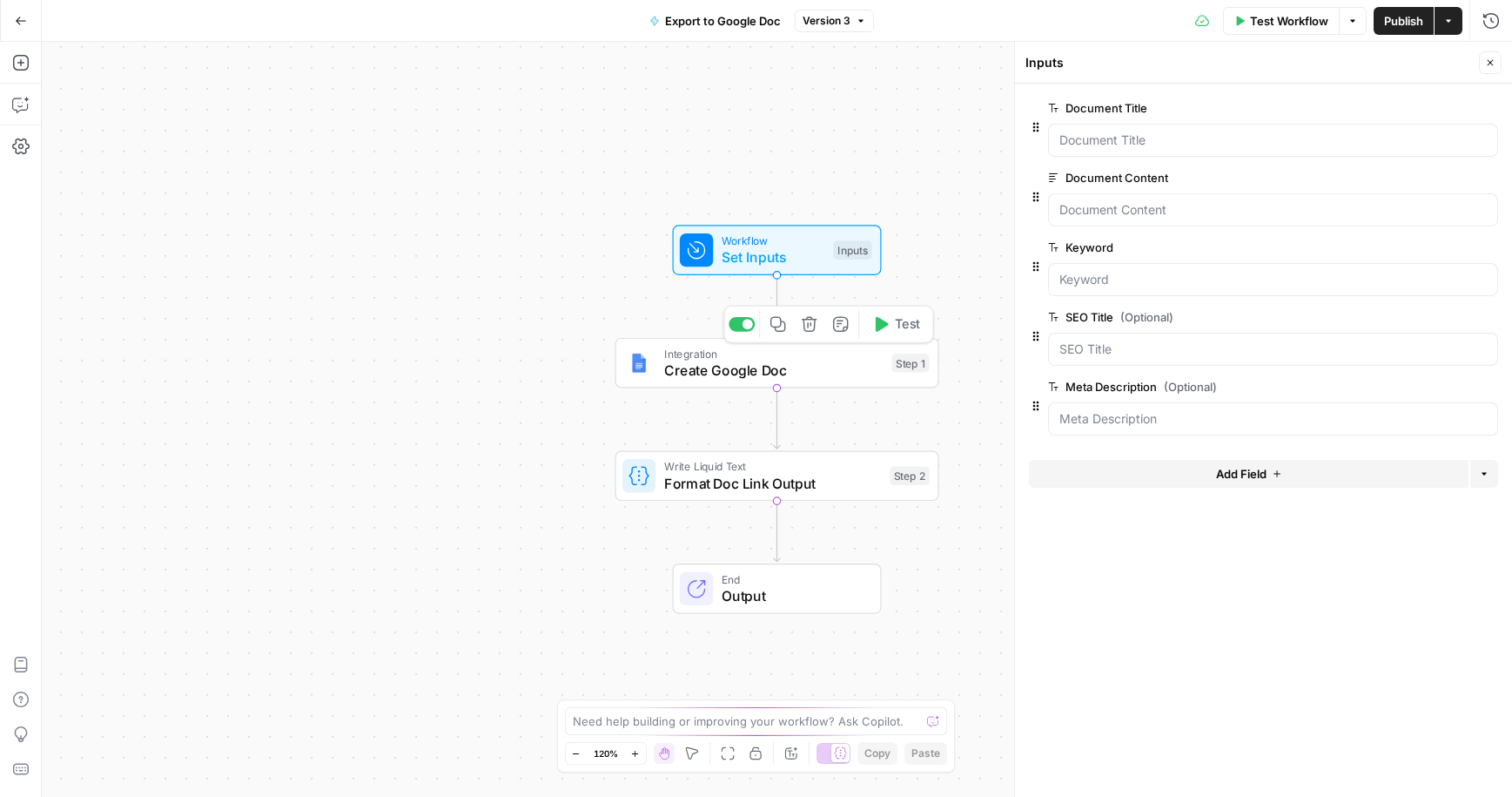
click at [653, 379] on div "Integration Create Google Doc Step 1 Copy step Delete step Add Note Test" at bounding box center [776, 362] width 308 height 35
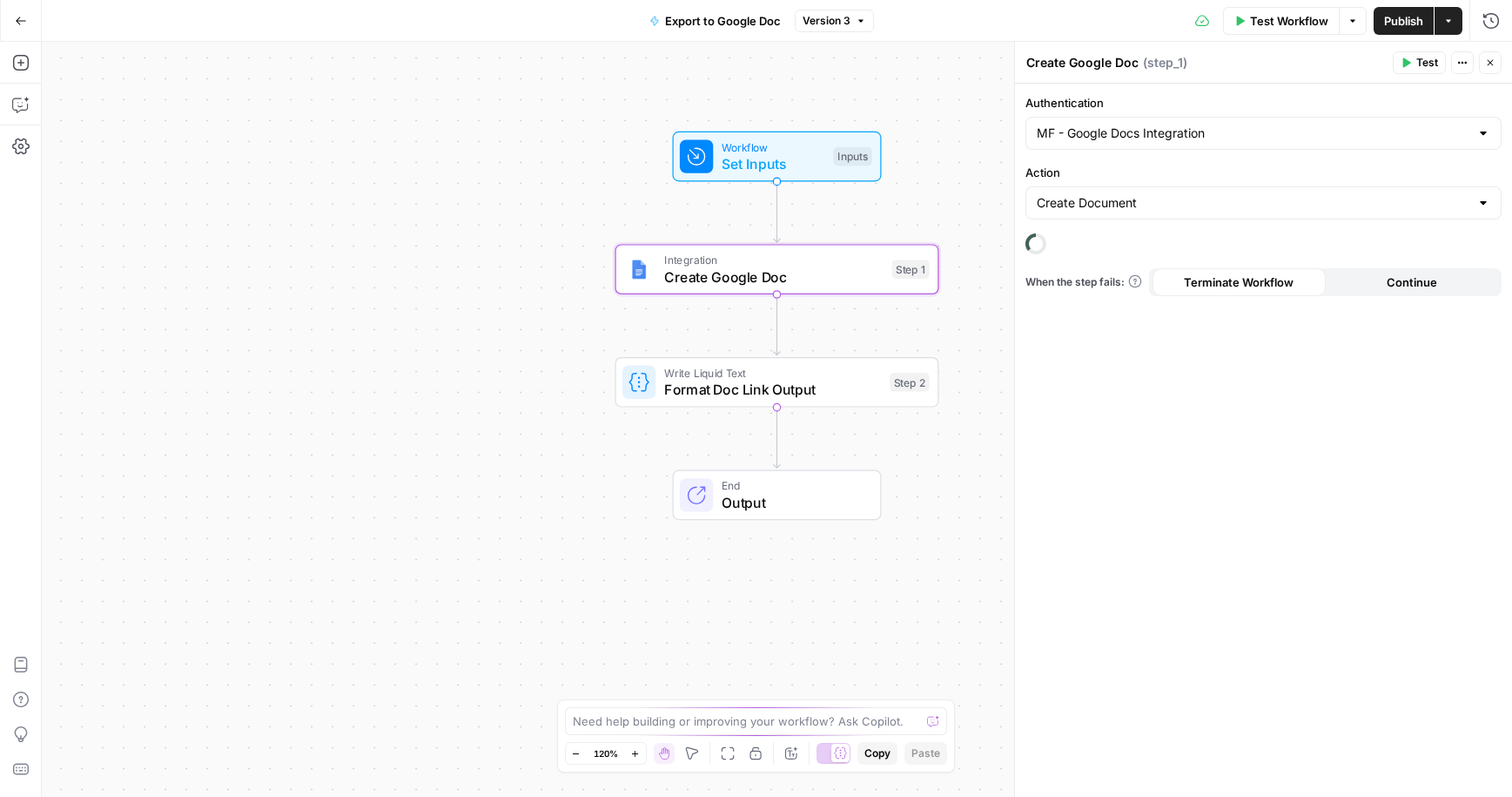
click at [744, 369] on span "Write Liquid Text" at bounding box center [772, 372] width 218 height 17
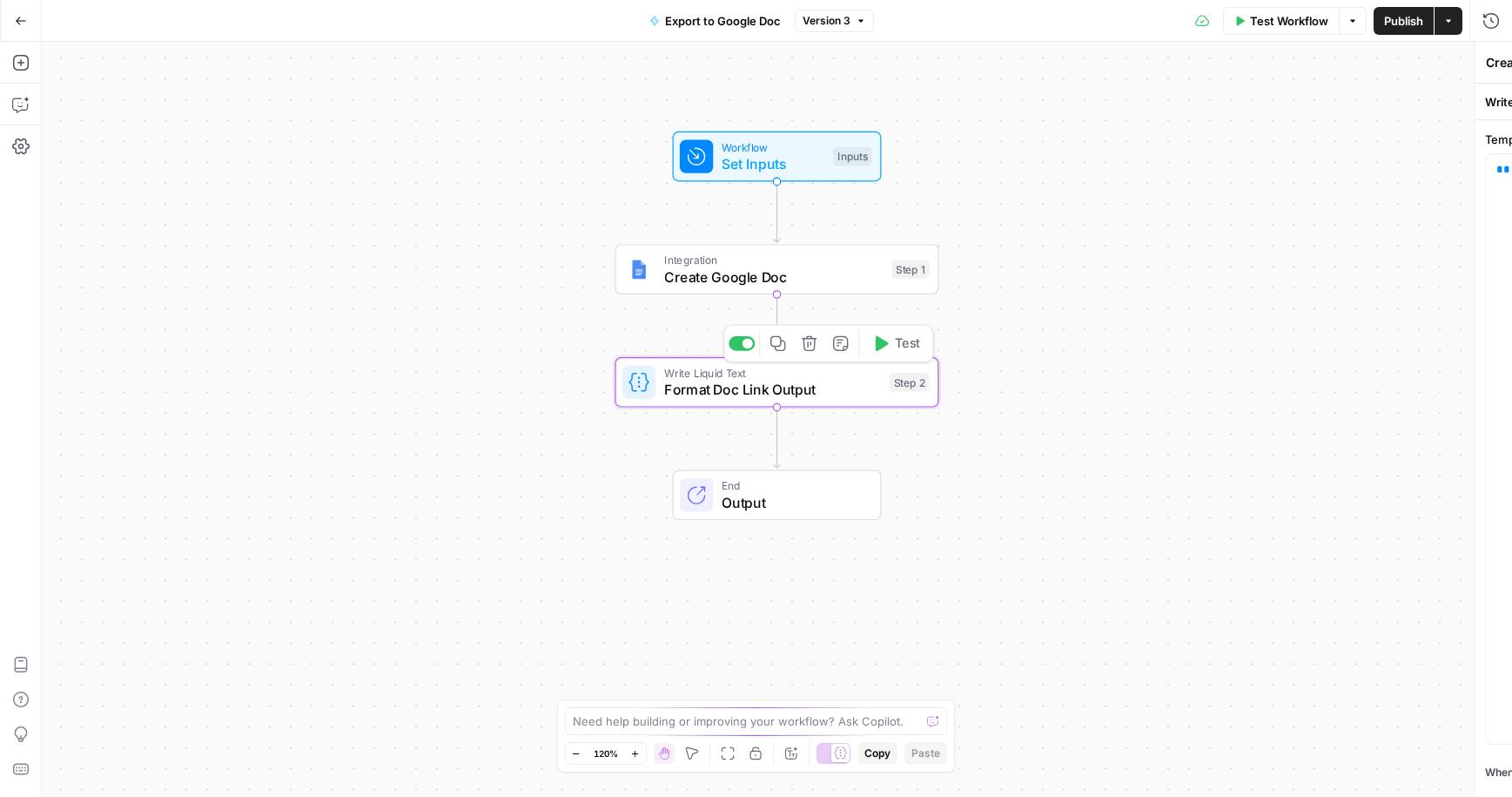
type textarea "Format Doc Link Output"
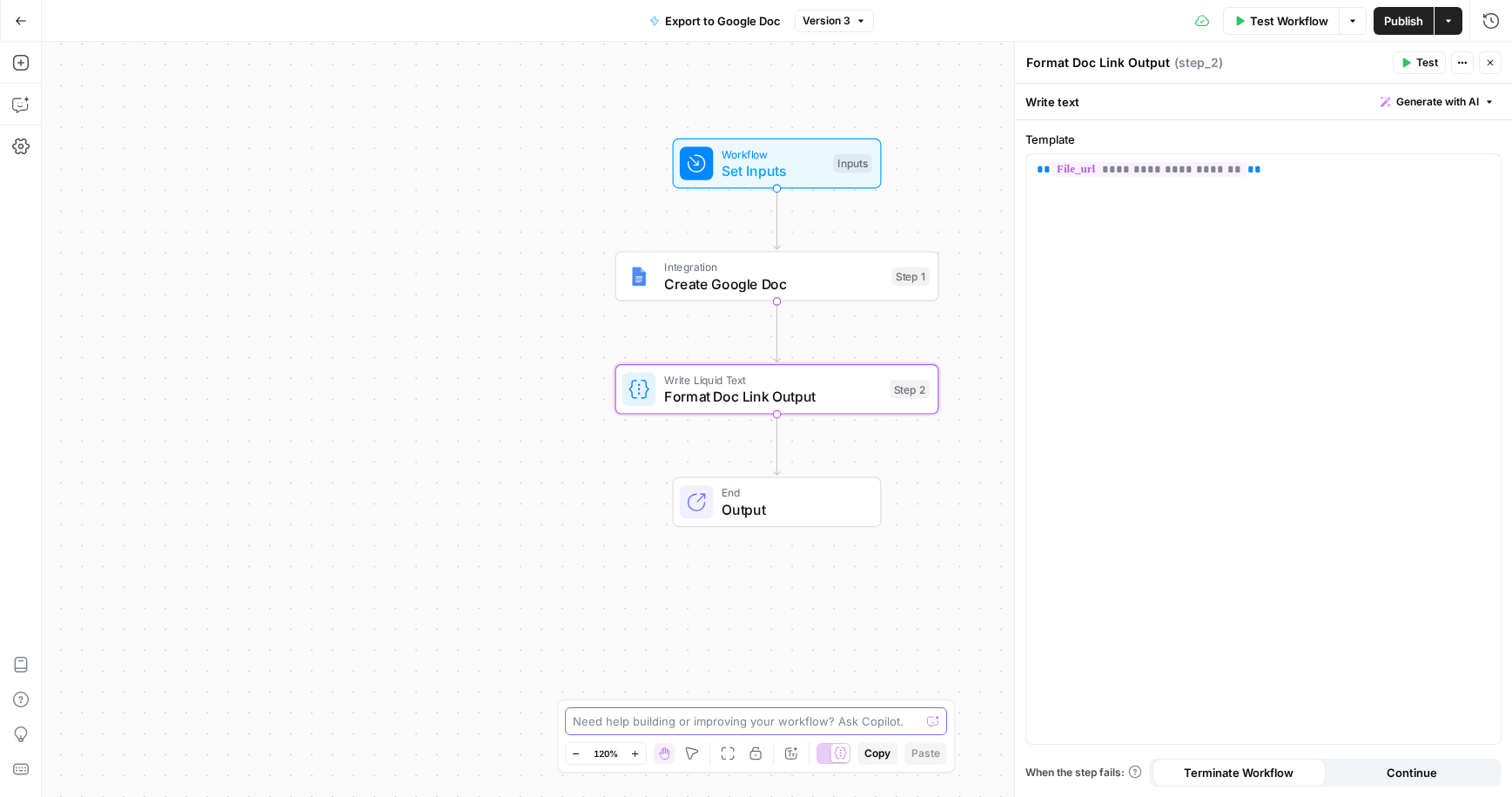
click at [722, 723] on textarea at bounding box center [747, 721] width 348 height 18
click at [1489, 64] on icon "button" at bounding box center [1491, 63] width 11 height 11
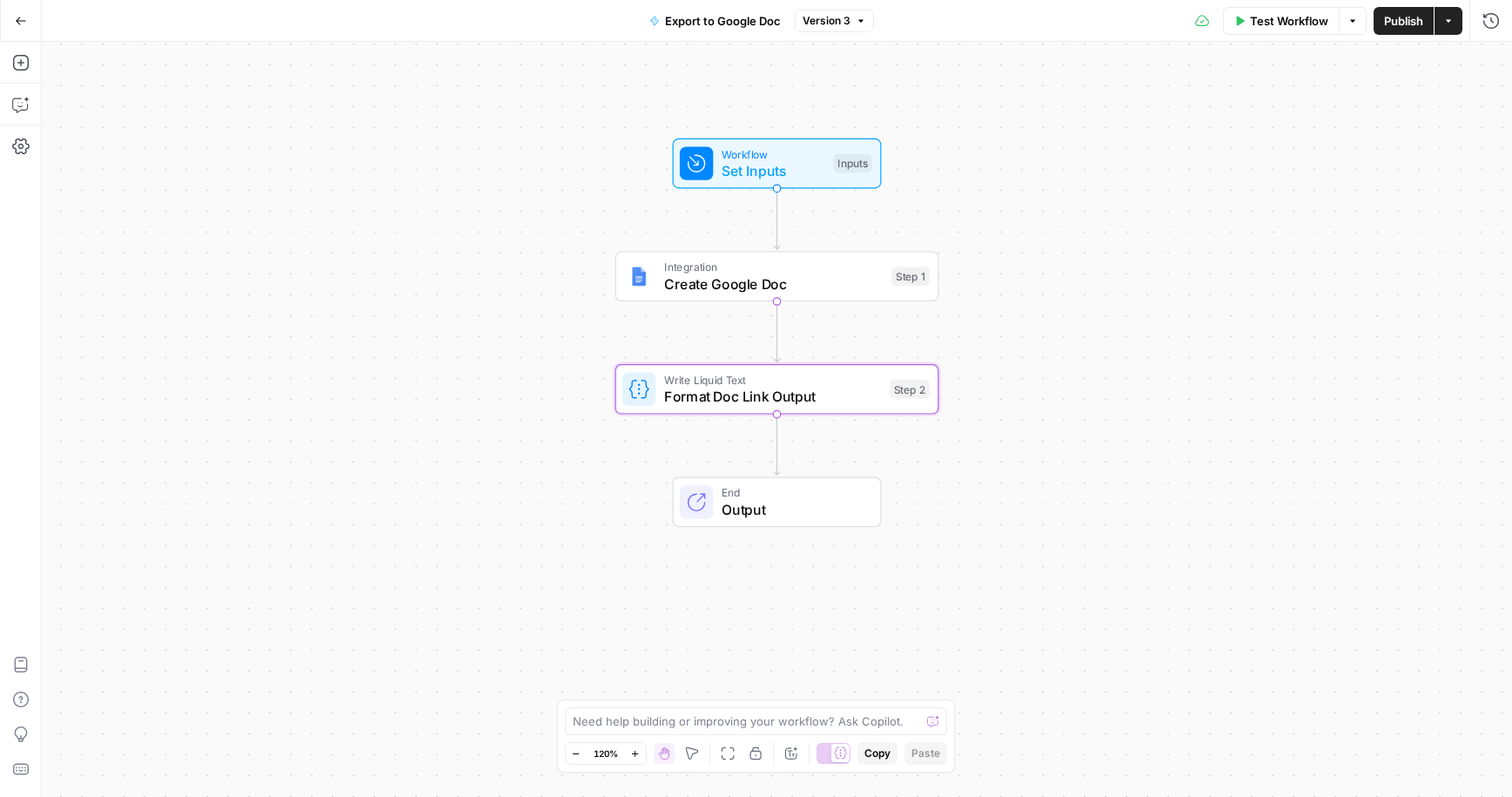
click at [12, 18] on button "Go Back" at bounding box center [21, 21] width 32 height 32
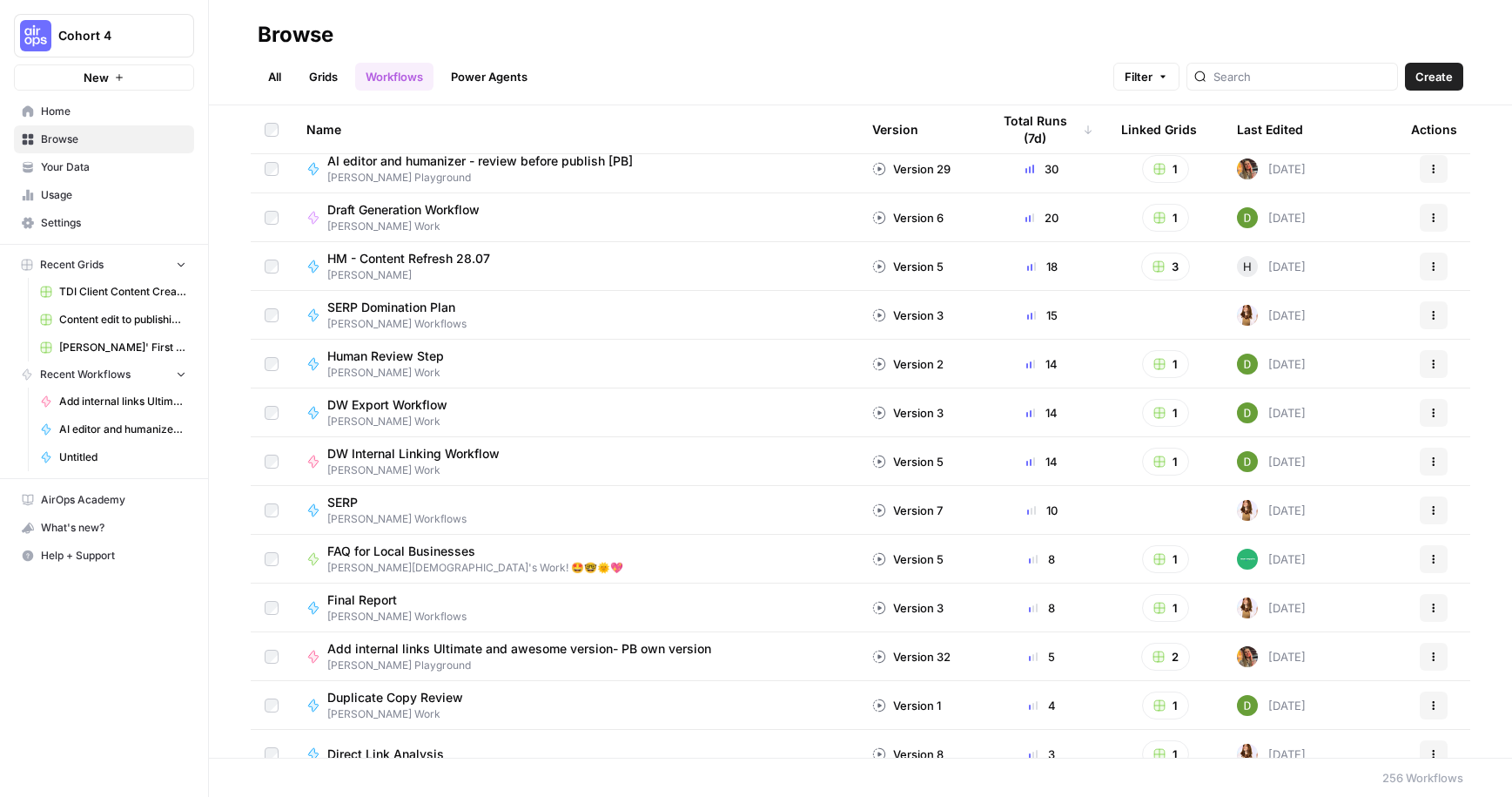
scroll to position [70, 0]
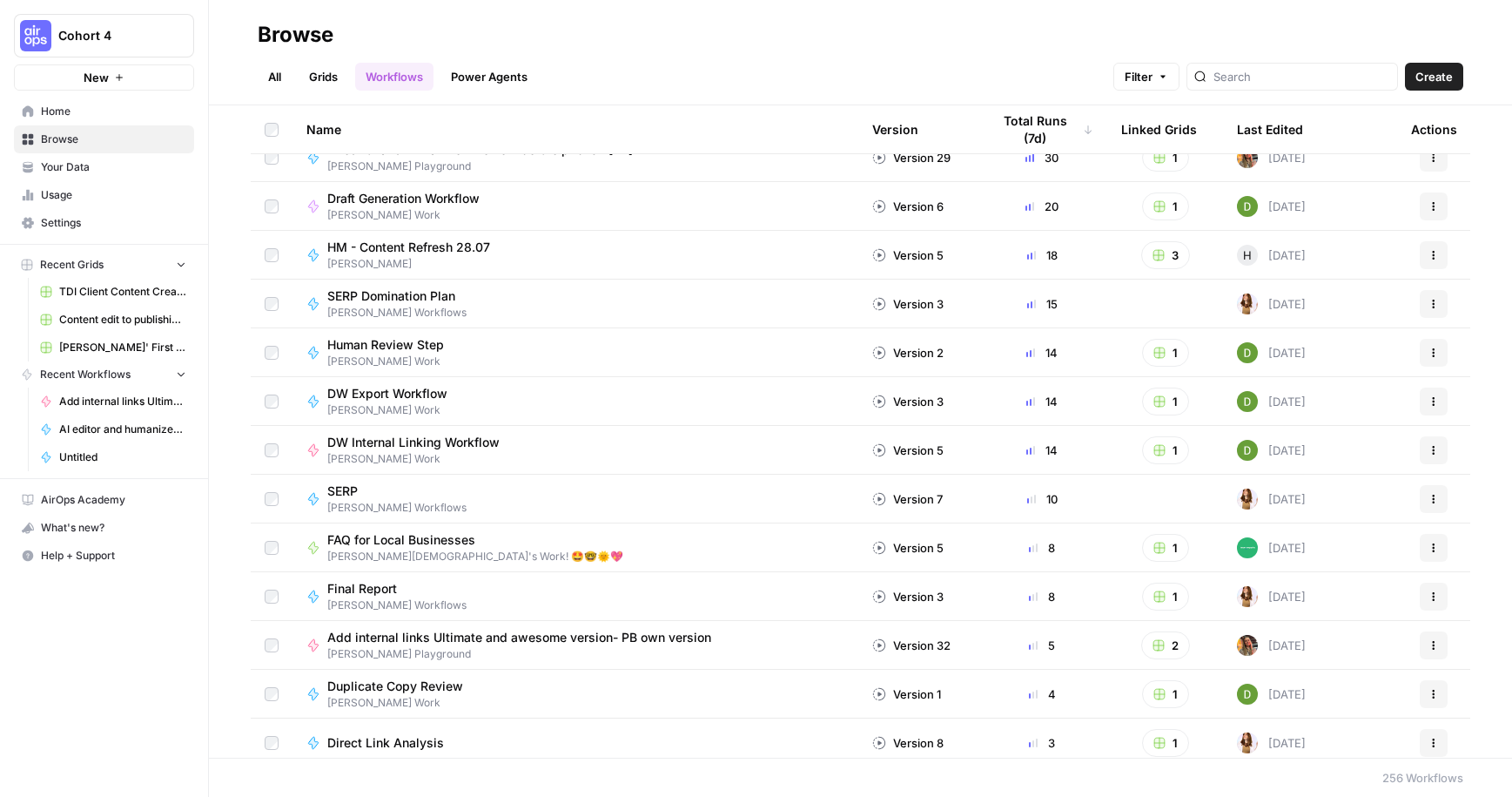
click at [125, 34] on span "Cohort 4" at bounding box center [110, 36] width 105 height 18
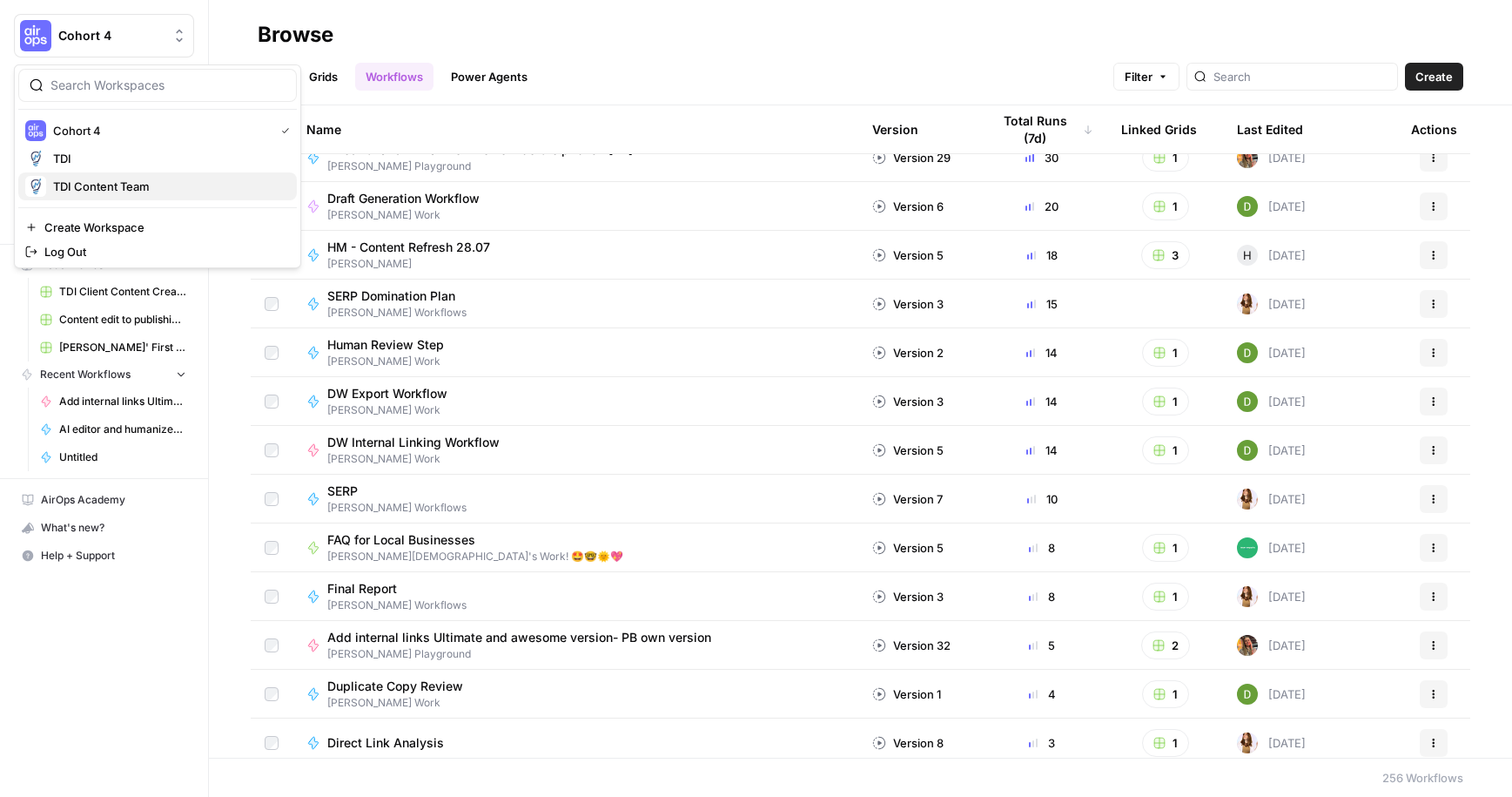
click at [115, 182] on span "TDI Content Team" at bounding box center [168, 186] width 230 height 18
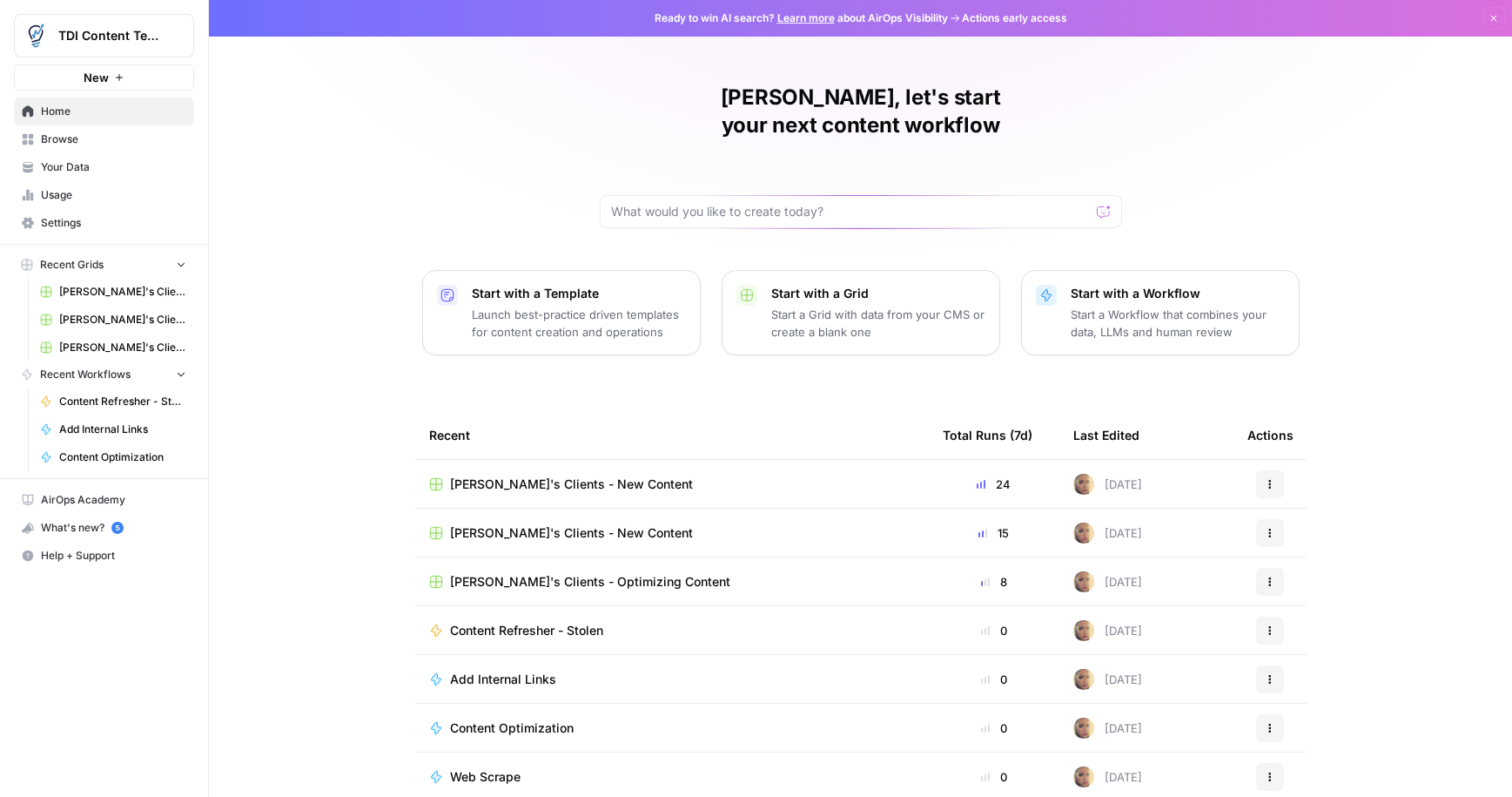
click at [89, 222] on span "Settings" at bounding box center [113, 223] width 145 height 16
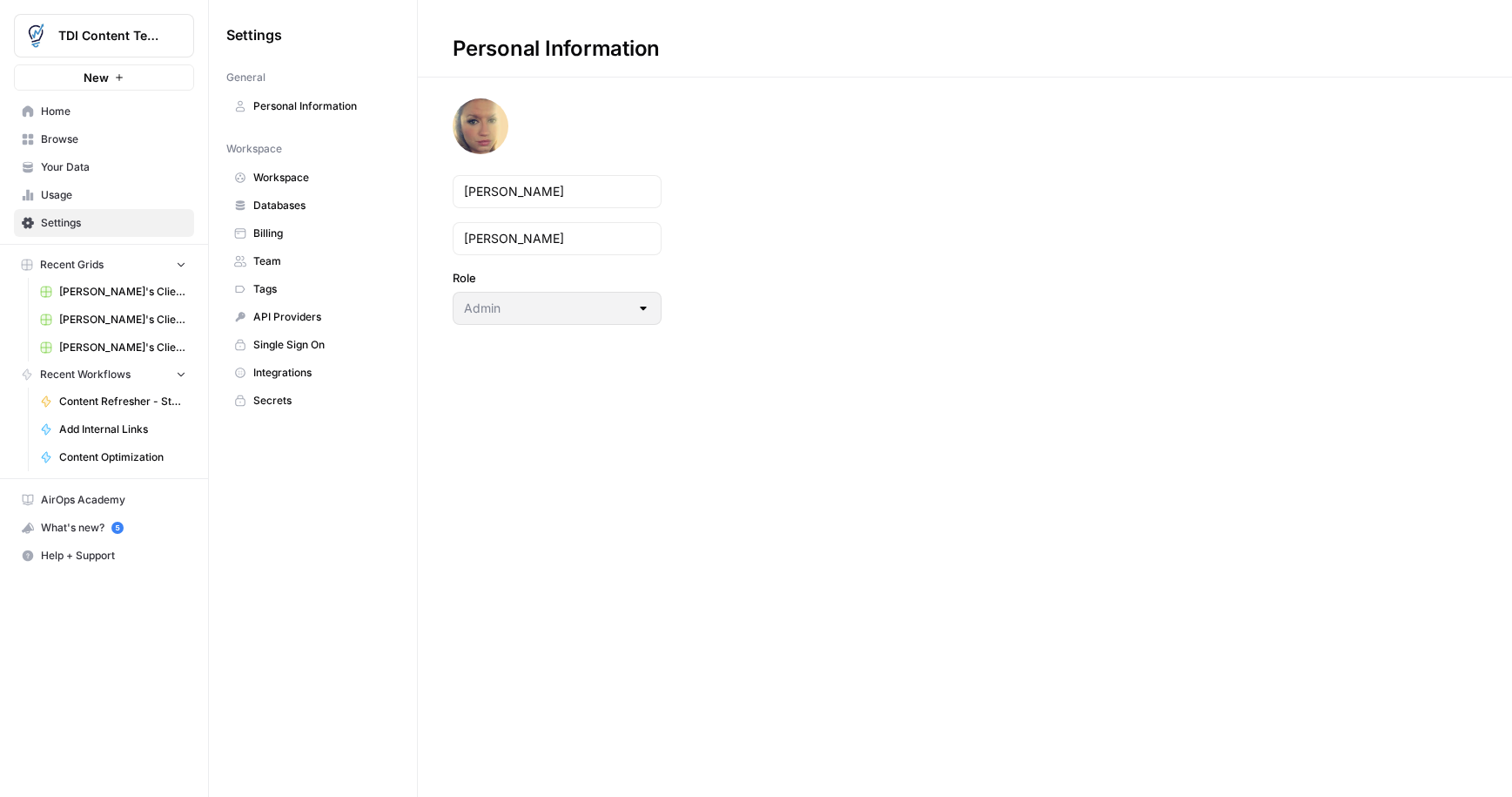
click at [283, 253] on span "Team" at bounding box center [322, 261] width 138 height 16
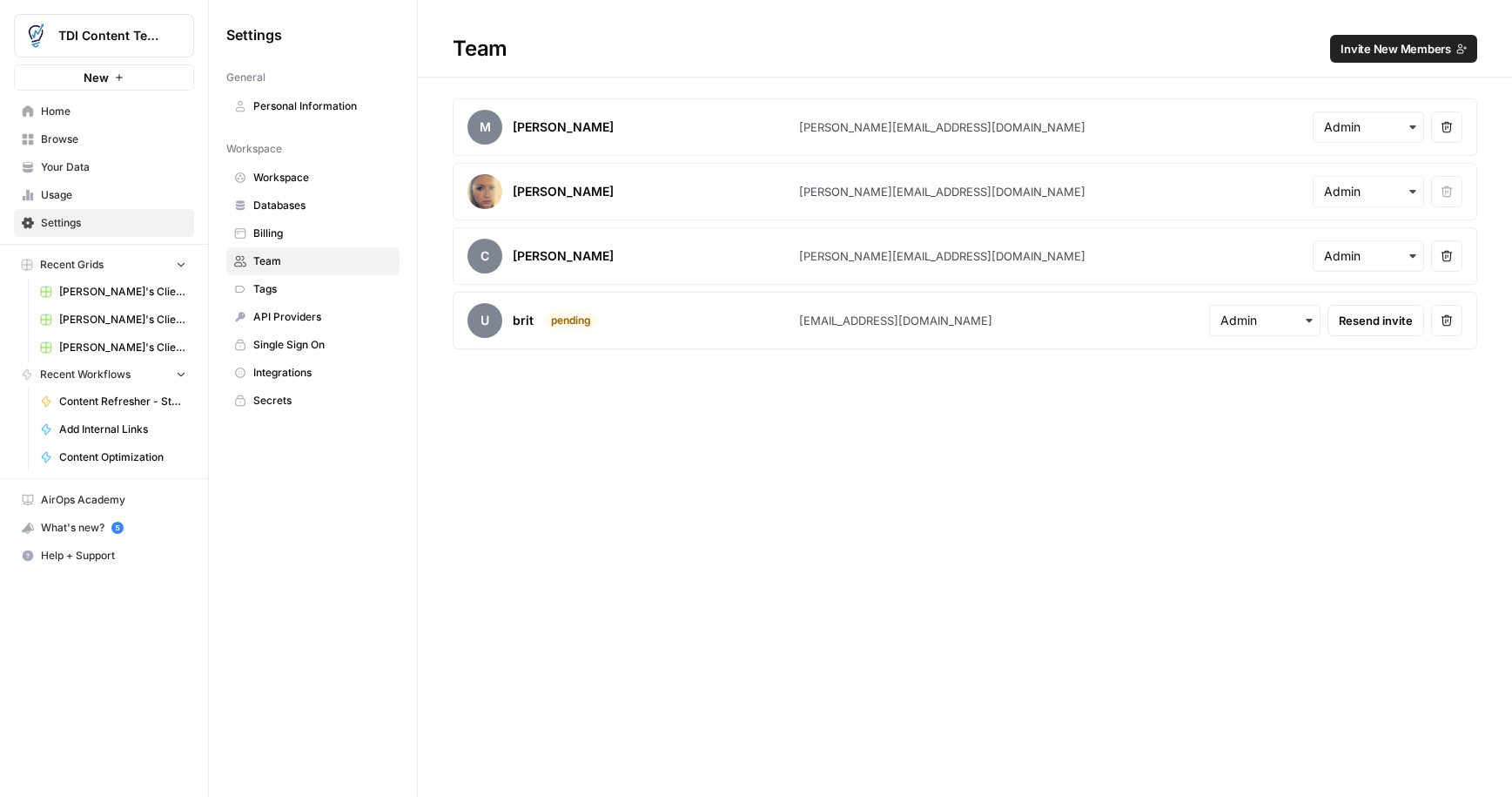
click at [1368, 51] on span "Invite New Members" at bounding box center [1396, 48] width 110 height 18
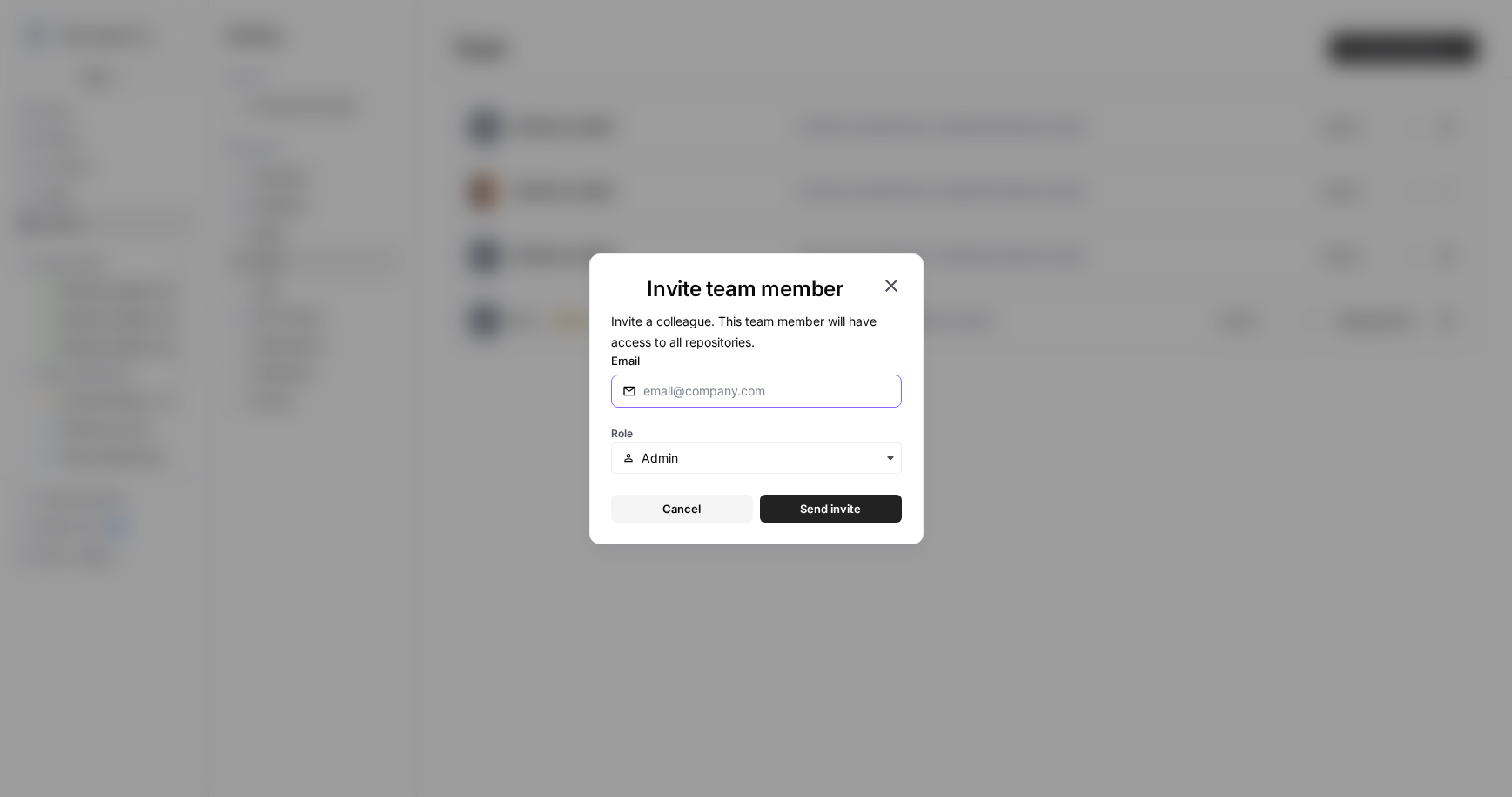
click at [689, 382] on input "Email" at bounding box center [767, 391] width 247 height 18
type input "[EMAIL_ADDRESS][DOMAIN_NAME]"
click at [820, 511] on span "Send invite" at bounding box center [830, 509] width 61 height 18
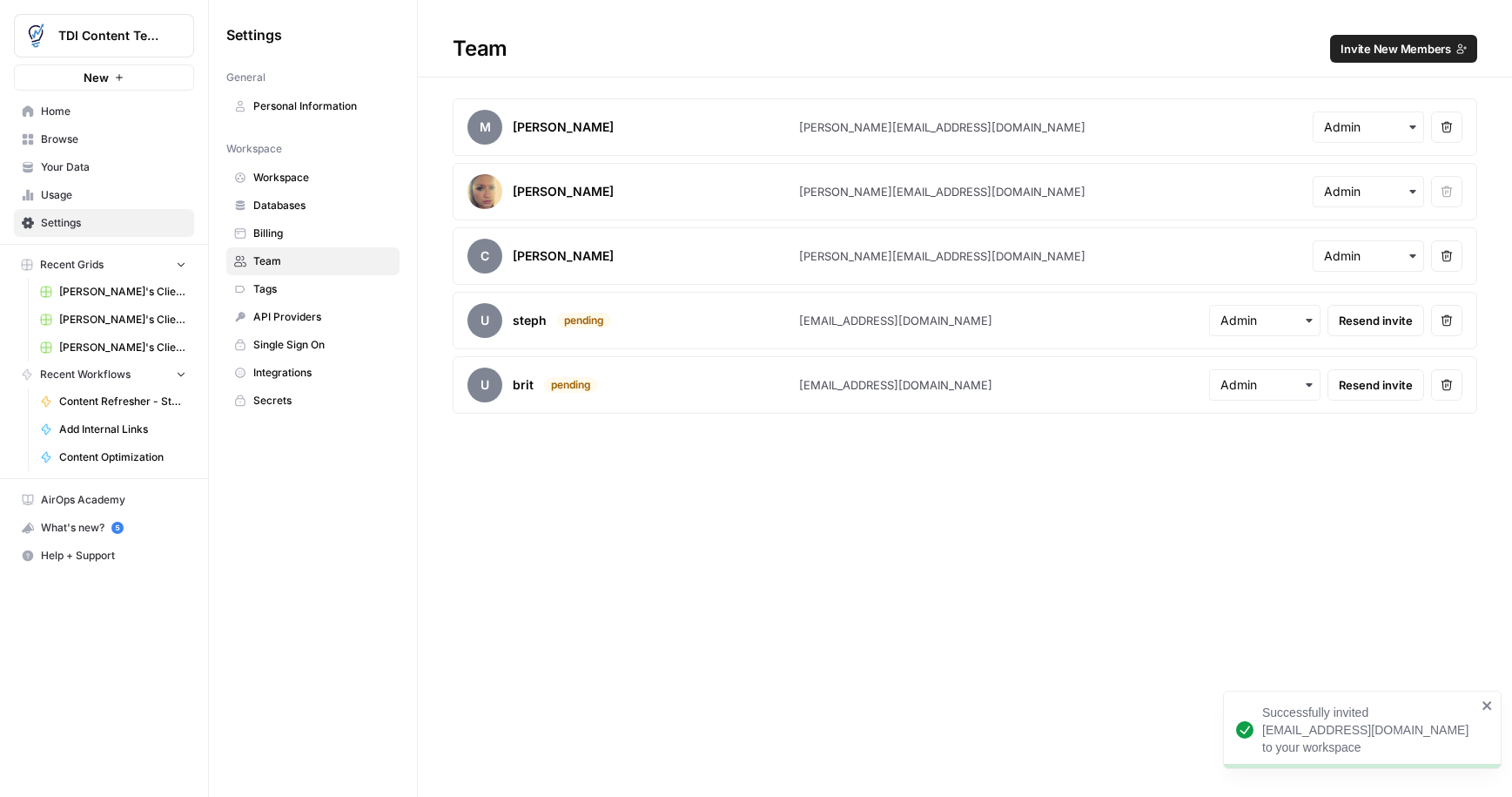
click at [1390, 48] on span "Invite New Members" at bounding box center [1396, 48] width 110 height 18
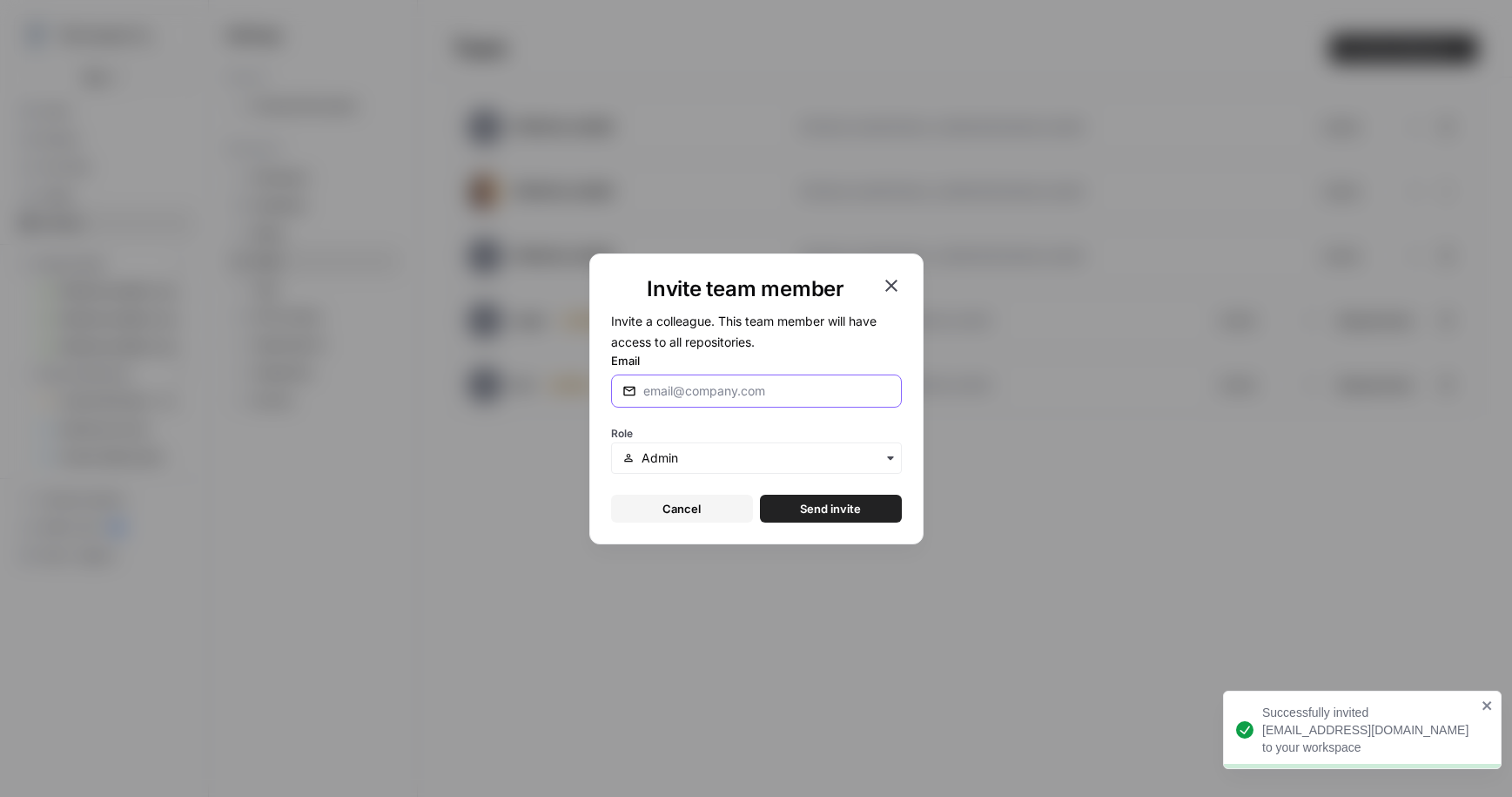
click at [666, 392] on input "Email" at bounding box center [767, 391] width 247 height 18
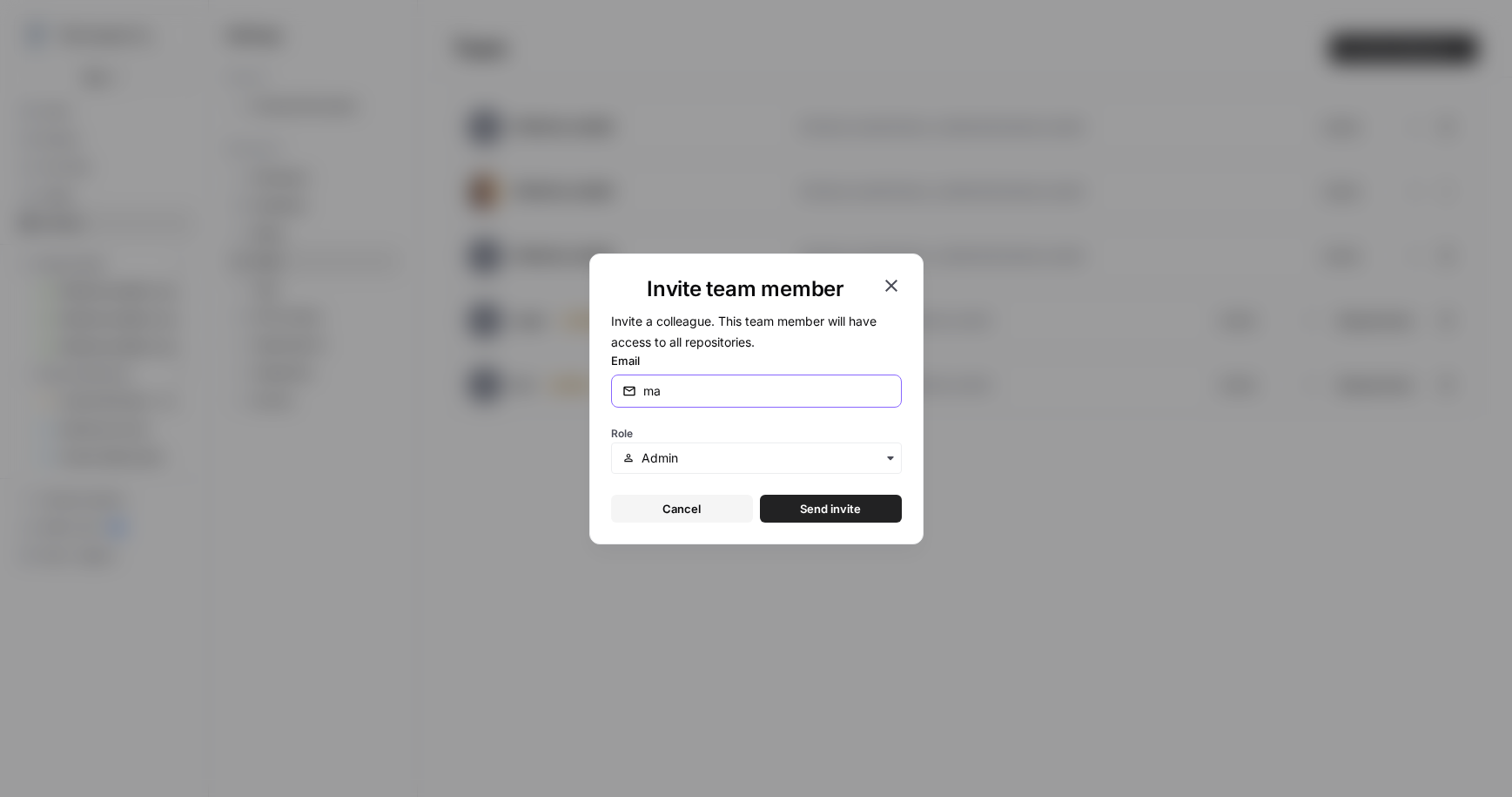
type input "m"
type input "[EMAIL_ADDRESS][DOMAIN_NAME]"
click at [831, 510] on span "Send invite" at bounding box center [830, 509] width 61 height 18
